Goal: Contribute content: Contribute content

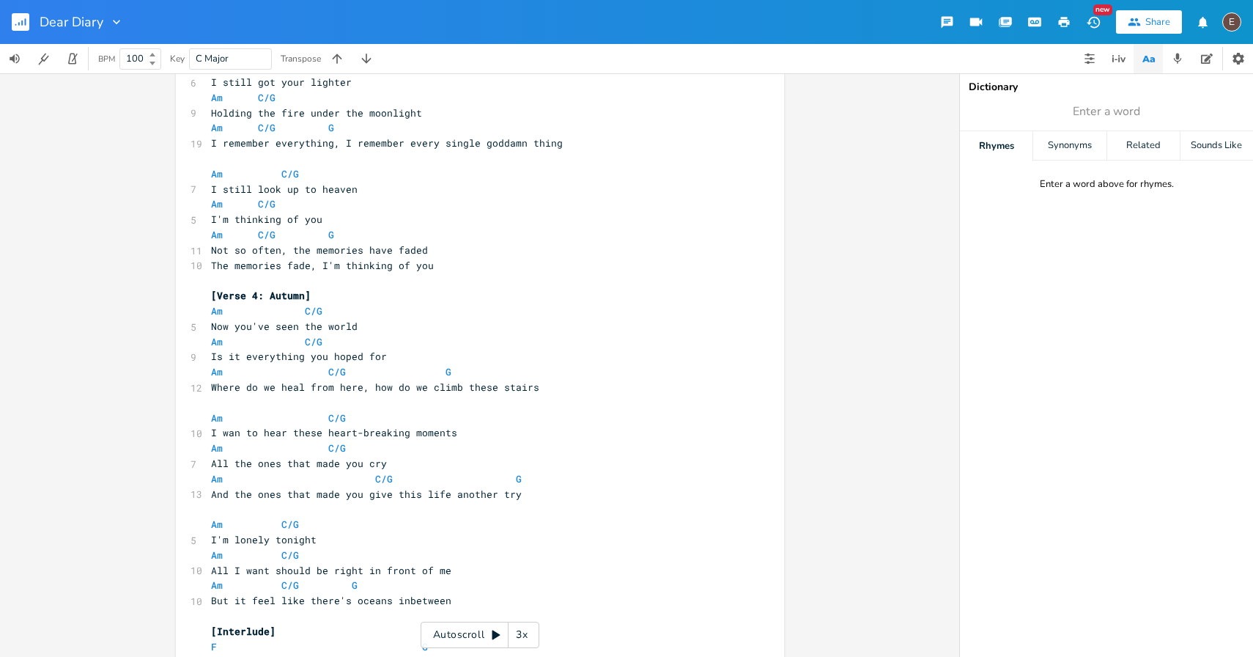
scroll to position [944, 0]
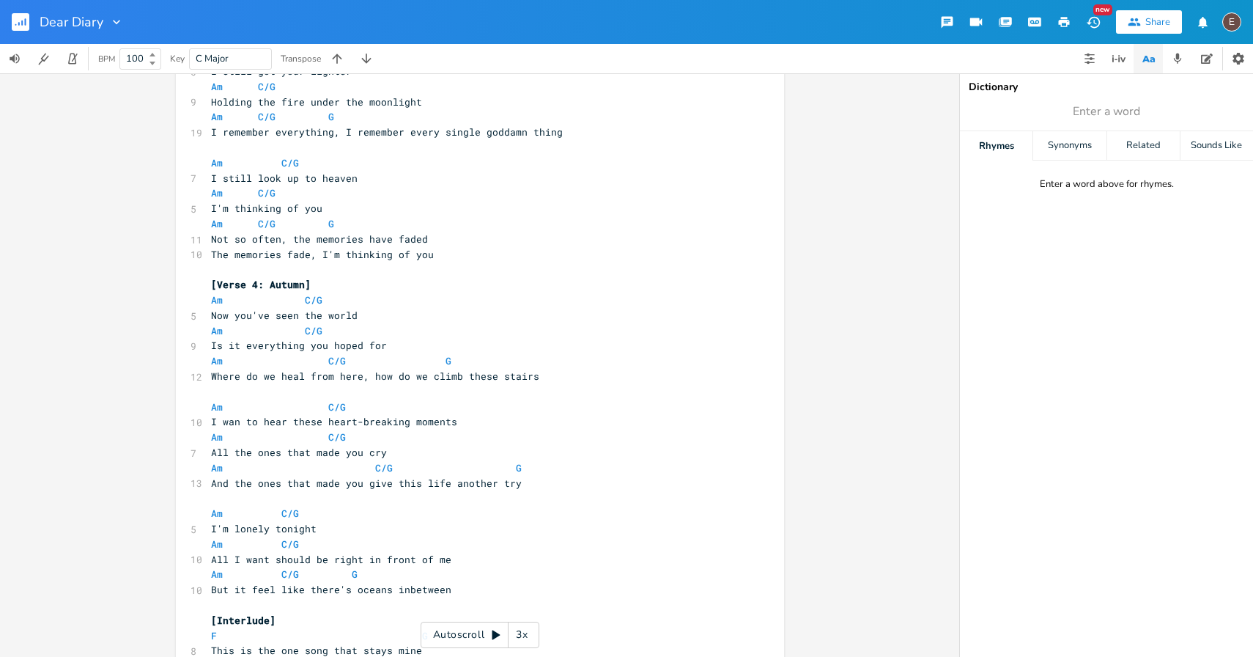
click at [415, 482] on span "And the ones that made you give this life another try" at bounding box center [366, 482] width 311 height 13
type textarea "fu cked"
type textarea "cked up"
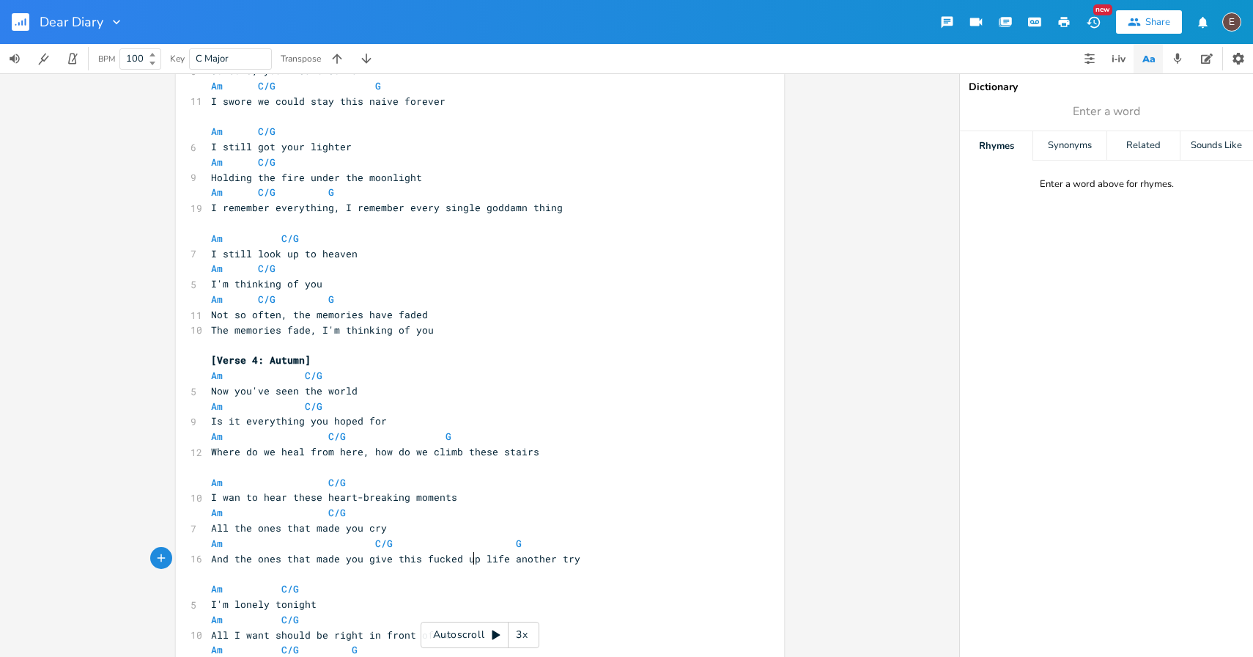
scroll to position [896, 0]
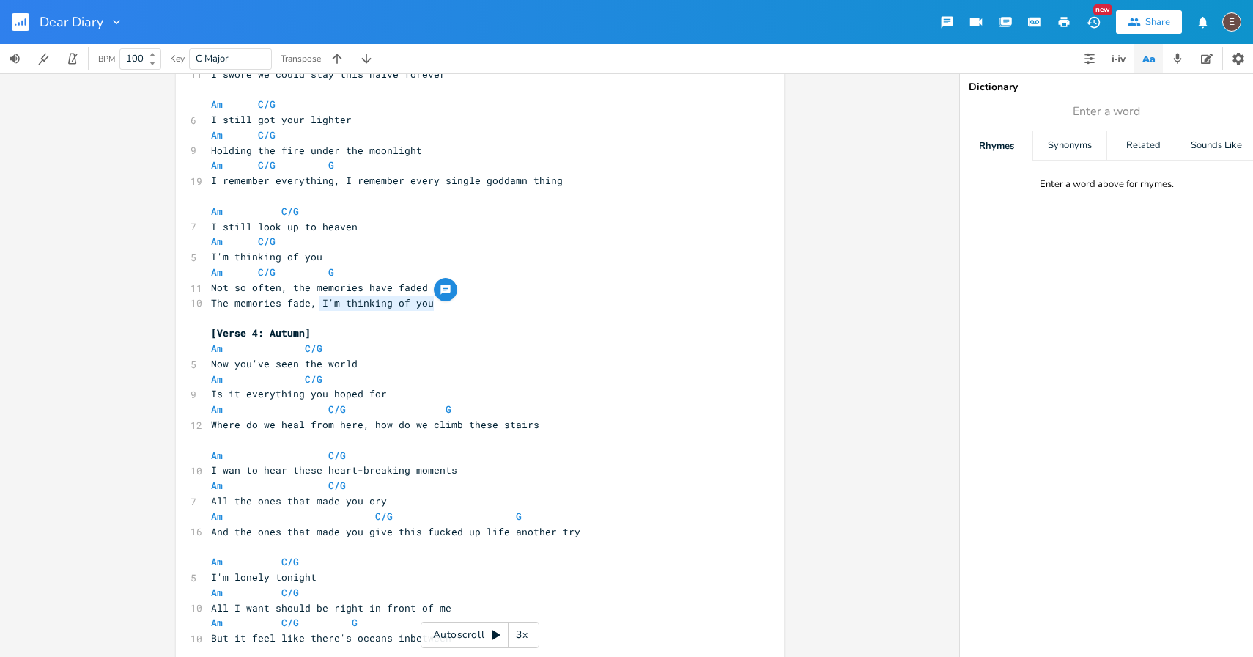
drag, startPoint x: 427, startPoint y: 305, endPoint x: 315, endPoint y: 305, distance: 112.1
click at [315, 305] on span "The memories fade, I'm thinking of you" at bounding box center [322, 302] width 223 height 13
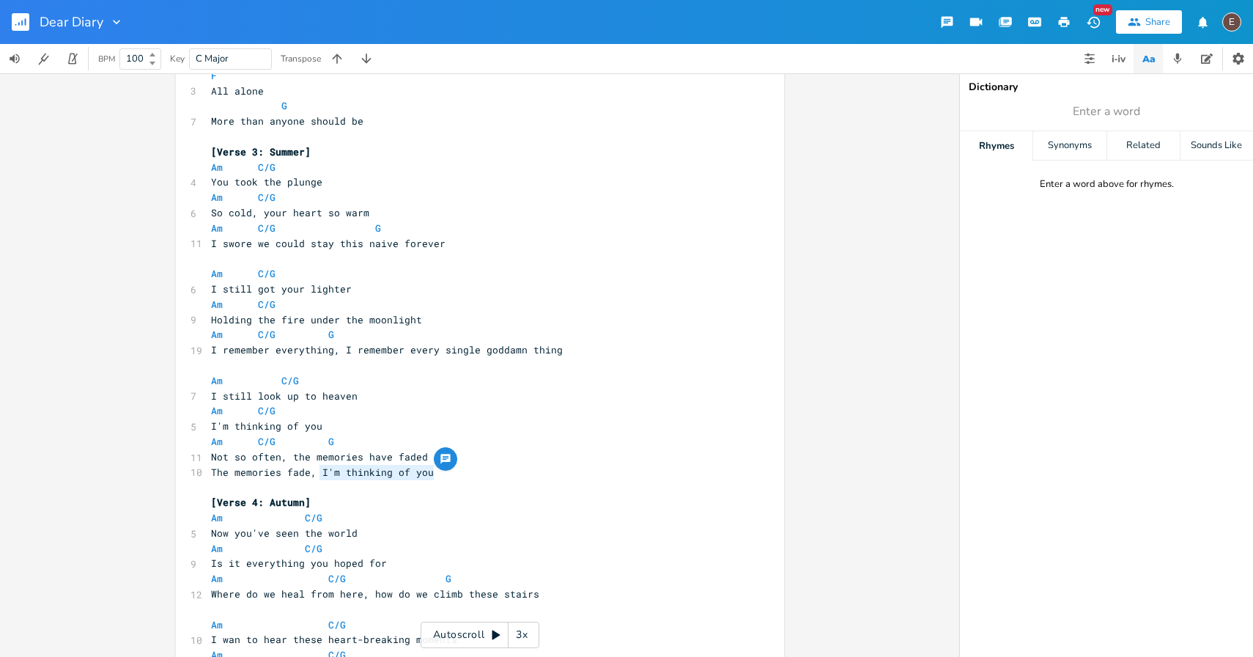
scroll to position [728, 0]
type textarea "this life goes on and on and on"
click at [391, 461] on span "Not so often, the memories have faded" at bounding box center [319, 455] width 217 height 13
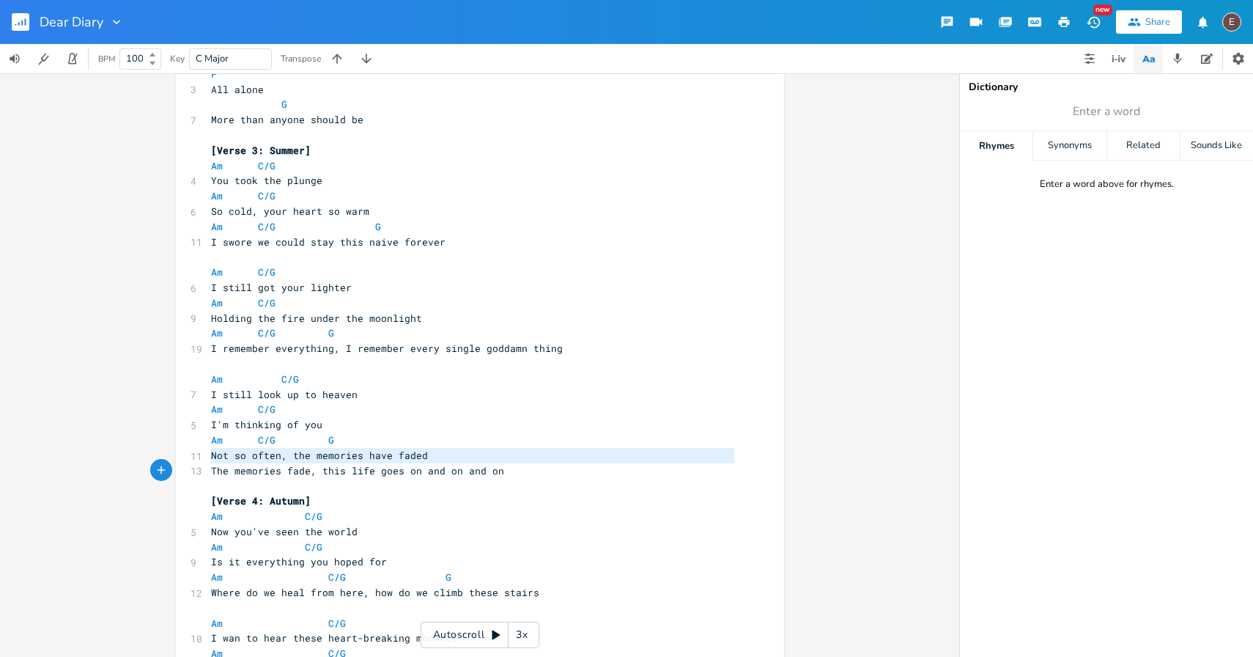
click at [391, 461] on span "Not so often, the memories have faded" at bounding box center [319, 455] width 217 height 13
type textarea "Not so often, the memories have faded"
click at [418, 461] on pre "Not so often, the memories have faded" at bounding box center [472, 455] width 529 height 15
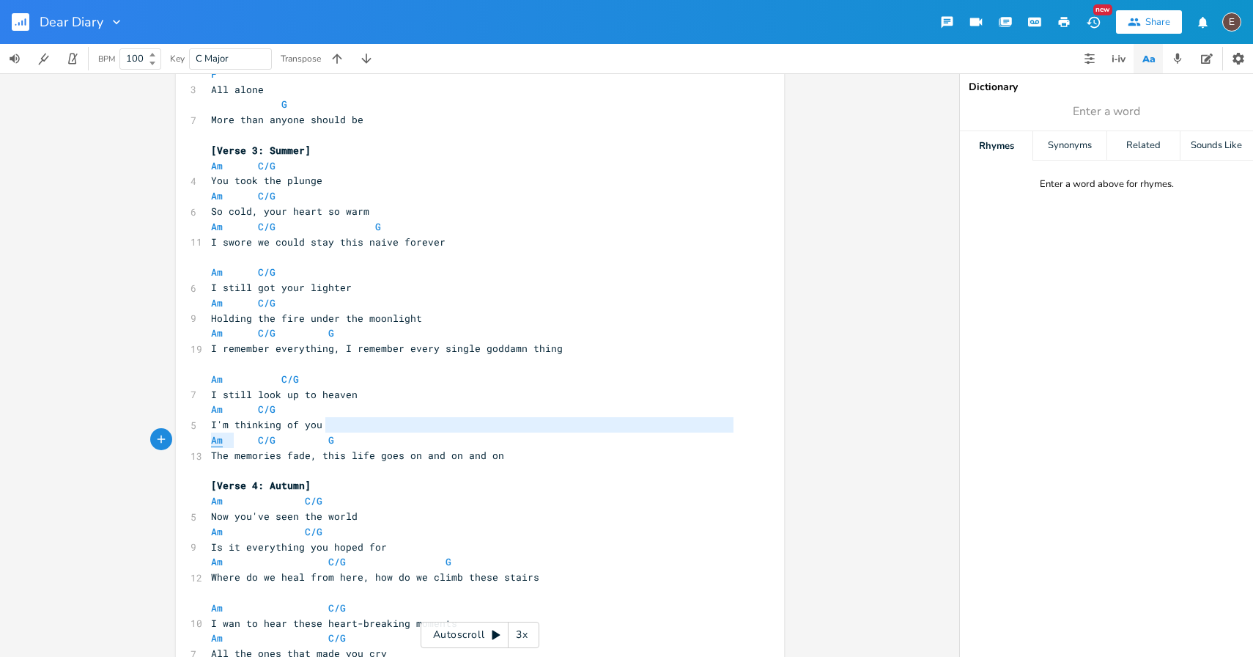
type textarea "A"
drag, startPoint x: 342, startPoint y: 424, endPoint x: 202, endPoint y: 430, distance: 140.1
type textarea "Are you still thinking of me?"
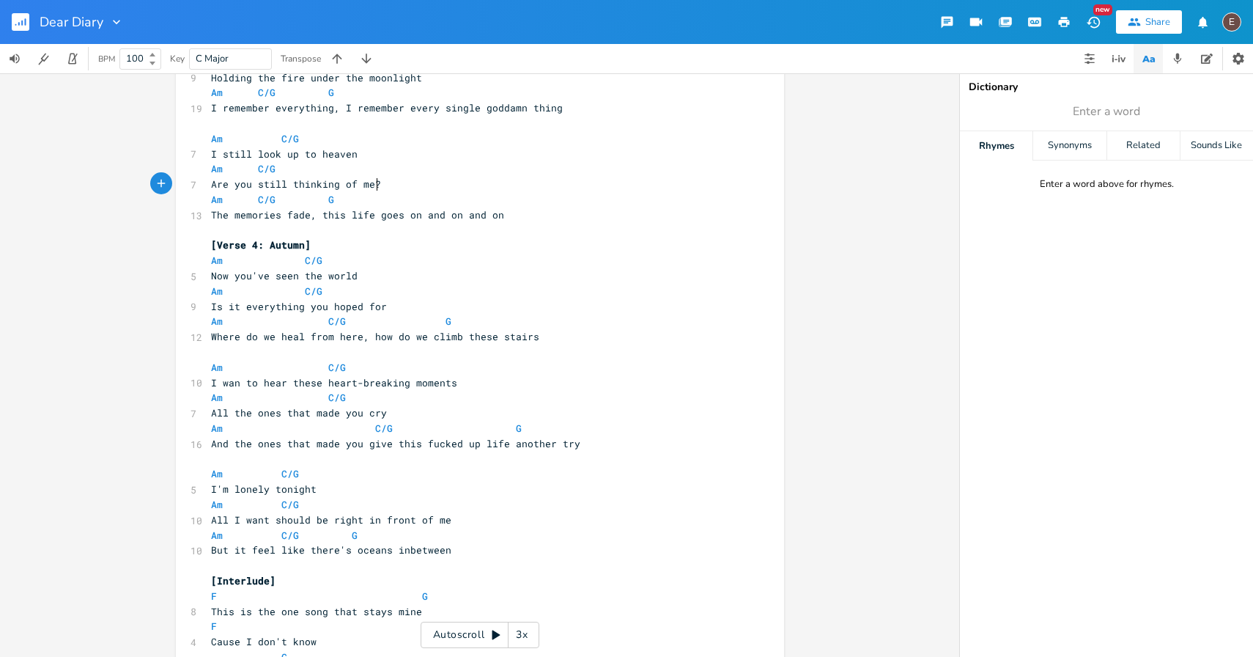
scroll to position [968, 0]
click at [220, 551] on span "But it feel like there's oceans inbetween" at bounding box center [331, 549] width 240 height 13
type textarea "Tell me everything because"
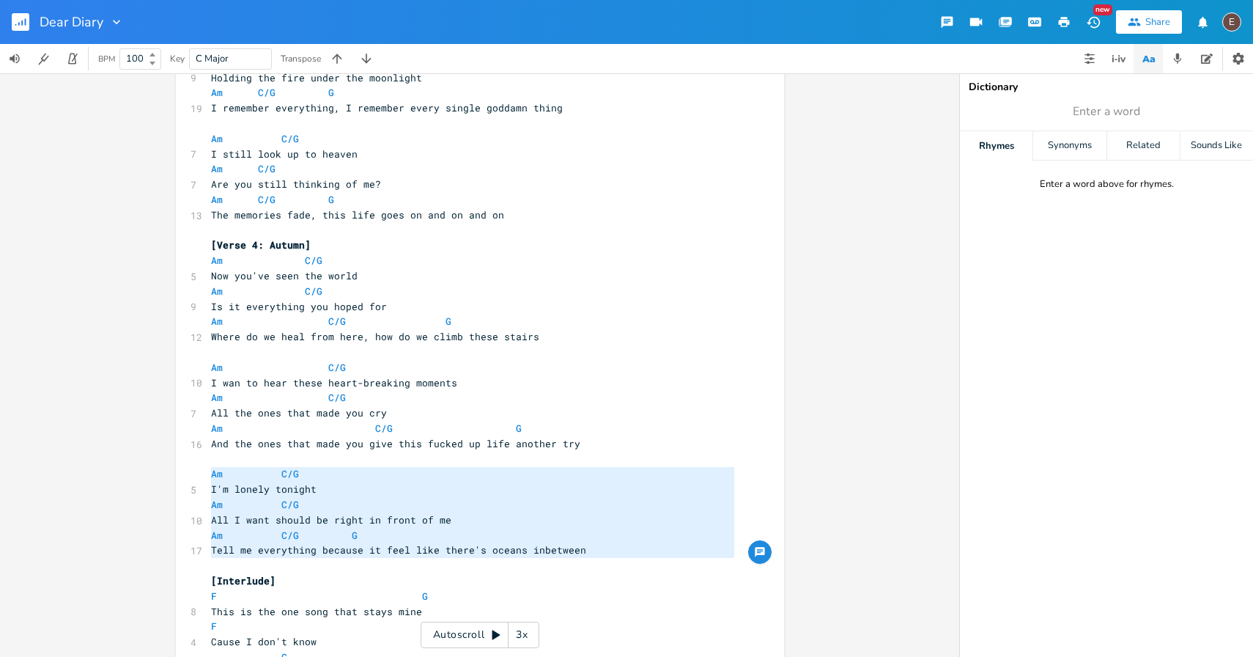
type textarea "Am C/G I'm lonely tonight Am C/G All I want should be right in front of me Am C…"
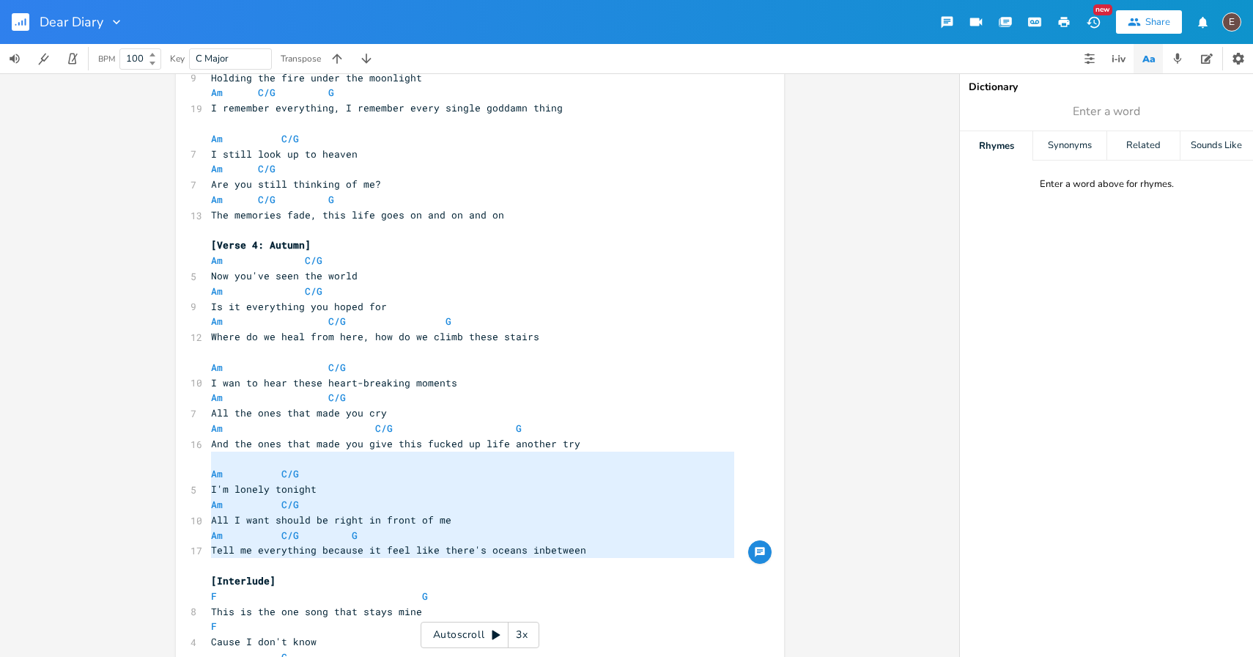
drag, startPoint x: 224, startPoint y: 566, endPoint x: 199, endPoint y: 464, distance: 104.7
type textarea "Am C/G I'm lonely tonight Am C/G All I want should be right in front of me Am C…"
click at [588, 550] on pre "Tell me everything because it feel like there's oceans inbetween" at bounding box center [472, 549] width 529 height 15
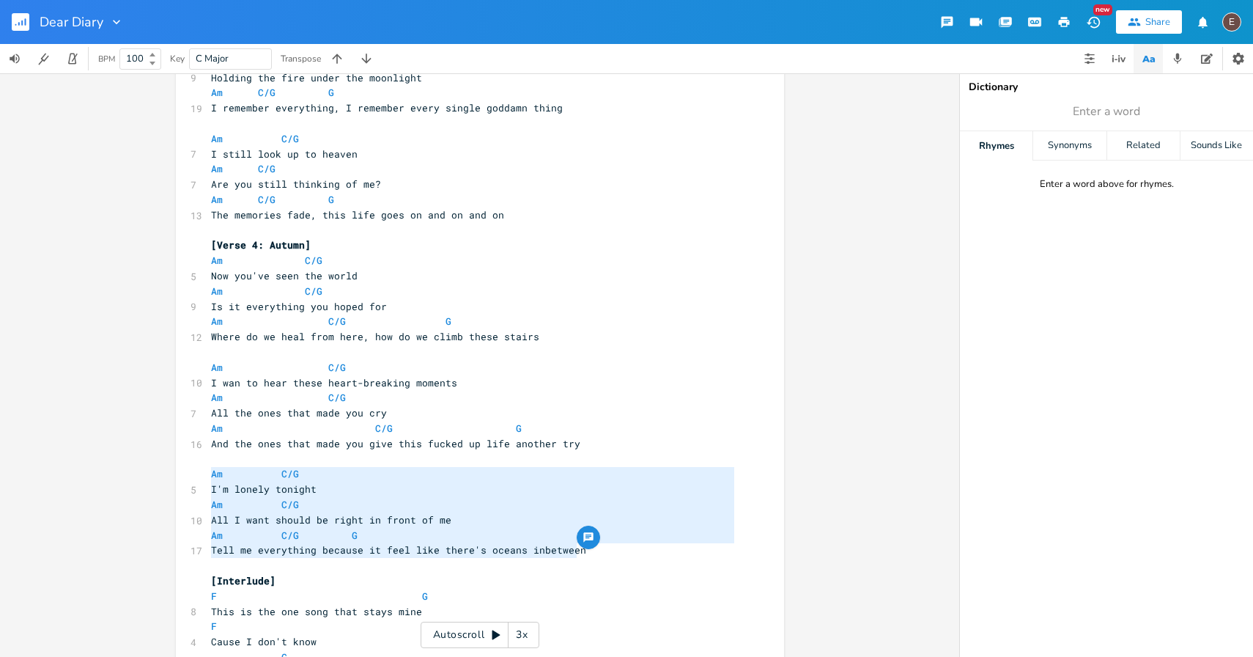
type textarea "I'm lonely tonight Am C/G All I want should be right in front of me Am C/G G Te…"
drag, startPoint x: 588, startPoint y: 550, endPoint x: 164, endPoint y: 484, distance: 428.7
click at [164, 483] on div "I'm lonely tonight Am C/G All I want should be right in front of me Am C/G G Te…" at bounding box center [479, 364] width 959 height 583
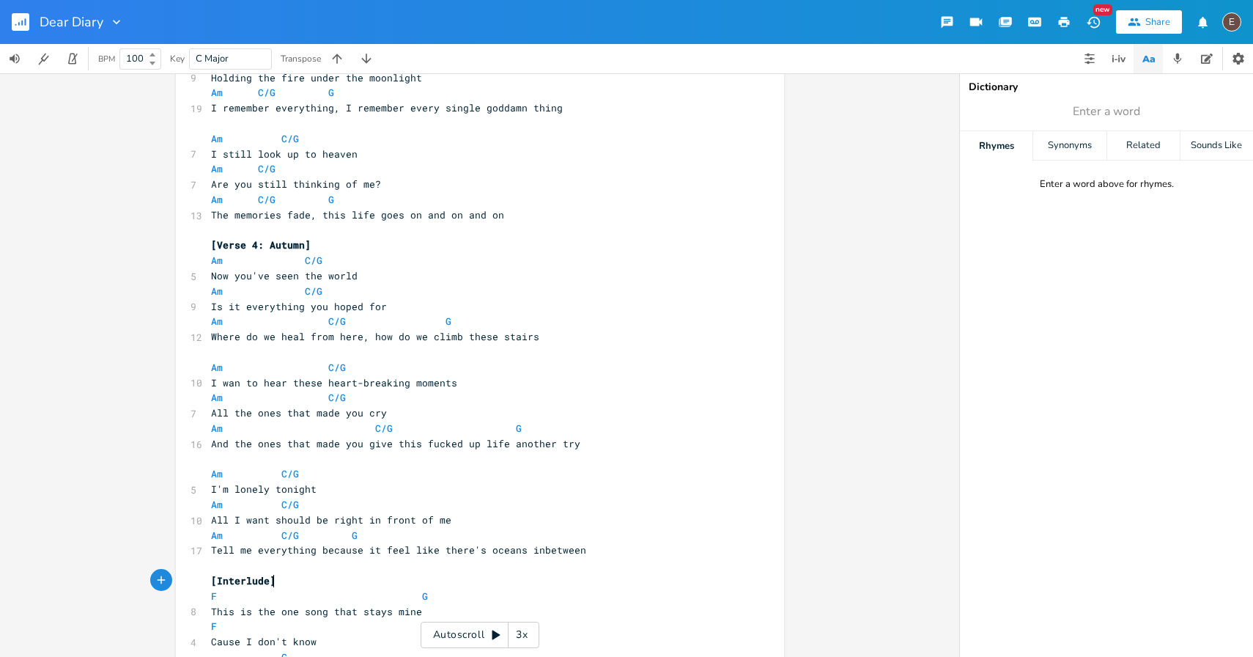
click at [606, 577] on pre "[Interlude]" at bounding box center [472, 580] width 529 height 15
type textarea "Am C/G I'm lonely tonight Am C/G All I want should be right in front of me Am C…"
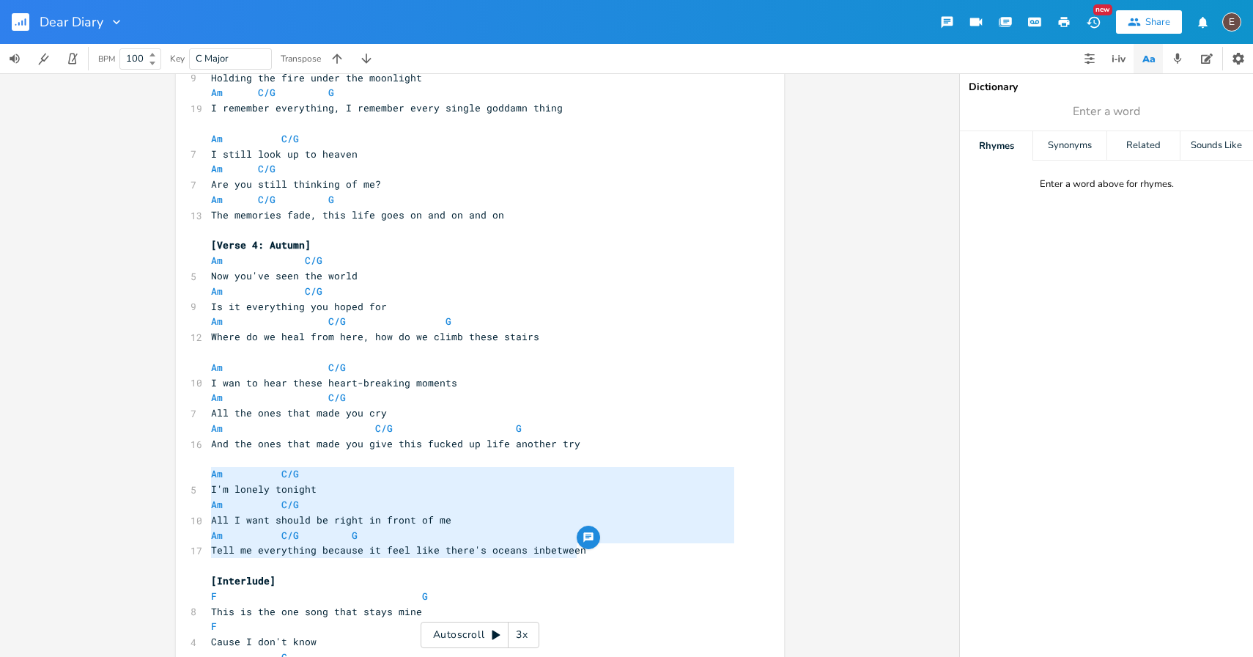
drag, startPoint x: 577, startPoint y: 548, endPoint x: 197, endPoint y: 475, distance: 386.6
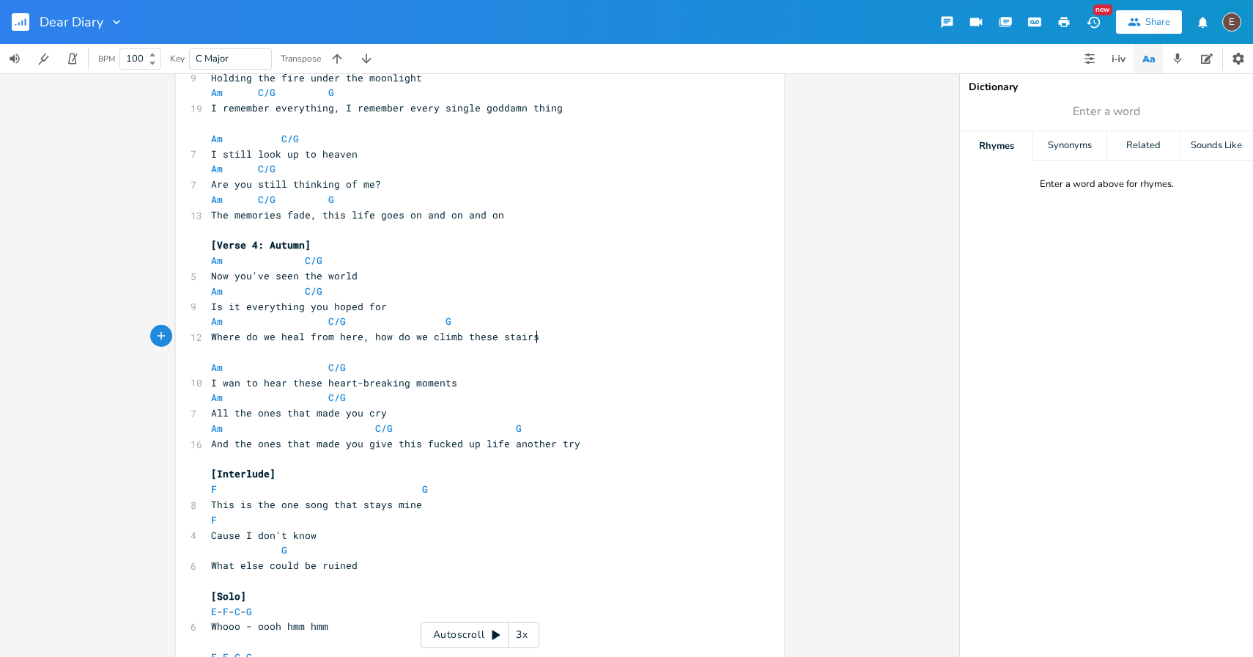
click at [549, 336] on pre "Where do we heal from here, how do we climb these stairs" at bounding box center [472, 336] width 529 height 15
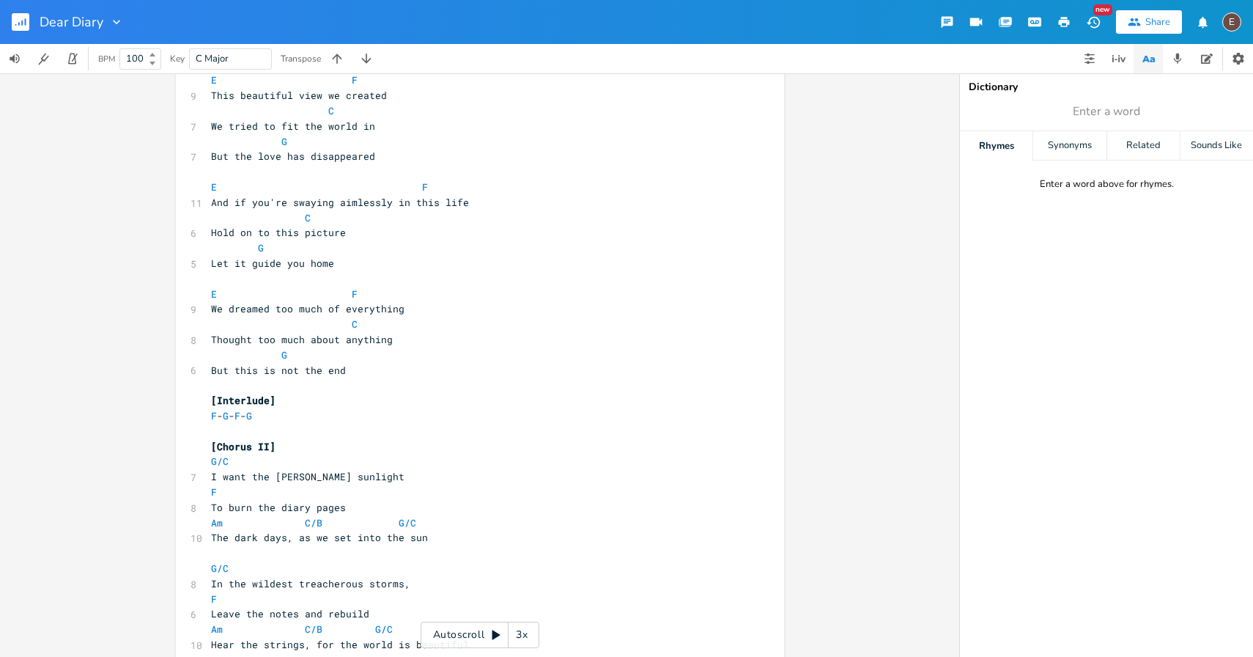
scroll to position [1732, 0]
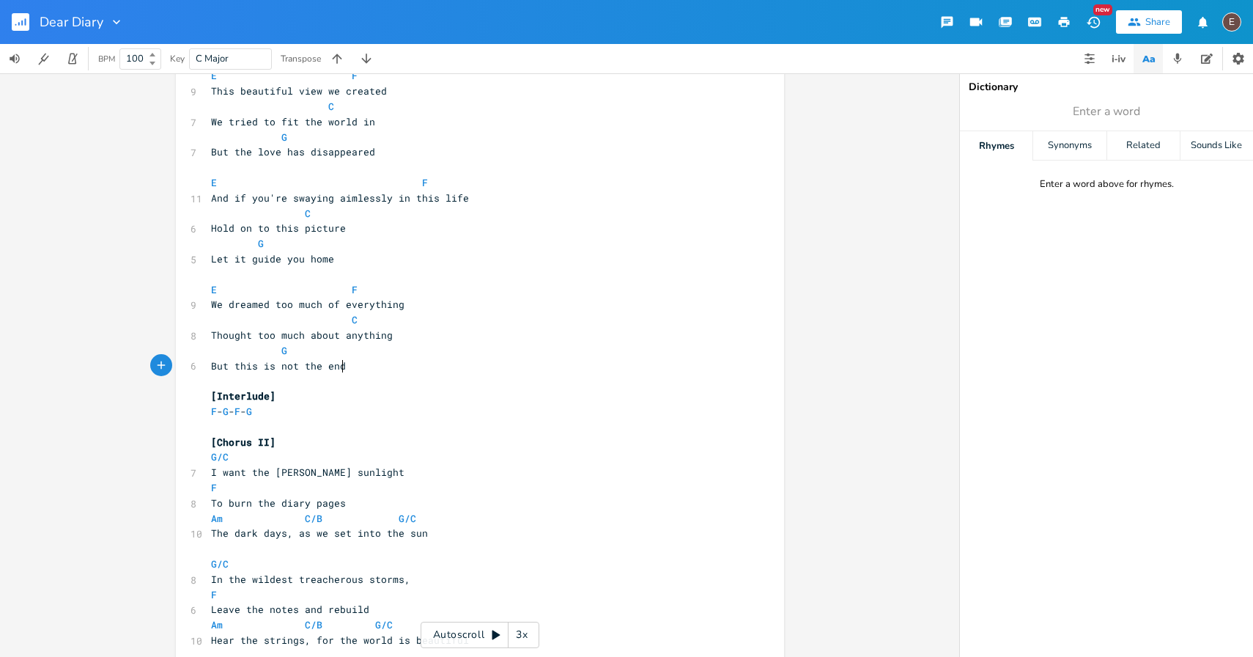
type textarea "e end"
drag, startPoint x: 342, startPoint y: 369, endPoint x: 204, endPoint y: 369, distance: 137.8
click at [208, 369] on pre "But this is not the end" at bounding box center [472, 365] width 529 height 15
type textarea "Complicated"
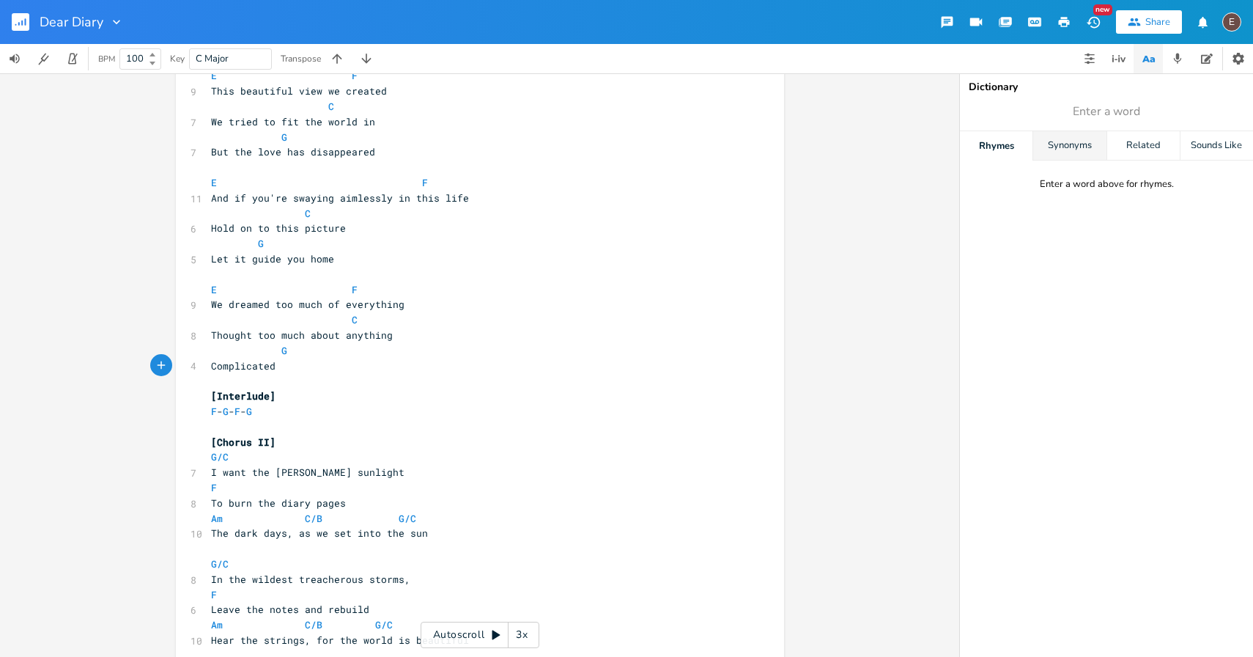
click at [1096, 155] on div "Synonyms" at bounding box center [1069, 145] width 73 height 29
type input "everything"
click at [1137, 140] on div "Related" at bounding box center [1143, 145] width 73 height 29
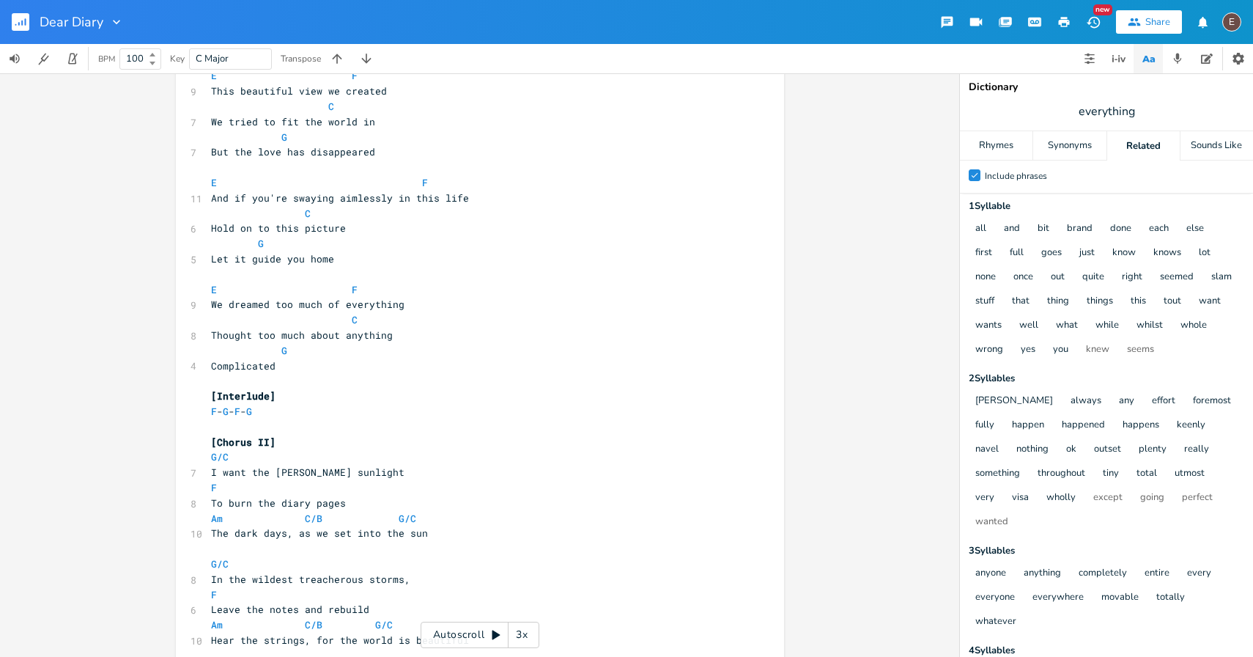
click at [1137, 118] on span "everything" at bounding box center [1106, 111] width 293 height 26
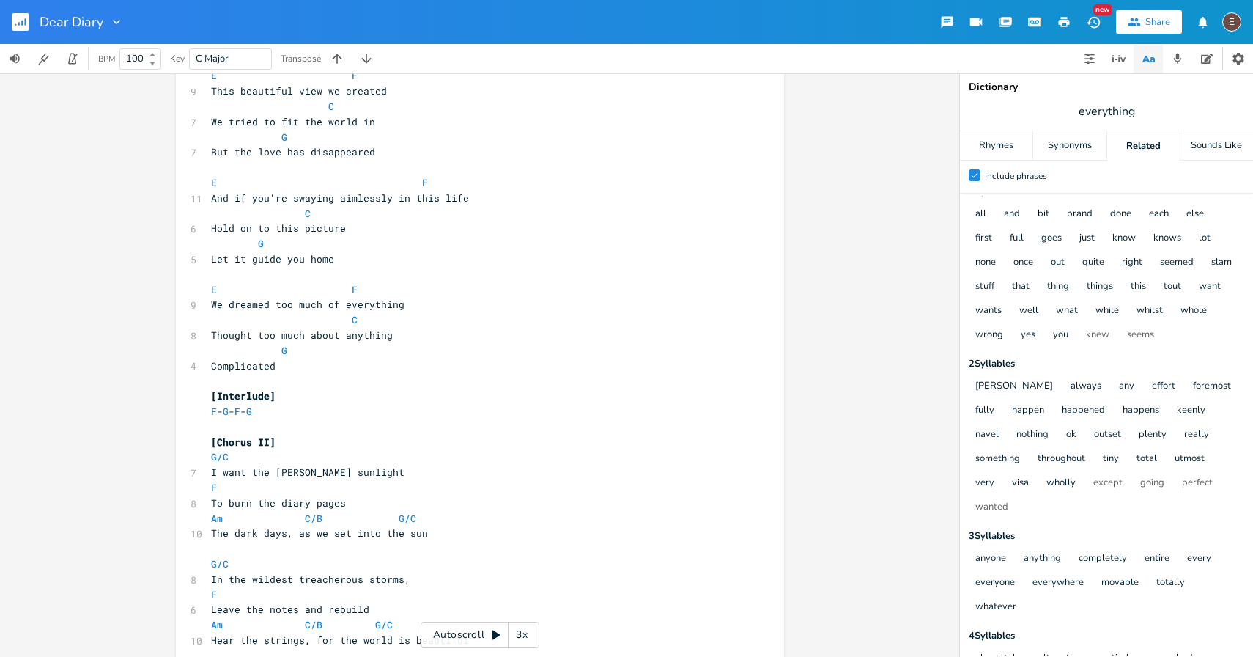
scroll to position [0, 0]
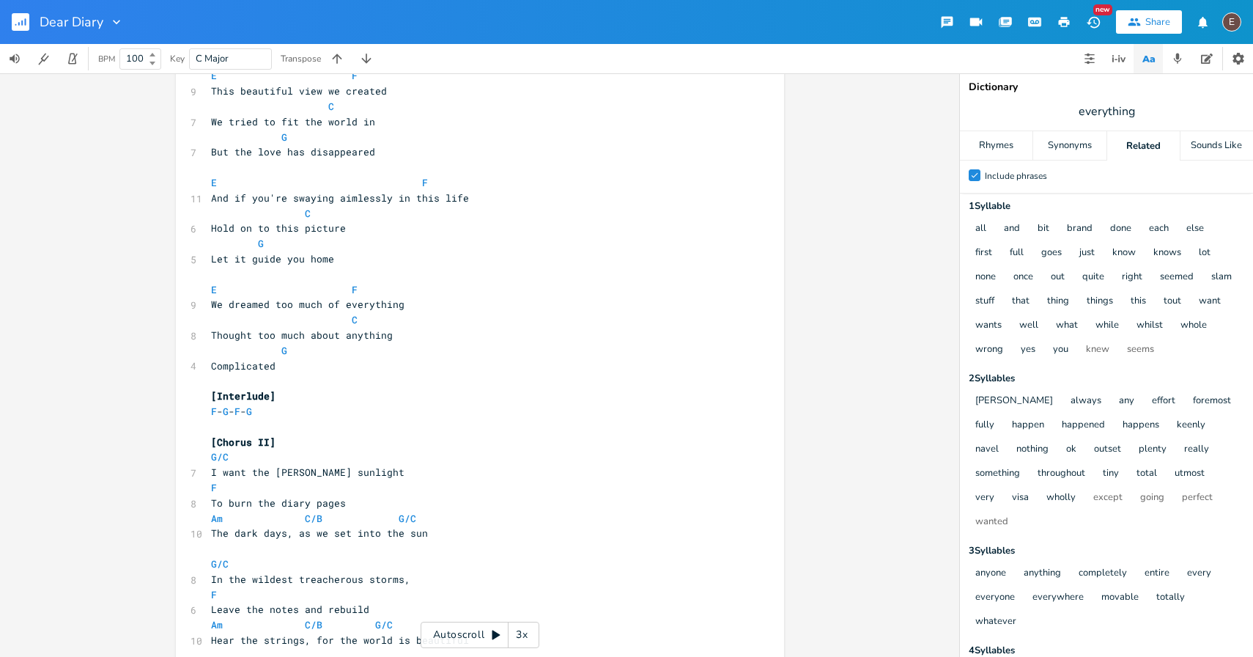
click at [287, 369] on pre "Complicated" at bounding box center [472, 365] width 529 height 15
click at [251, 370] on span "Complicated" at bounding box center [243, 365] width 64 height 13
type textarea "Complicated"
click at [251, 370] on span "Complicated" at bounding box center [243, 365] width 64 height 13
click at [336, 371] on pre "Complicated" at bounding box center [472, 365] width 529 height 15
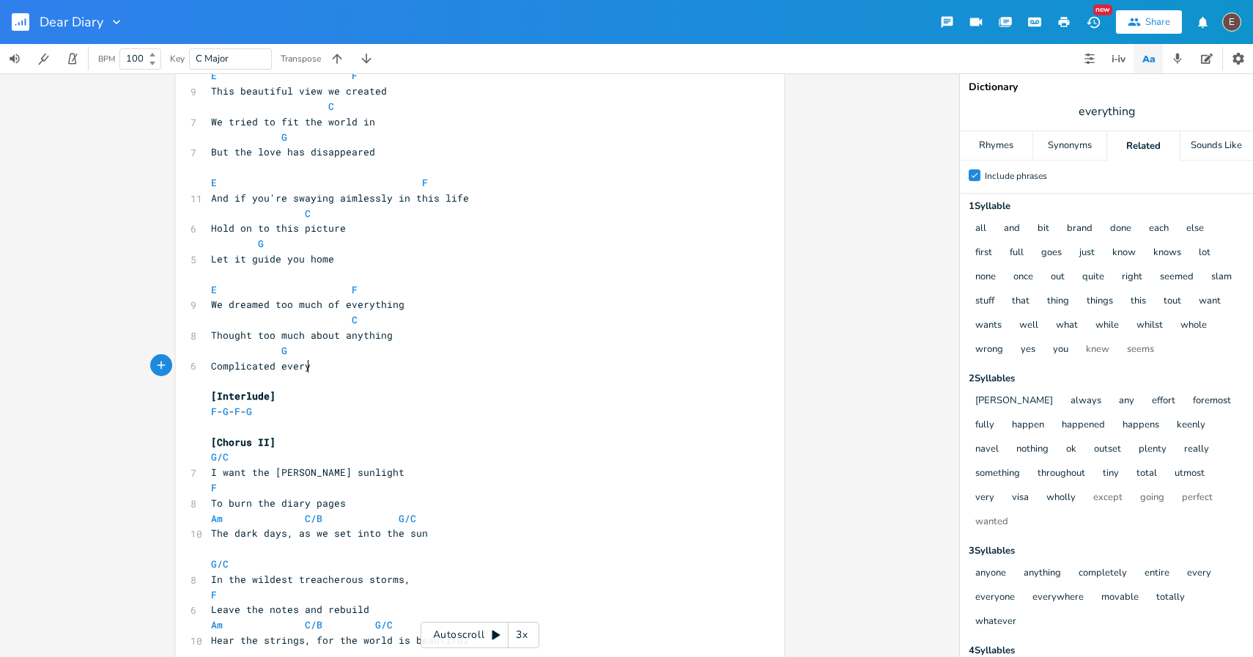
type textarea "everyone"
click at [421, 322] on pre "C" at bounding box center [472, 319] width 529 height 15
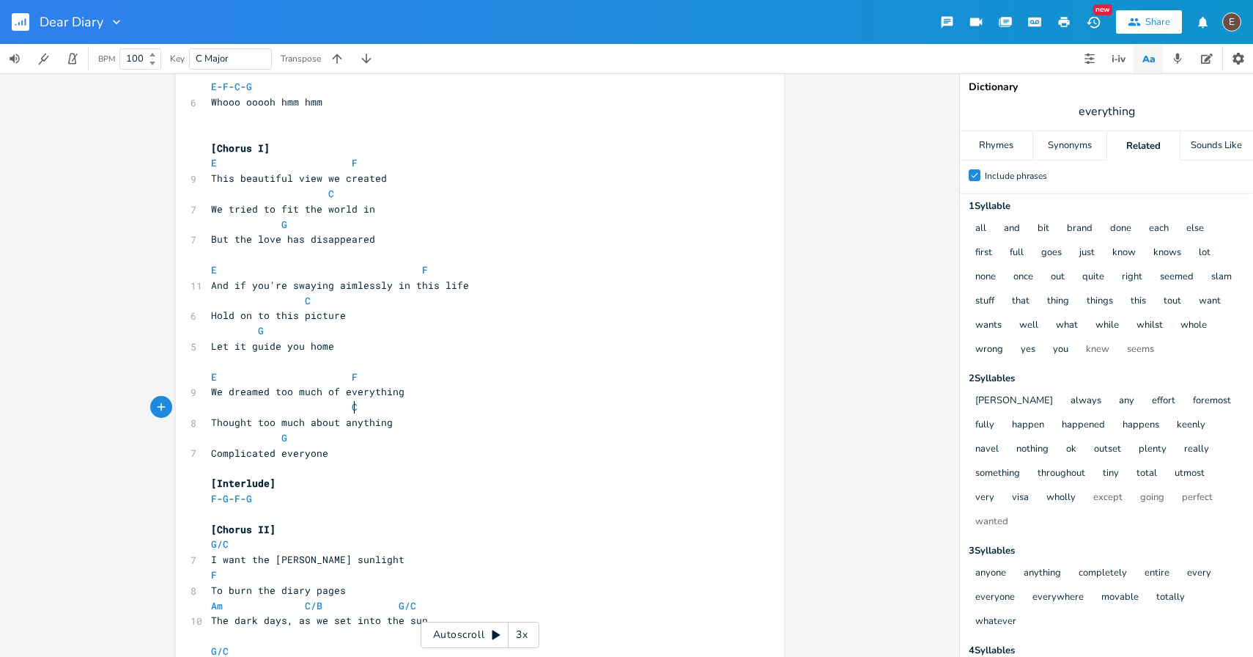
scroll to position [1644, 0]
click at [306, 452] on span "Complicated everyone" at bounding box center [269, 453] width 117 height 13
type textarea "everyone"
click at [1147, 113] on span "everything" at bounding box center [1106, 111] width 293 height 26
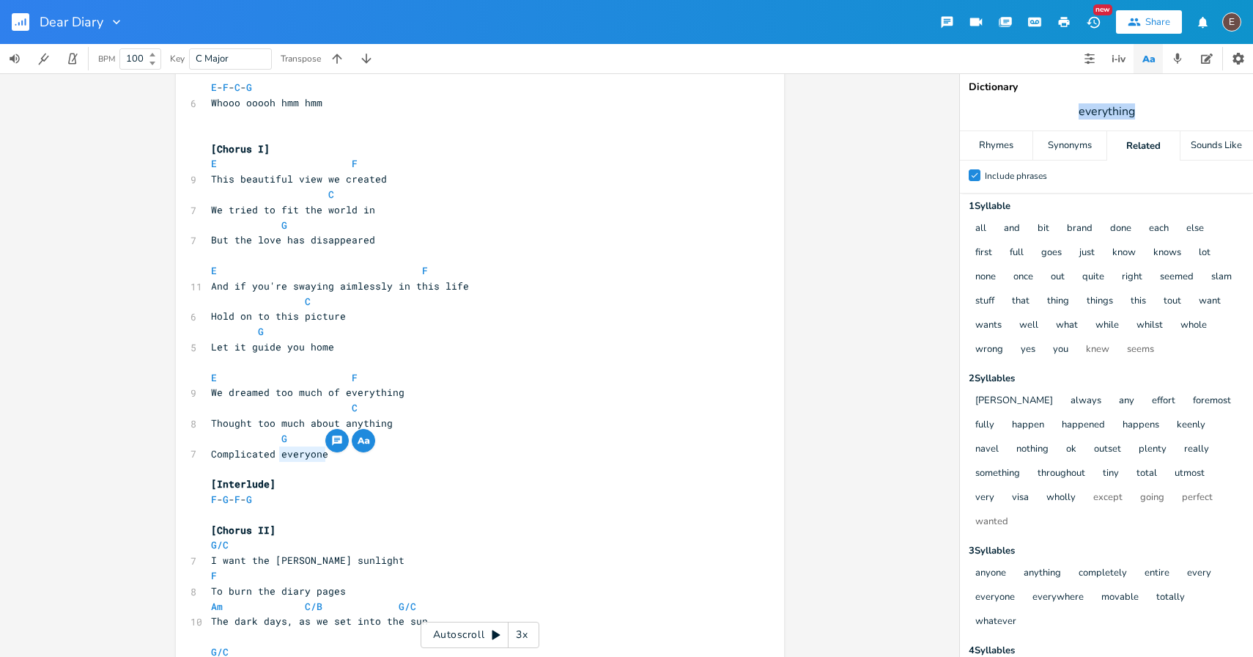
click at [1147, 113] on span "everything" at bounding box center [1106, 111] width 293 height 26
type input "everyone"
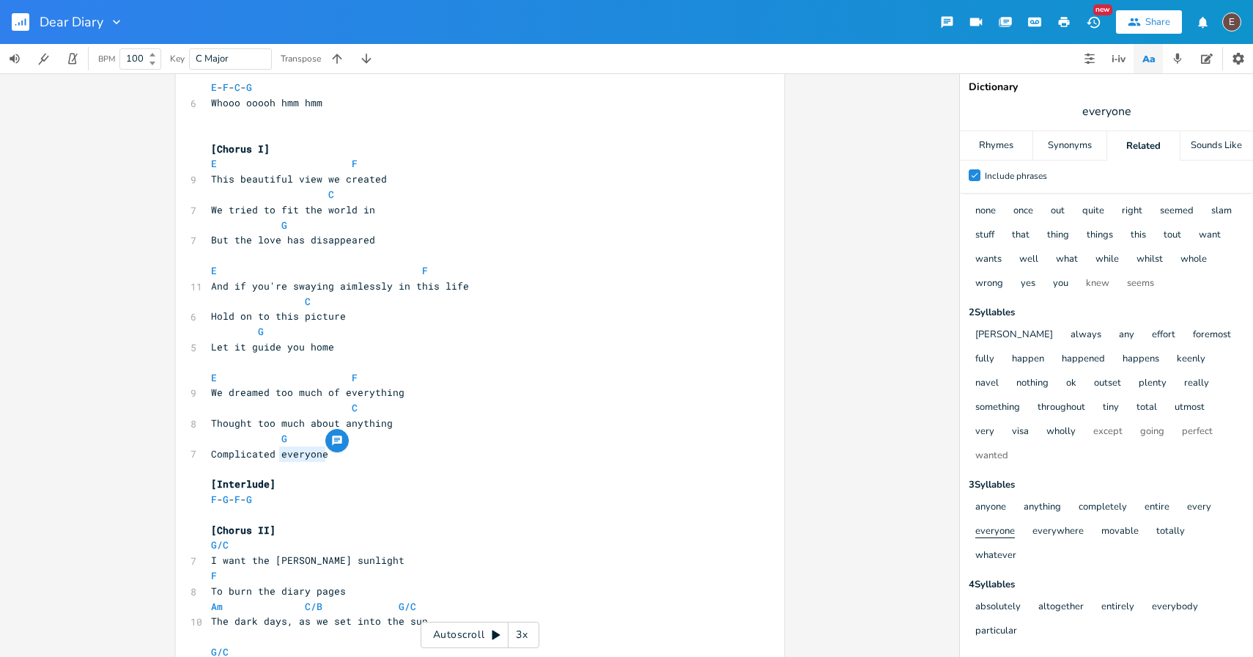
click at [1002, 528] on button "everyone" at bounding box center [995, 531] width 40 height 12
click at [1098, 144] on div "Synonyms" at bounding box center [1069, 145] width 73 height 29
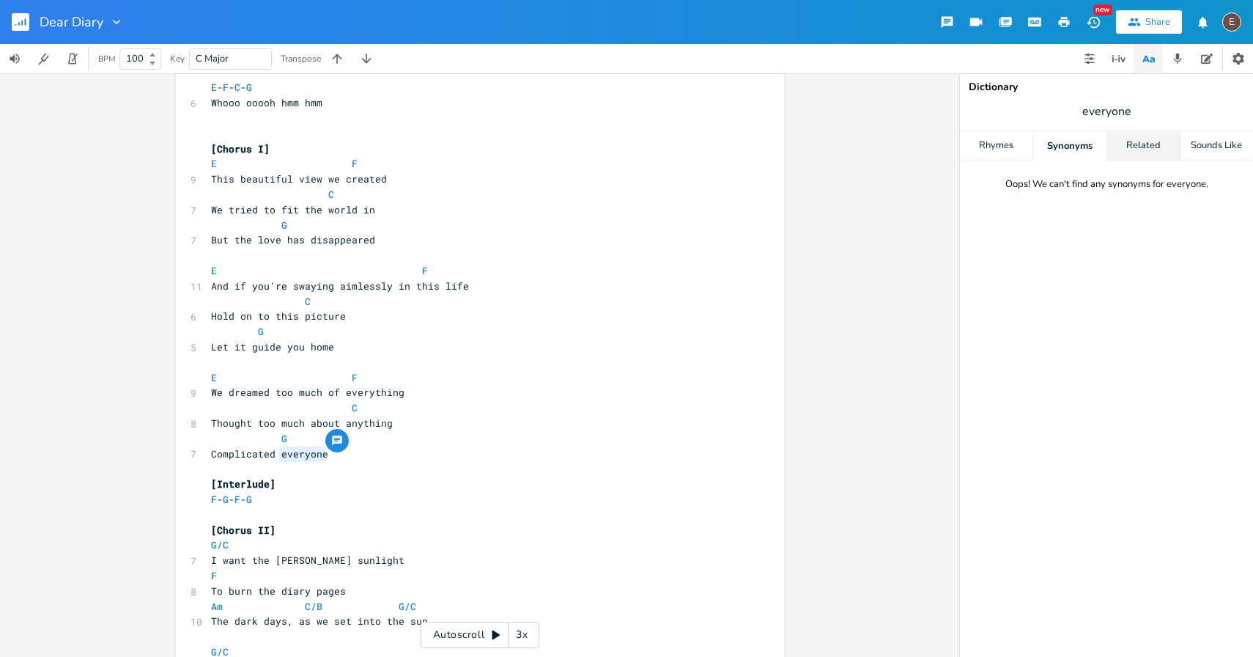
click at [1131, 146] on div "Related" at bounding box center [1143, 145] width 73 height 29
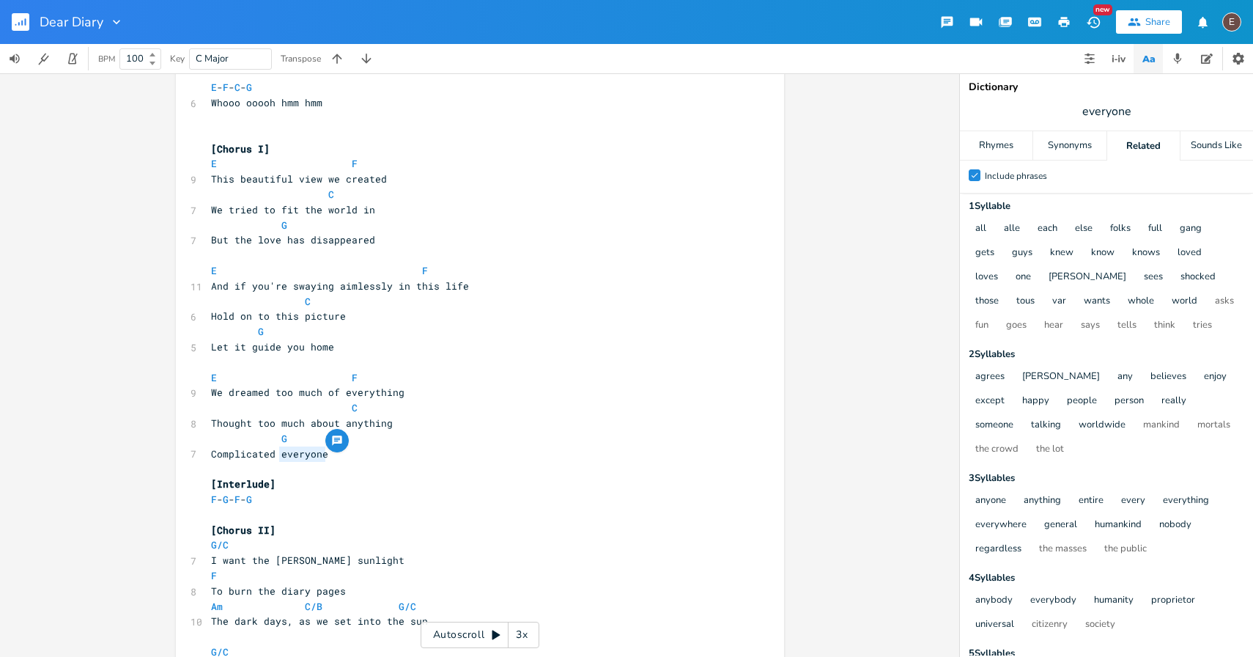
click at [1142, 108] on span "everyone" at bounding box center [1106, 111] width 293 height 26
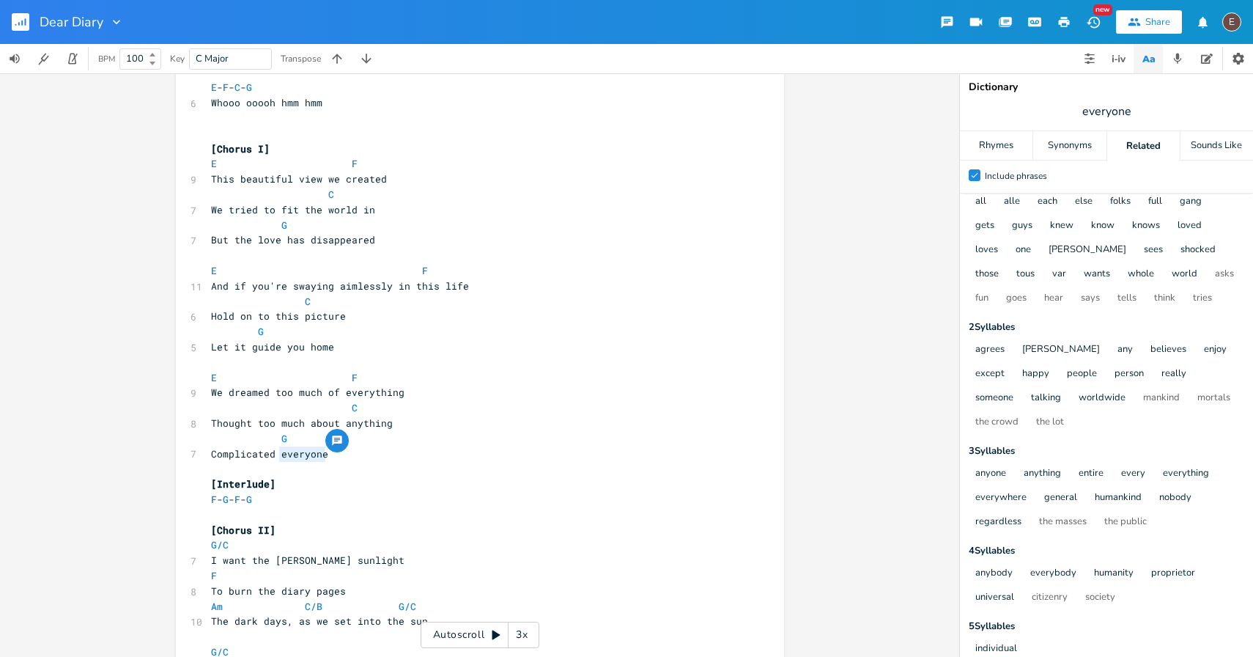
scroll to position [45, 0]
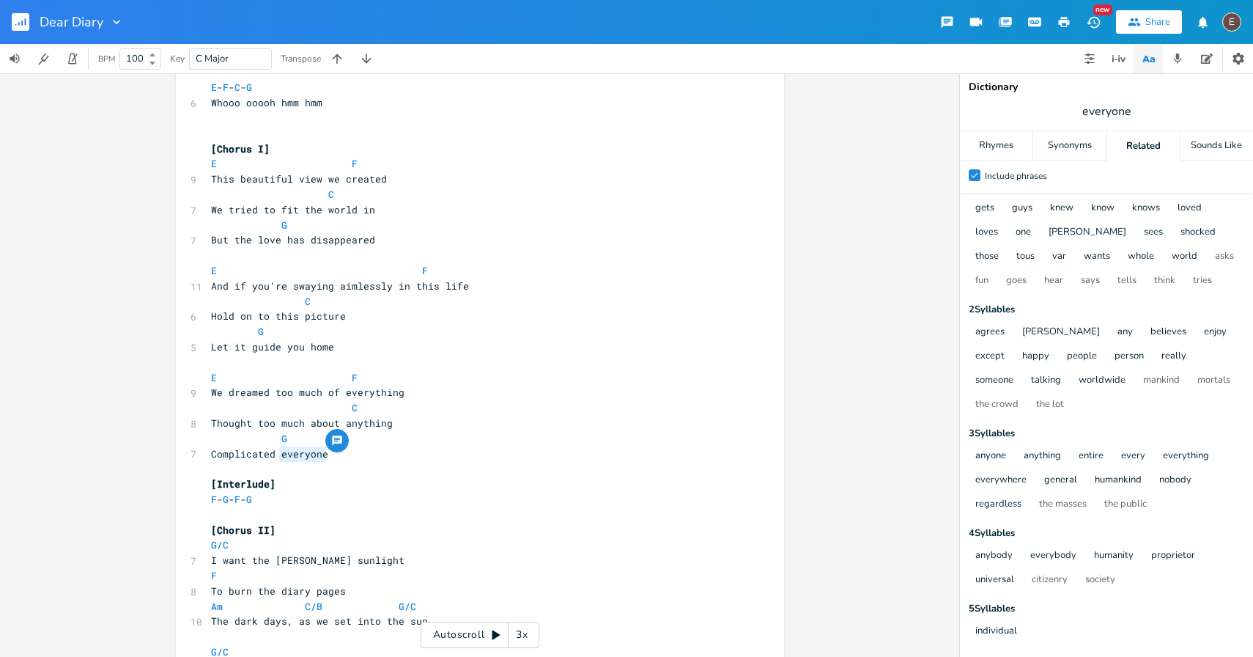
click at [1137, 111] on span "everyone" at bounding box center [1106, 111] width 293 height 26
type input "life"
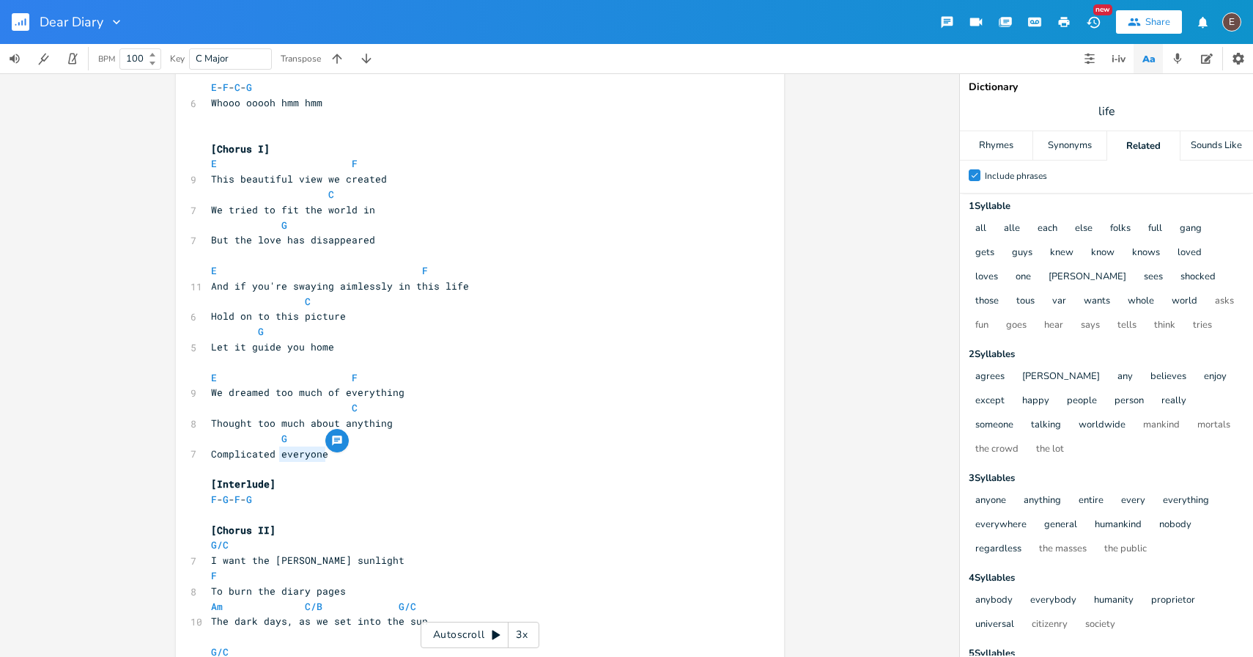
click at [1137, 106] on span "life" at bounding box center [1106, 111] width 293 height 26
click at [1134, 121] on span "life" at bounding box center [1106, 111] width 293 height 26
click at [1123, 116] on span "life" at bounding box center [1106, 111] width 293 height 26
click at [1115, 113] on span "life" at bounding box center [1106, 111] width 293 height 26
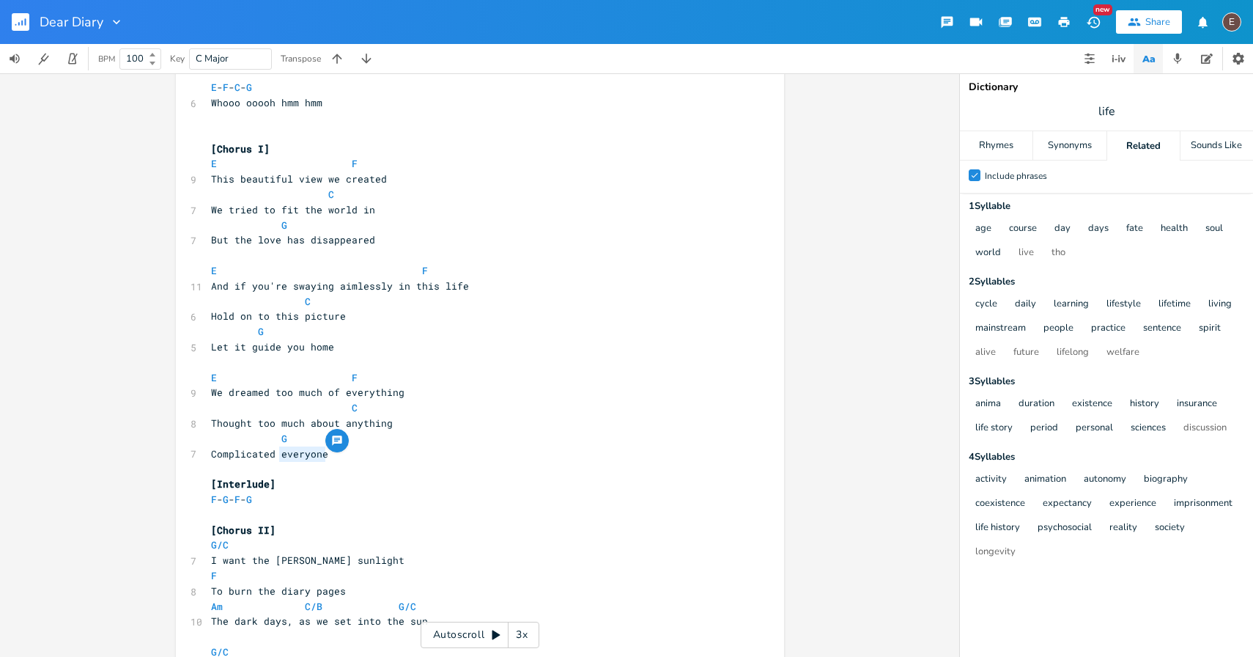
click at [297, 452] on span "Complicated everyone" at bounding box center [269, 453] width 117 height 13
type textarea "every situation"
drag, startPoint x: 370, startPoint y: 452, endPoint x: 275, endPoint y: 456, distance: 95.3
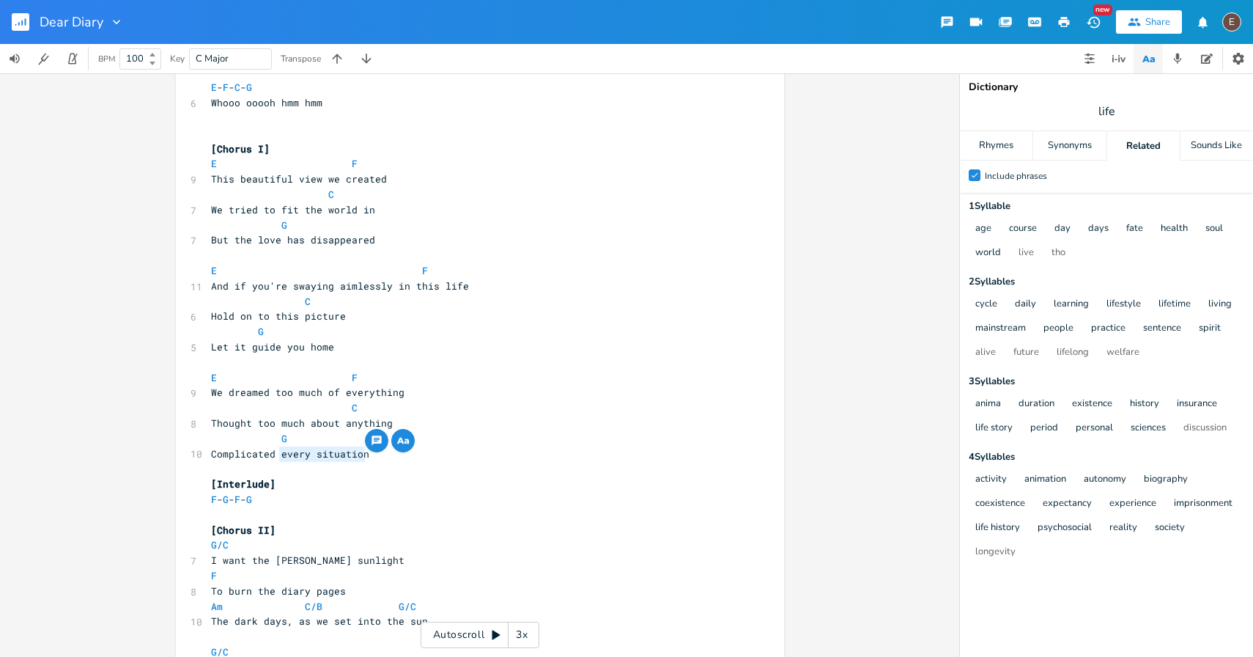
click at [275, 456] on pre "Complicated every situation" at bounding box center [472, 453] width 529 height 15
type textarea "every moment"
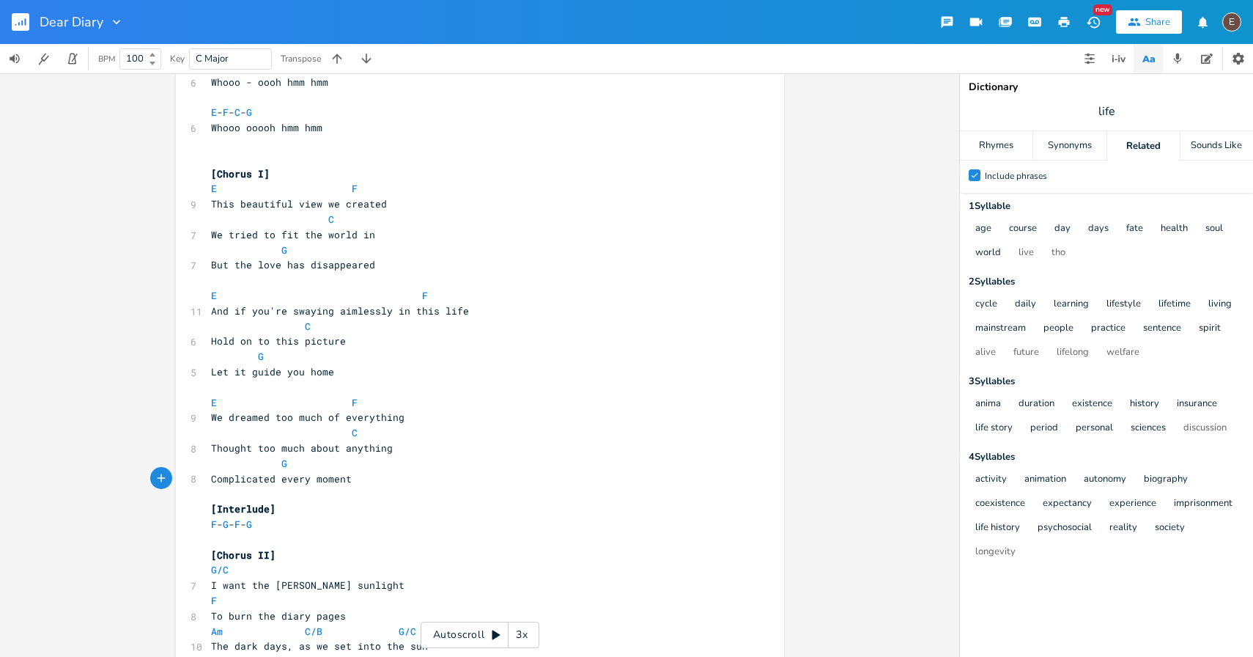
scroll to position [1617, 0]
click at [289, 481] on span "Complicated every moment" at bounding box center [281, 479] width 141 height 13
click at [303, 479] on span "Complicated every moment" at bounding box center [281, 479] width 141 height 13
click at [297, 479] on span "Complicated every moment" at bounding box center [281, 479] width 141 height 13
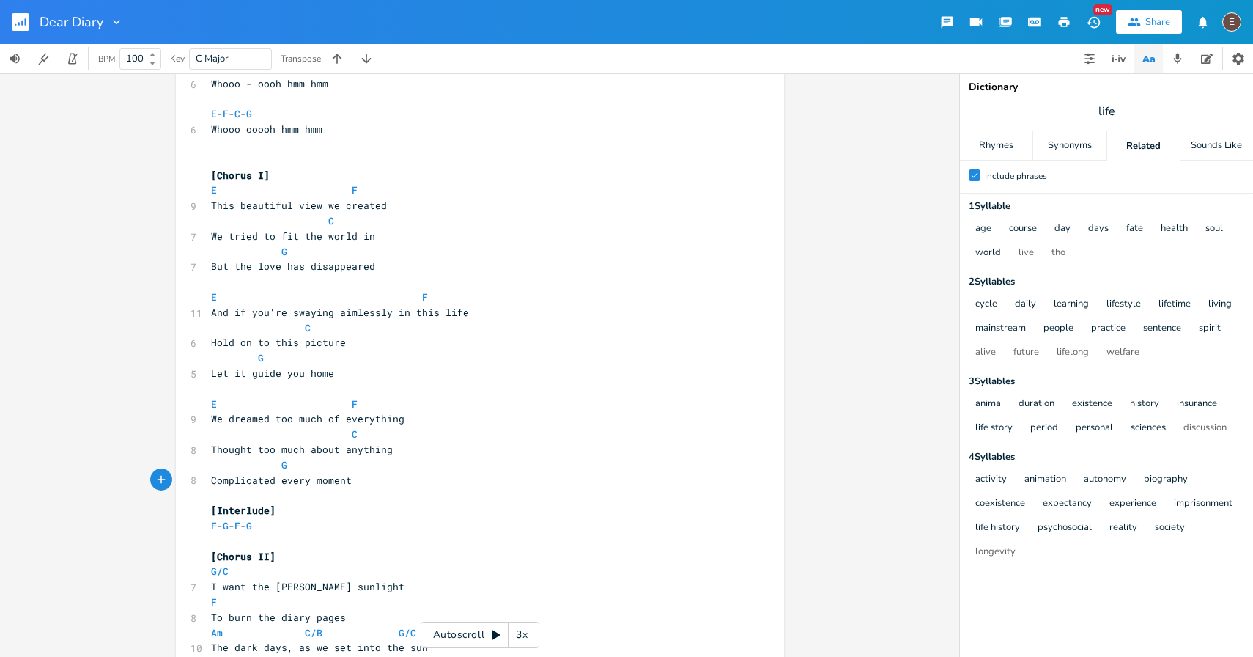
type textarea "every"
click at [297, 479] on span "Complicated every moment" at bounding box center [281, 479] width 141 height 13
type textarea "Complicated every moment"
click at [343, 471] on div "Complicated every moment x [Verse 1: Winter] Am C/G 5 [DATE] Am C/G 6 There's w…" at bounding box center [480, 89] width 608 height 3248
click at [372, 416] on span "We dreamed too much of everything" at bounding box center [307, 418] width 193 height 13
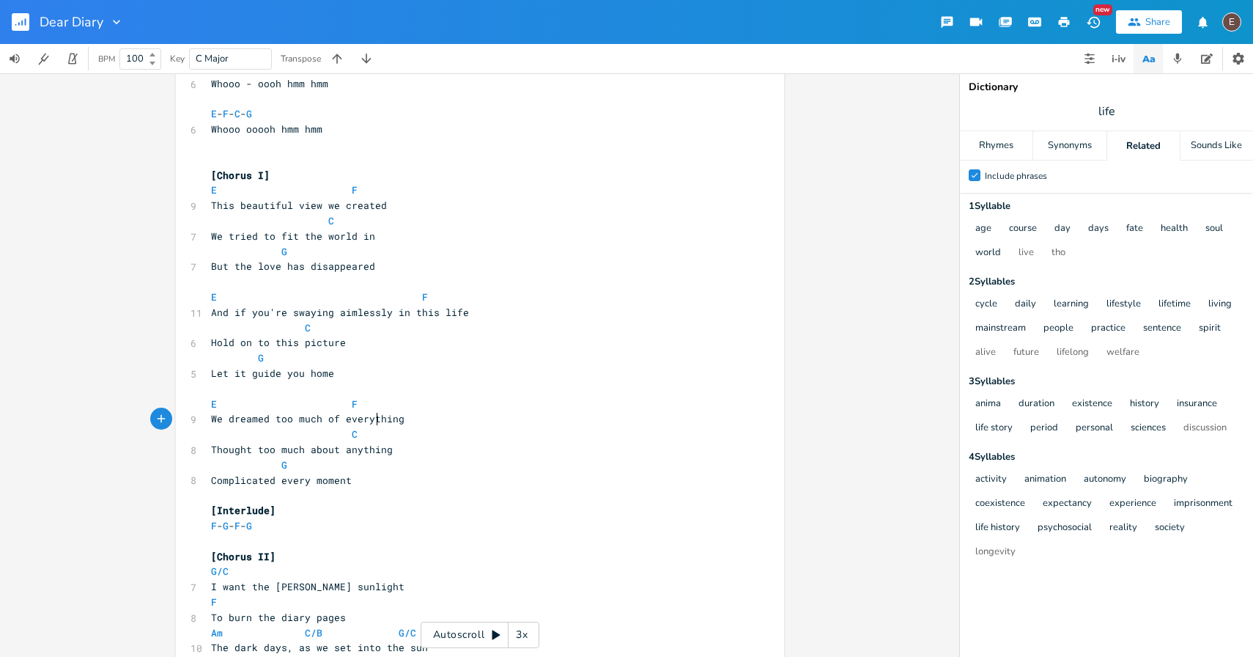
type textarea "everything"
click at [372, 416] on span "We dreamed too much of everything" at bounding box center [307, 418] width 193 height 13
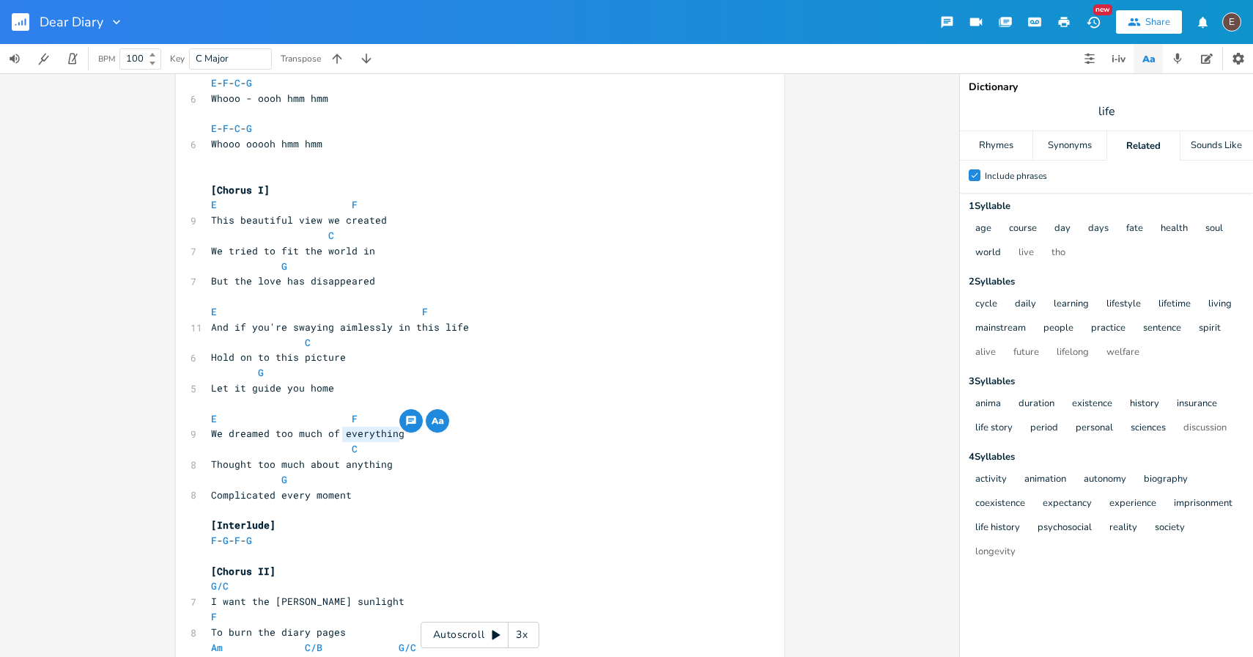
scroll to position [1598, 0]
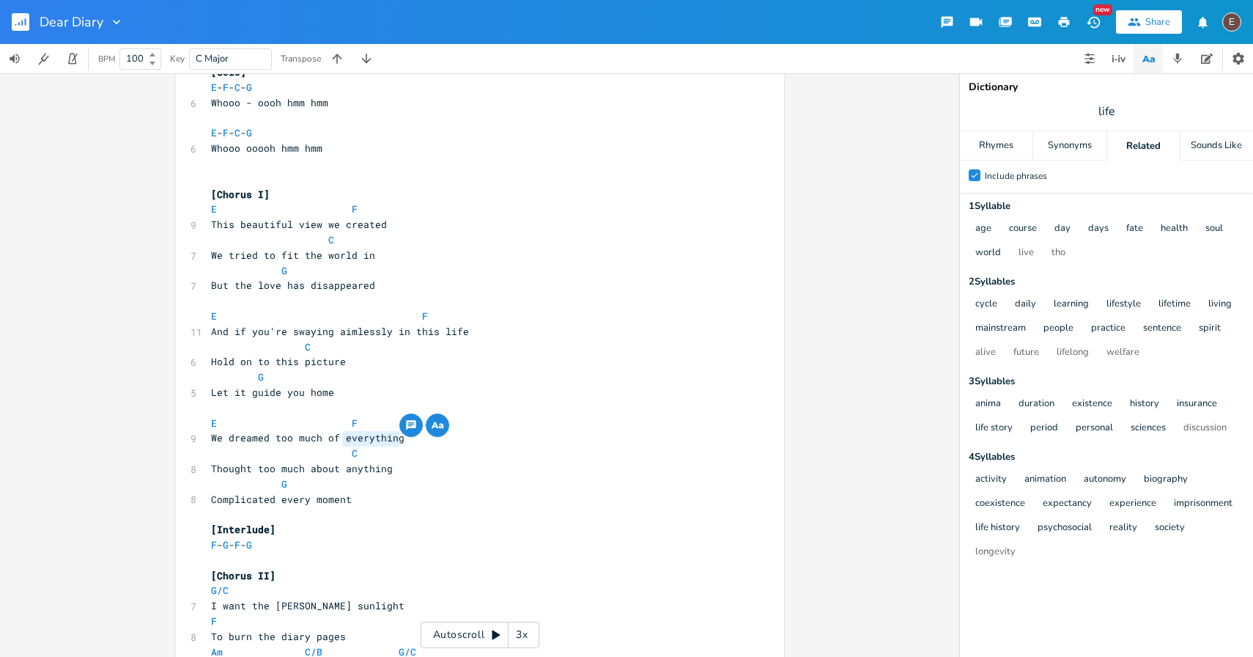
click at [520, 485] on pre "G" at bounding box center [472, 483] width 529 height 15
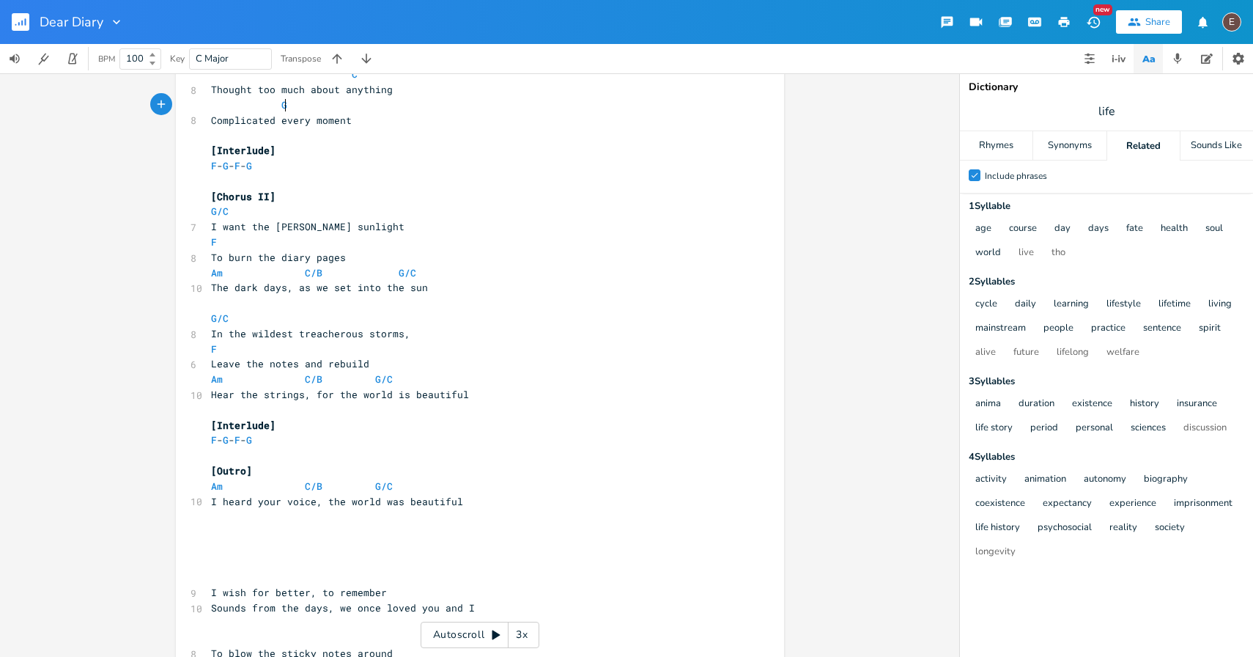
scroll to position [1971, 0]
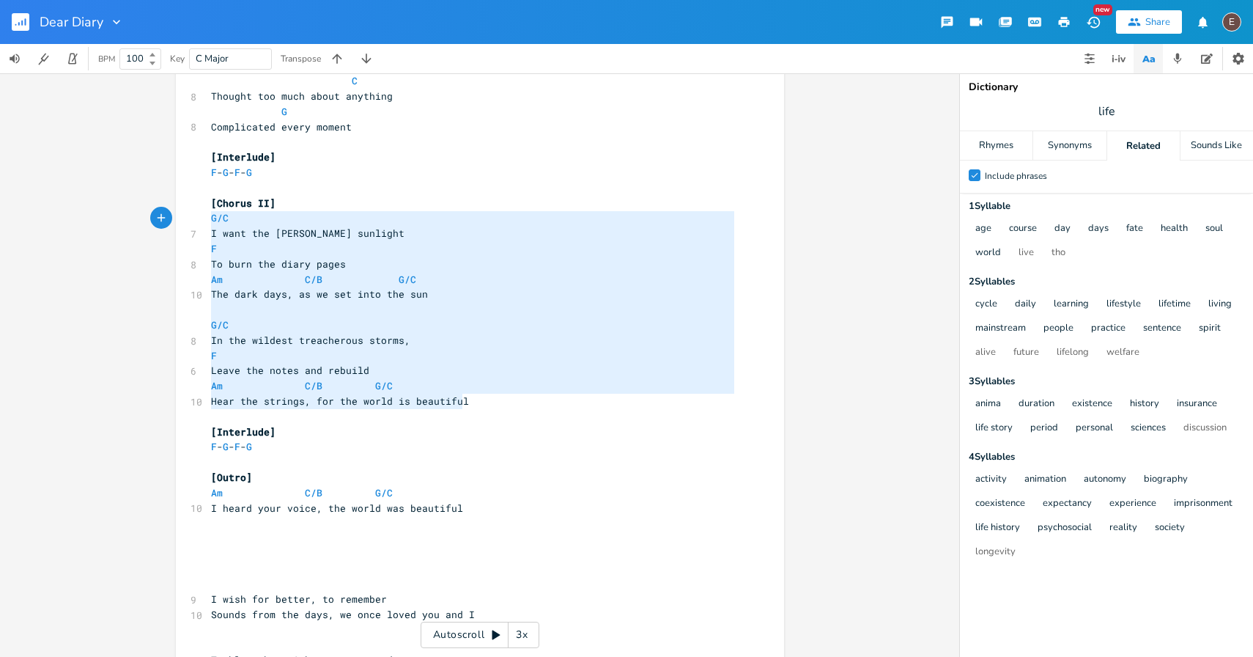
type textarea "[Chorus II] G/C I want the [PERSON_NAME] sunlight F To burn the diary pages Am …"
drag, startPoint x: 487, startPoint y: 407, endPoint x: 196, endPoint y: 204, distance: 354.3
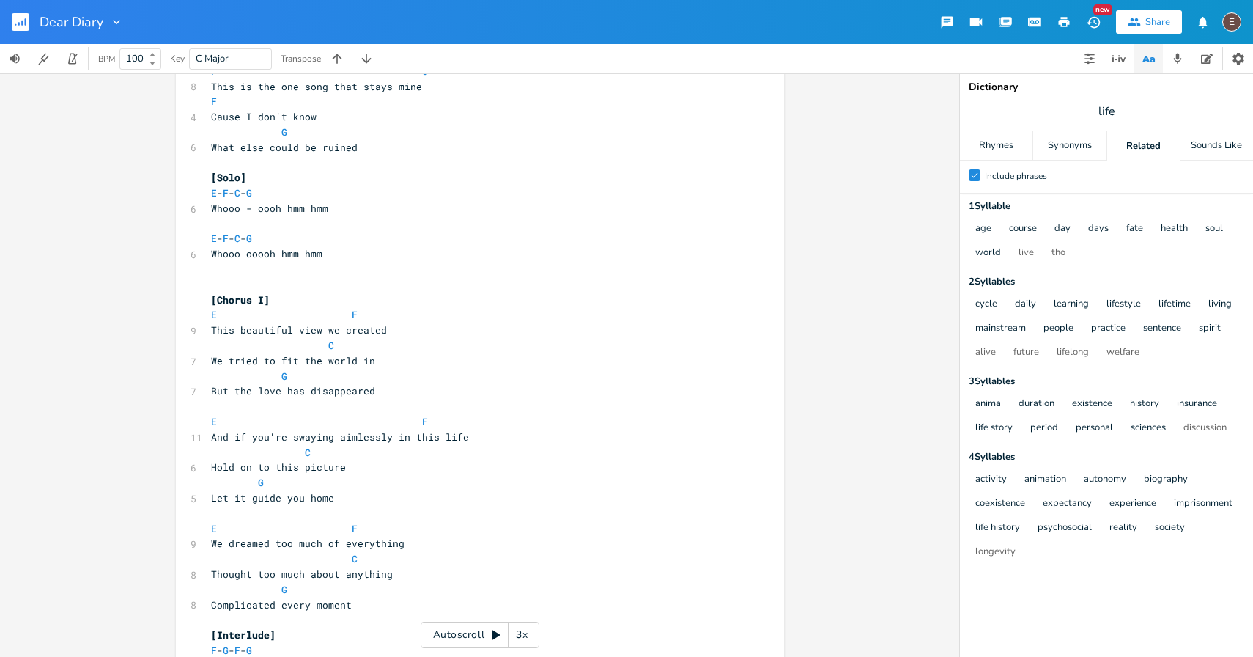
scroll to position [1486, 0]
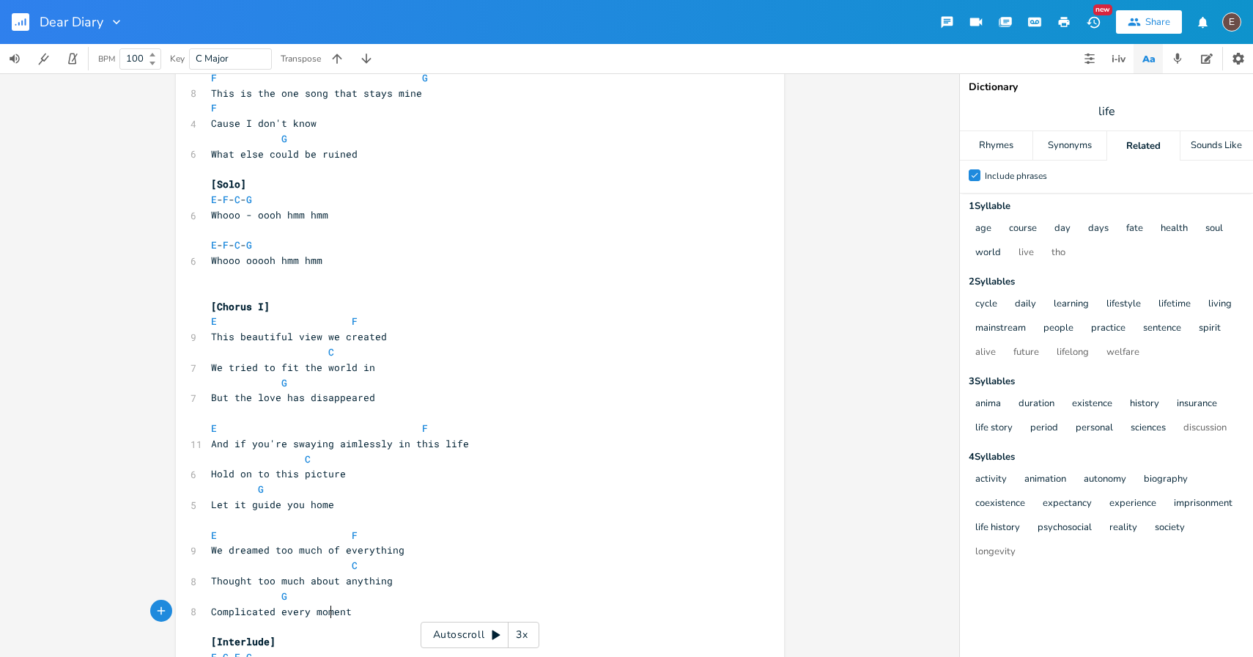
click at [327, 610] on span "Complicated every moment" at bounding box center [281, 611] width 141 height 13
type textarea "moment"
click at [327, 610] on span "Complicated every moment" at bounding box center [281, 611] width 141 height 13
type textarea "thing"
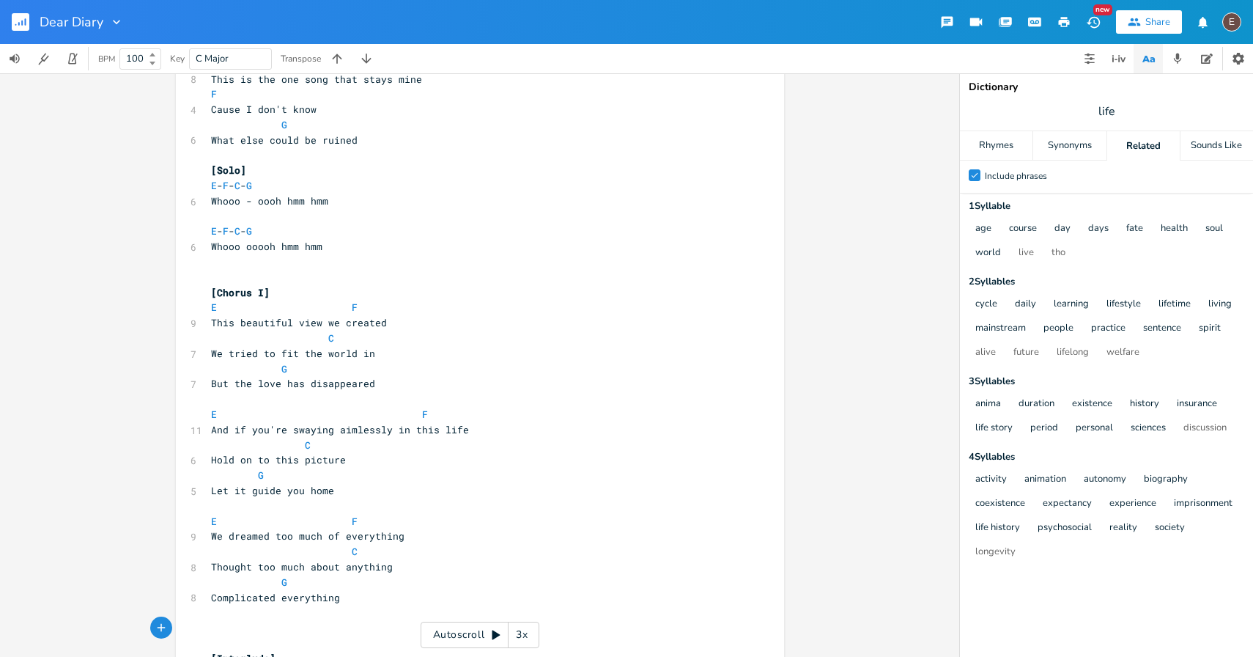
type textarea "E"
paste textarea "A"
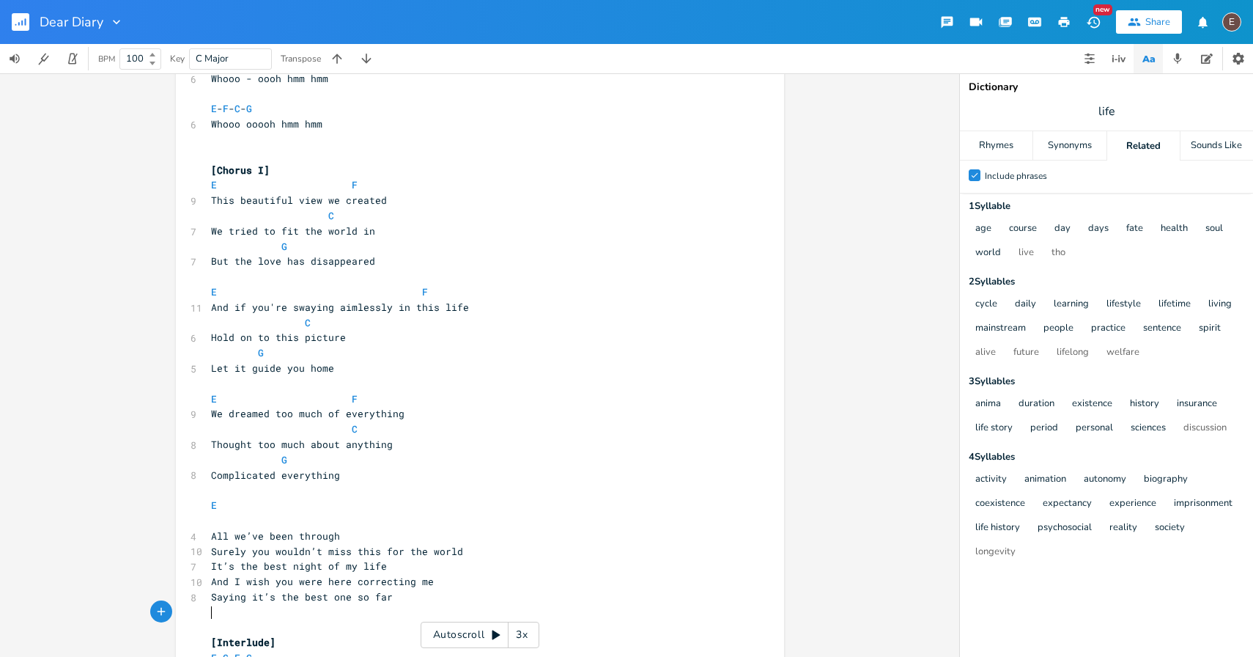
click at [269, 528] on pre "All we’ve been through" at bounding box center [472, 535] width 529 height 15
type textarea "All we've been through youwo"
type textarea "wouldn't miss this"
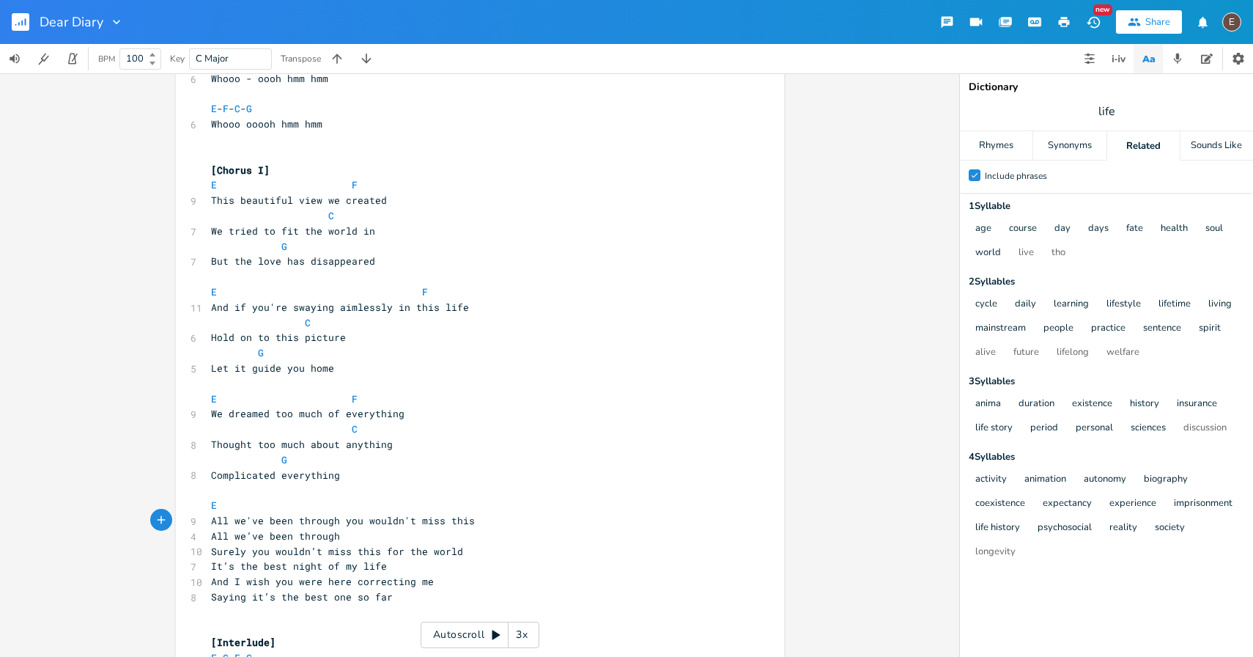
click at [351, 517] on span "All we've been through you wouldn't miss this" at bounding box center [343, 520] width 264 height 13
click at [361, 509] on pre "E" at bounding box center [472, 505] width 529 height 15
click at [373, 508] on pre "E" at bounding box center [472, 505] width 529 height 15
type textarea "F"
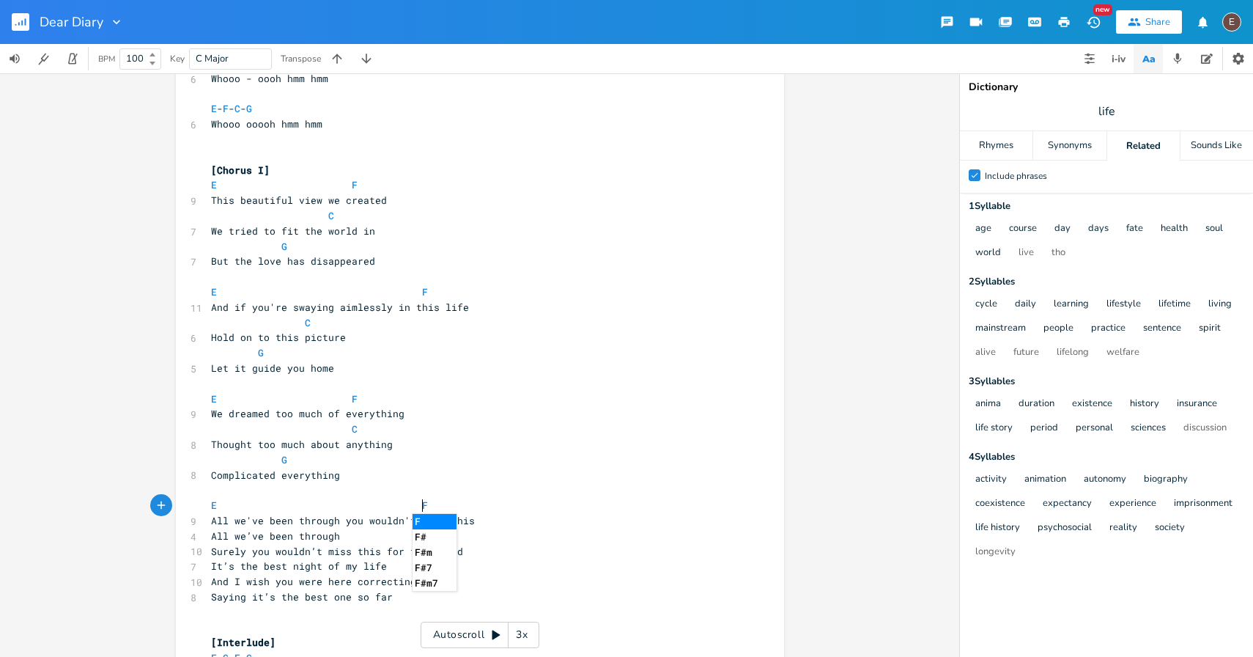
click at [503, 521] on pre "All we've been through you wouldn't miss this" at bounding box center [472, 520] width 529 height 15
click at [516, 523] on pre "All we've been through you wouldn't miss this" at bounding box center [472, 520] width 529 height 15
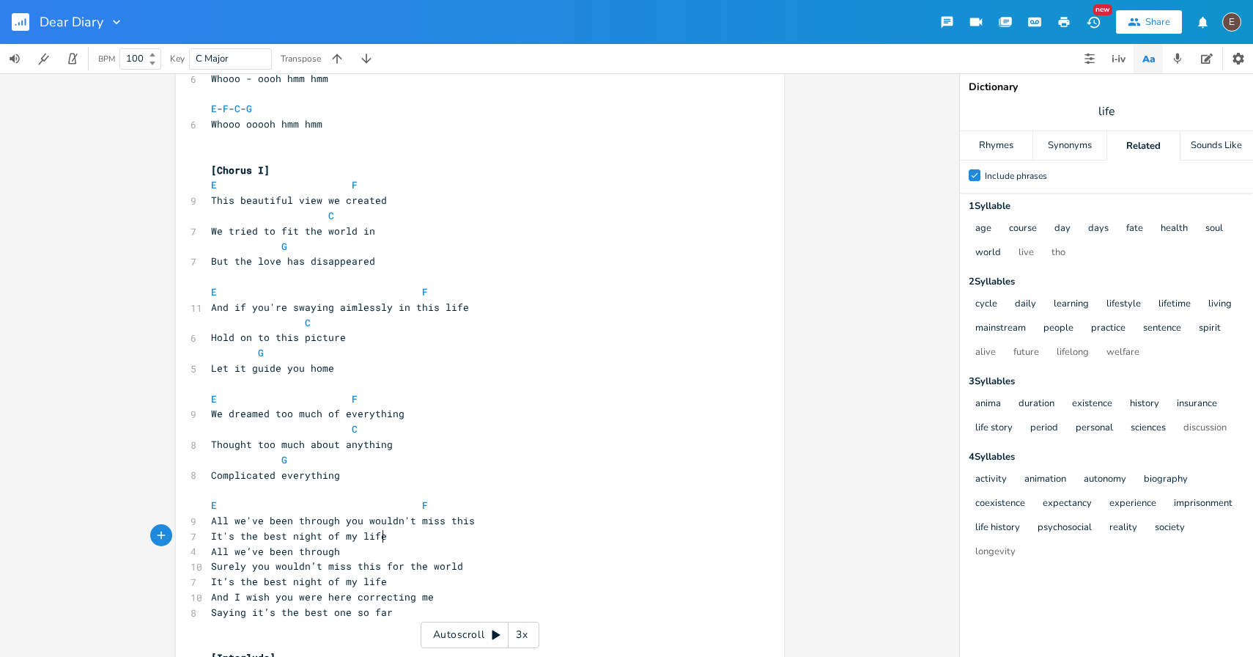
type textarea "It's the best night of my life"
type textarea ""So far", you would add"
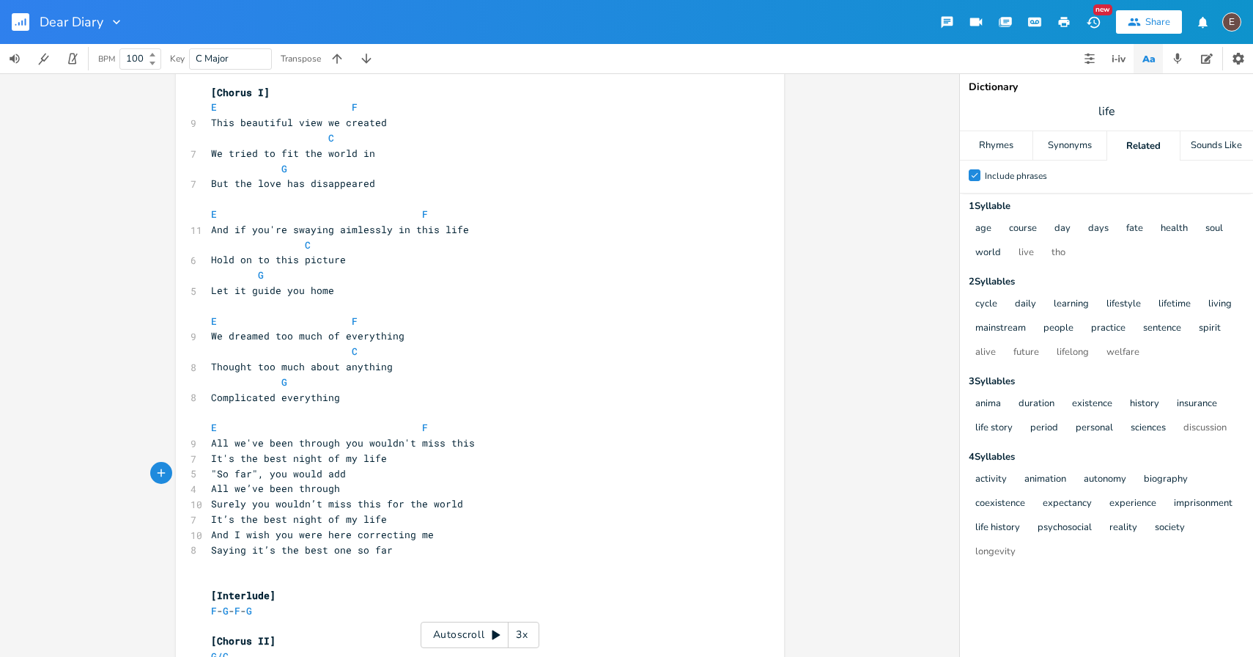
scroll to position [1707, 0]
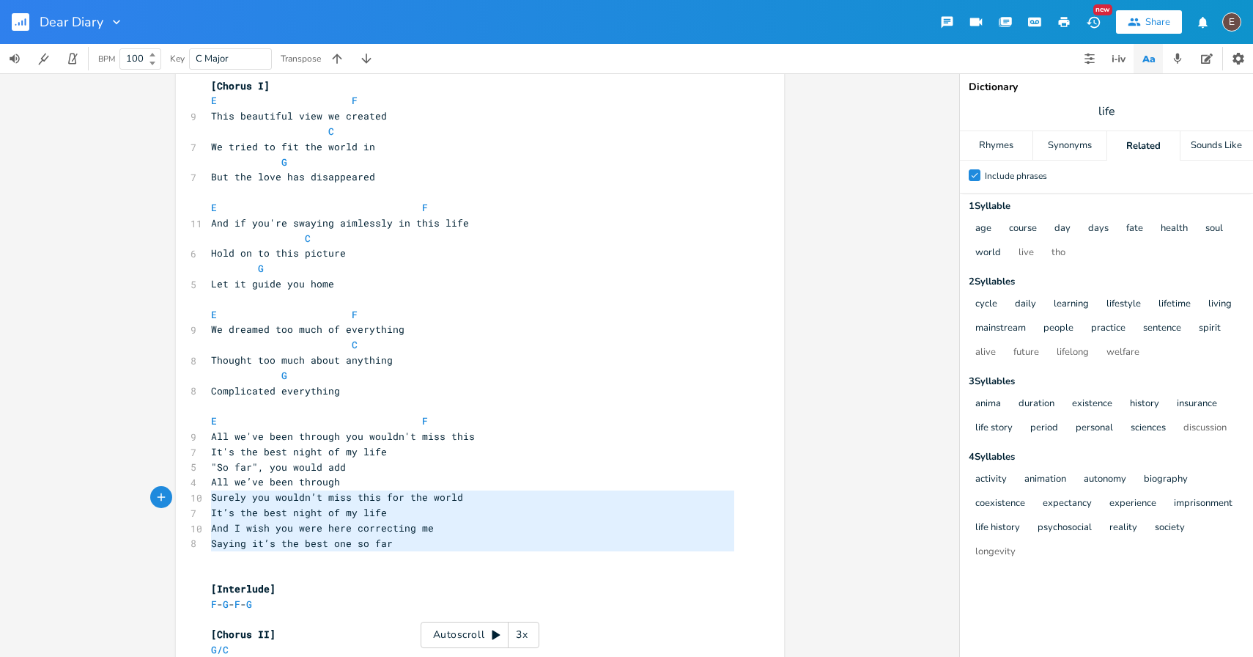
type textarea "All we’ve been through Surely you wouldn’t miss this for the world It’s the bes…"
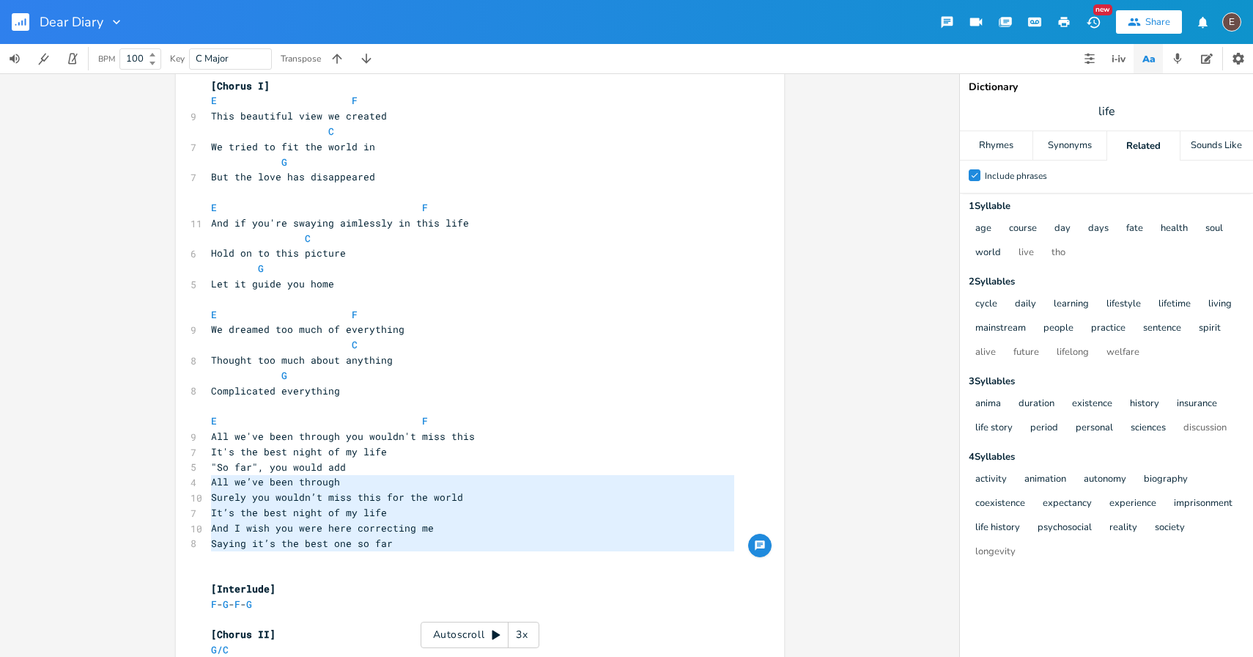
drag, startPoint x: 456, startPoint y: 552, endPoint x: 203, endPoint y: 489, distance: 260.6
click at [202, 488] on div "All we’ve been through Surely you wouldn’t miss this for the world It’s the bes…" at bounding box center [480, 83] width 608 height 3416
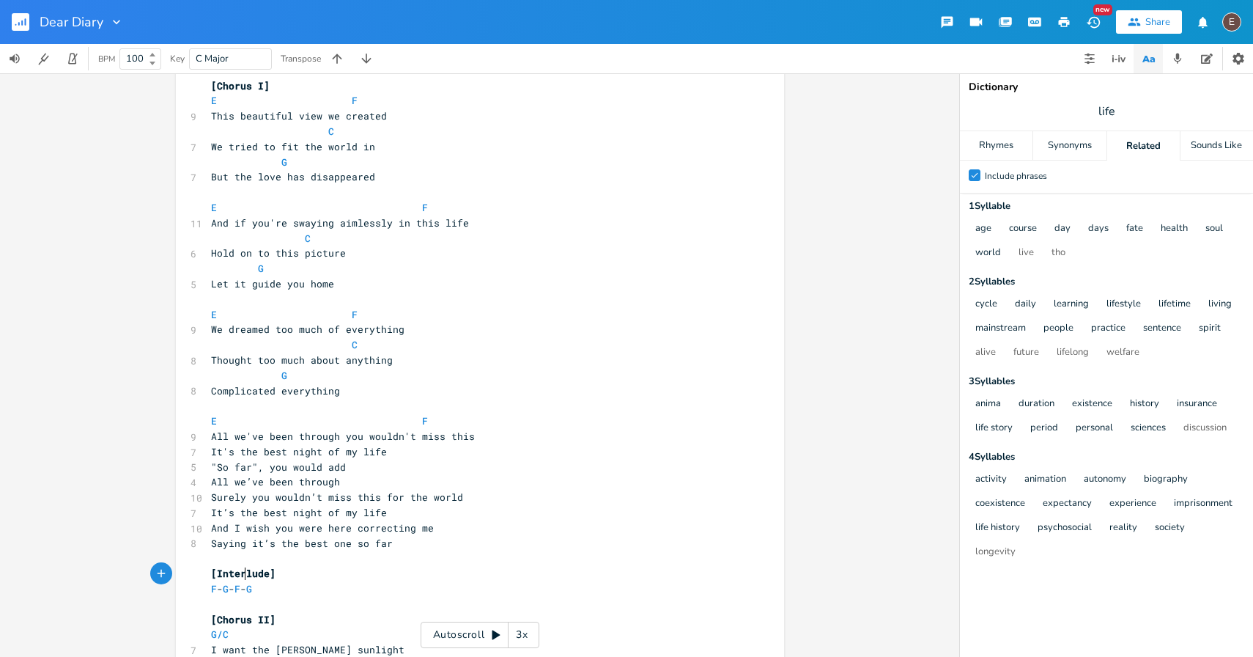
click at [238, 567] on span "[Interlude]" at bounding box center [243, 572] width 64 height 13
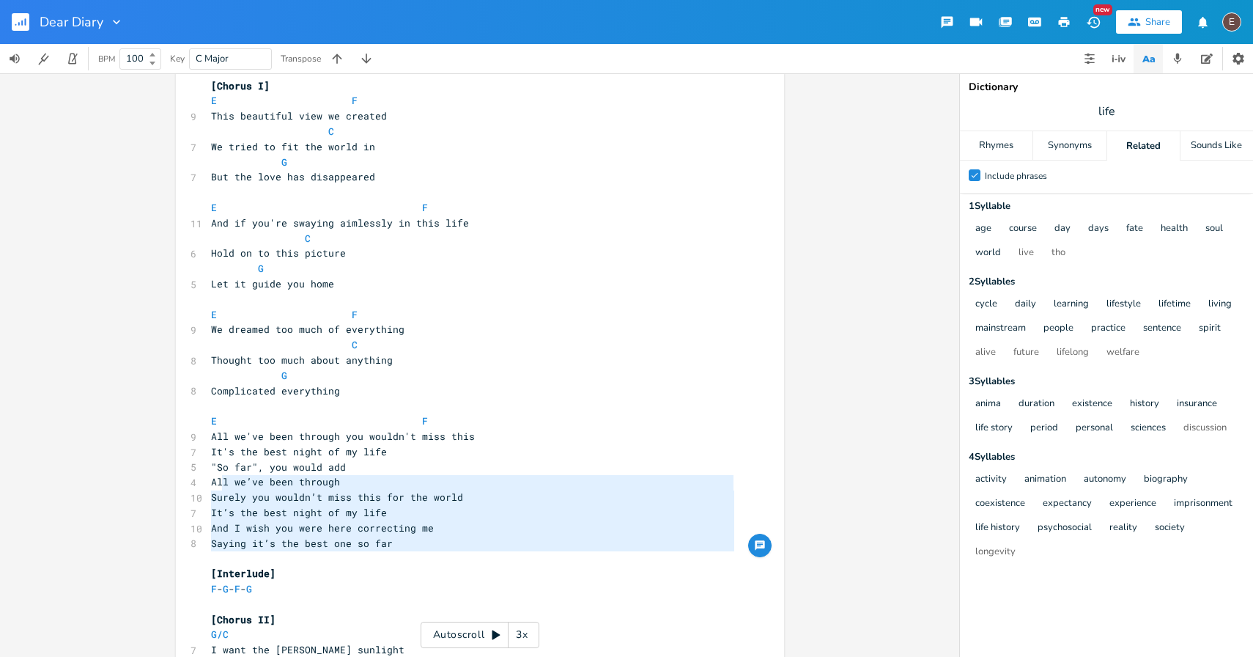
type textarea "we’ve been through Surely you wouldn’t miss this for the world It’s the best ni…"
drag, startPoint x: 221, startPoint y: 561, endPoint x: 224, endPoint y: 485, distance: 76.3
click at [224, 485] on div "[Verse 1: Winter] Am C/G 5 [DATE] Am C/G 6 There's words that never fade Am C/G…" at bounding box center [472, 78] width 529 height 3353
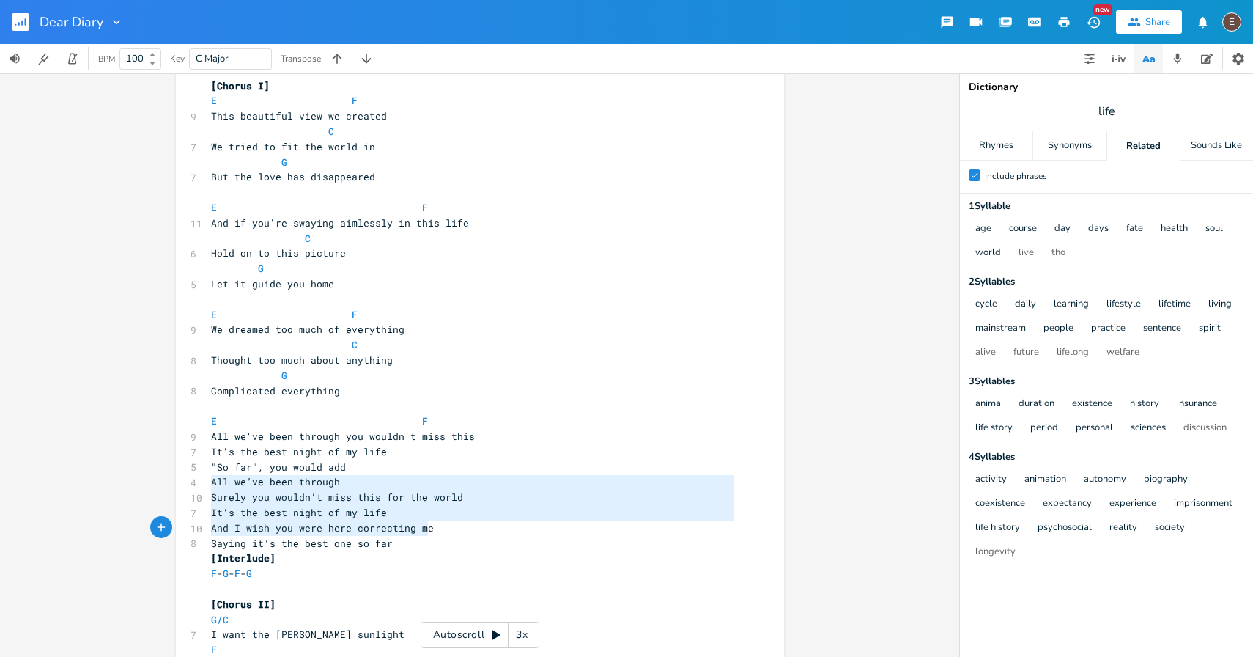
type textarea "All we’ve been through Surely you wouldn’t miss this for the world It’s the bes…"
drag, startPoint x: 209, startPoint y: 481, endPoint x: 396, endPoint y: 542, distance: 196.5
click at [396, 542] on div "[Verse 1: Winter] Am C/G 5 [DATE] Am C/G 6 There's words that never fade Am C/G…" at bounding box center [472, 71] width 529 height 3338
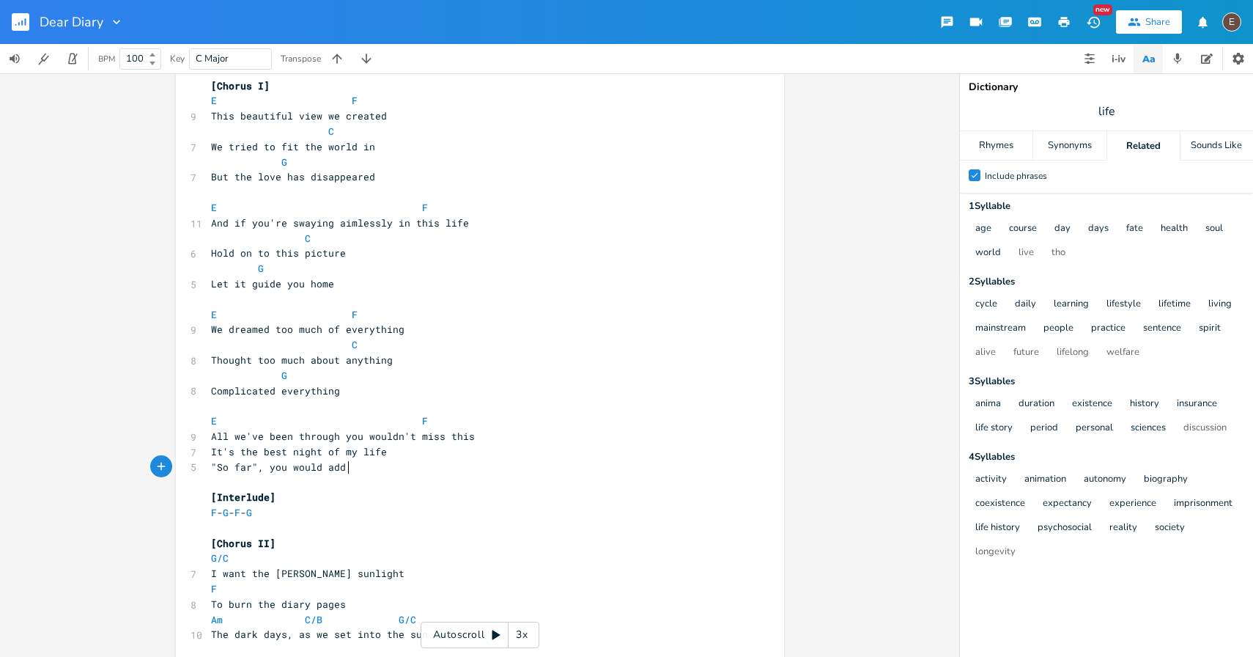
click at [372, 469] on pre ""So far", you would add" at bounding box center [472, 466] width 529 height 15
click at [328, 468] on span ""So far", you would add" at bounding box center [278, 466] width 135 height 13
type textarea "wa"
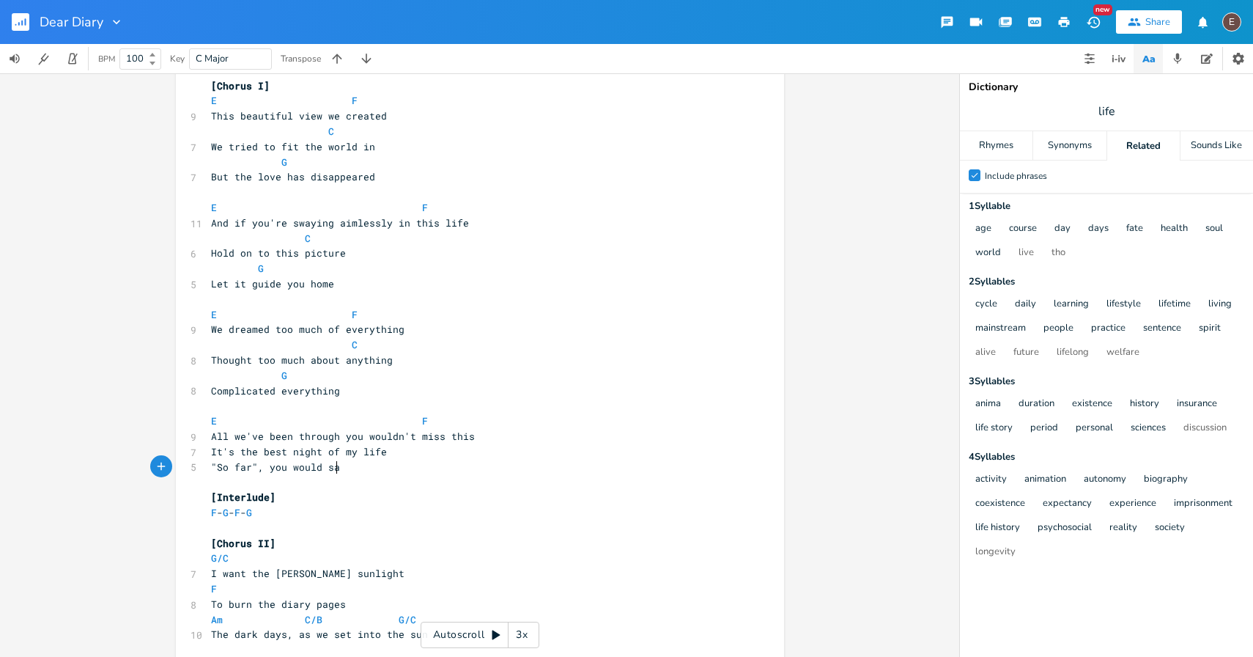
type textarea "say"
click at [495, 454] on pre "It's the best night of my life" at bounding box center [472, 451] width 529 height 15
click at [514, 424] on pre "E F" at bounding box center [472, 420] width 529 height 15
click at [515, 441] on pre "All we've been through you wouldn't miss this" at bounding box center [472, 436] width 529 height 15
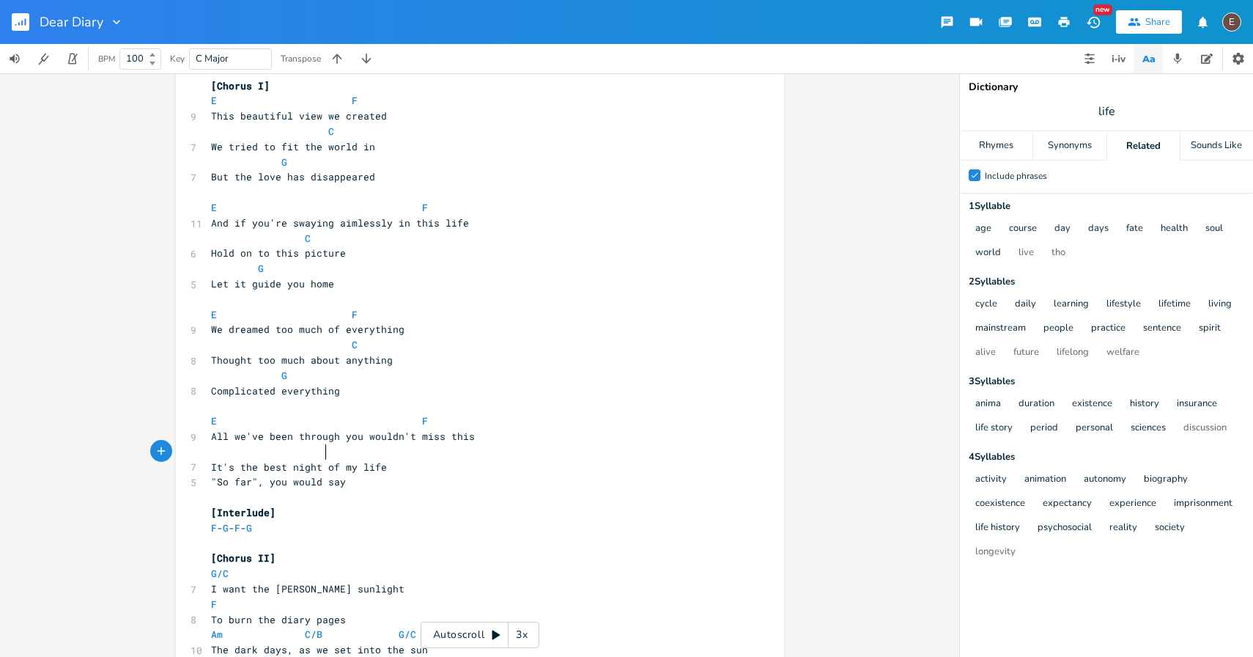
type textarea "C"
click at [534, 455] on pre "C" at bounding box center [472, 451] width 529 height 15
click at [534, 461] on pre "It's the best night of my life" at bounding box center [472, 466] width 529 height 15
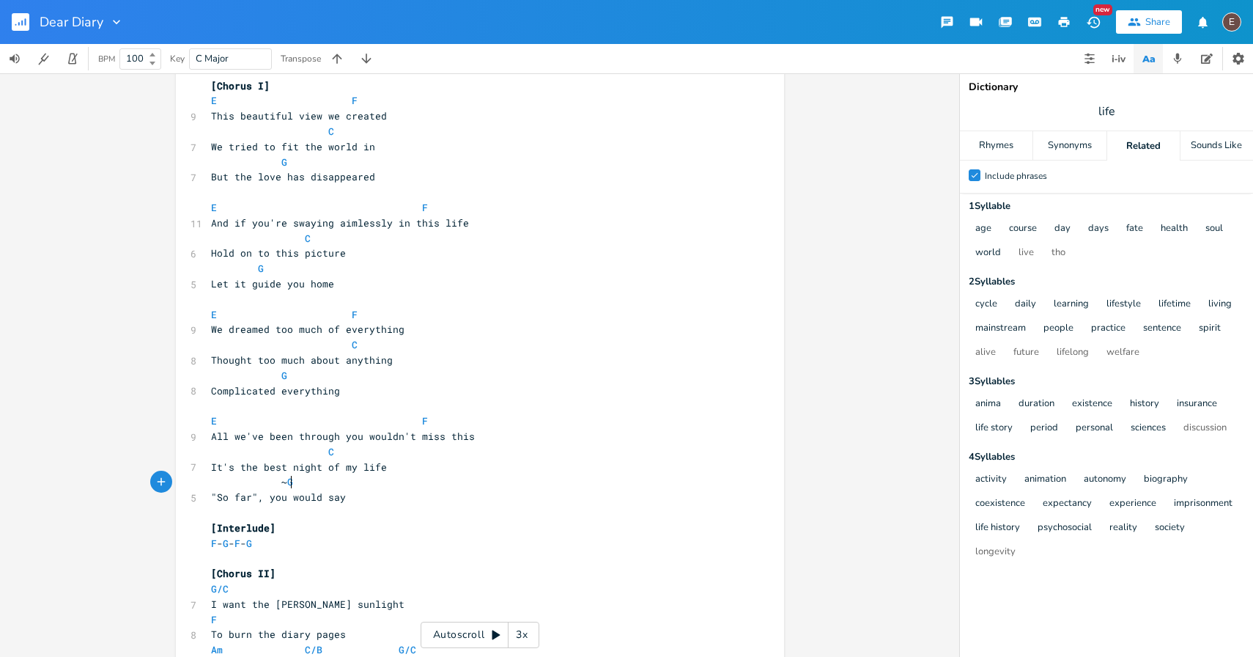
type textarea "~G"
type textarea "`G"
type textarea "G"
click at [528, 490] on pre ""So far", you would say" at bounding box center [472, 497] width 529 height 15
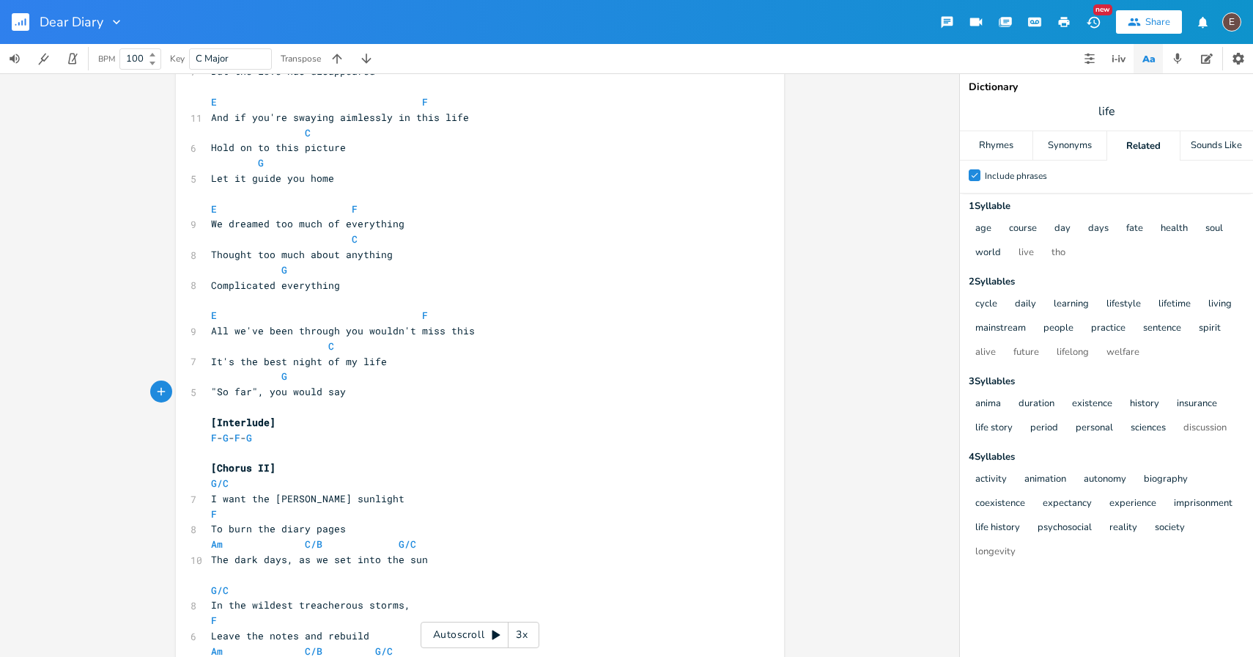
scroll to position [1817, 0]
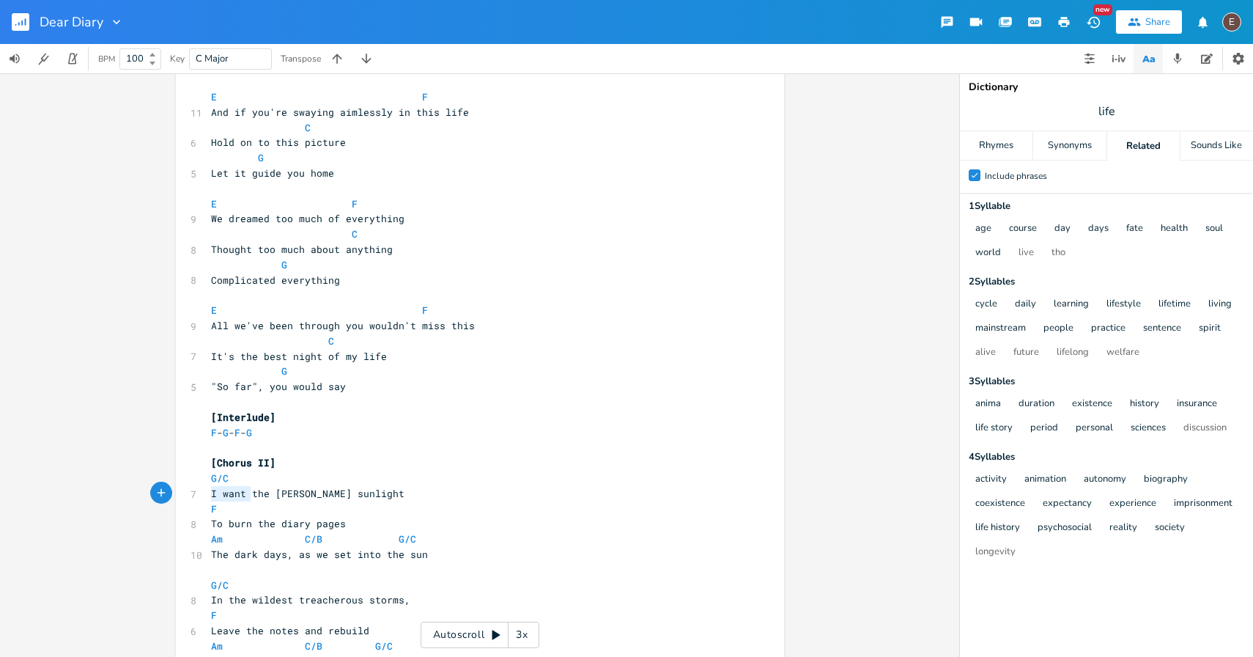
drag, startPoint x: 244, startPoint y: 493, endPoint x: 200, endPoint y: 493, distance: 44.0
type textarea "Let"
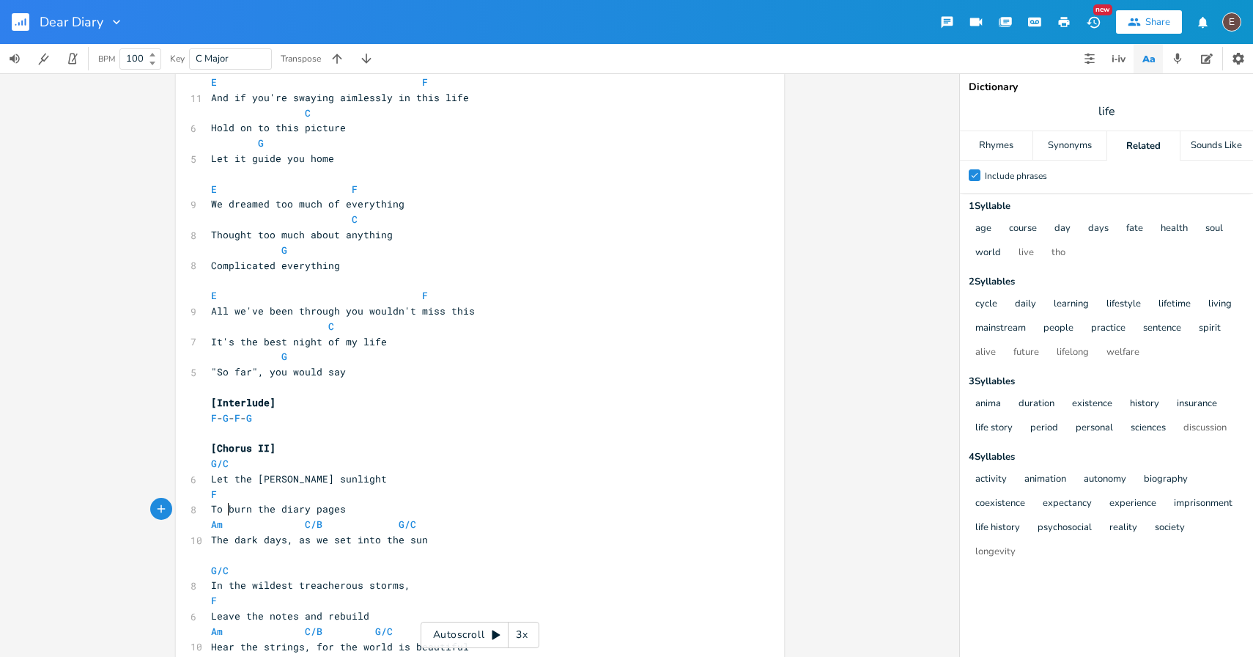
click at [222, 510] on span "To burn the diary pages" at bounding box center [278, 508] width 135 height 13
type textarea "B"
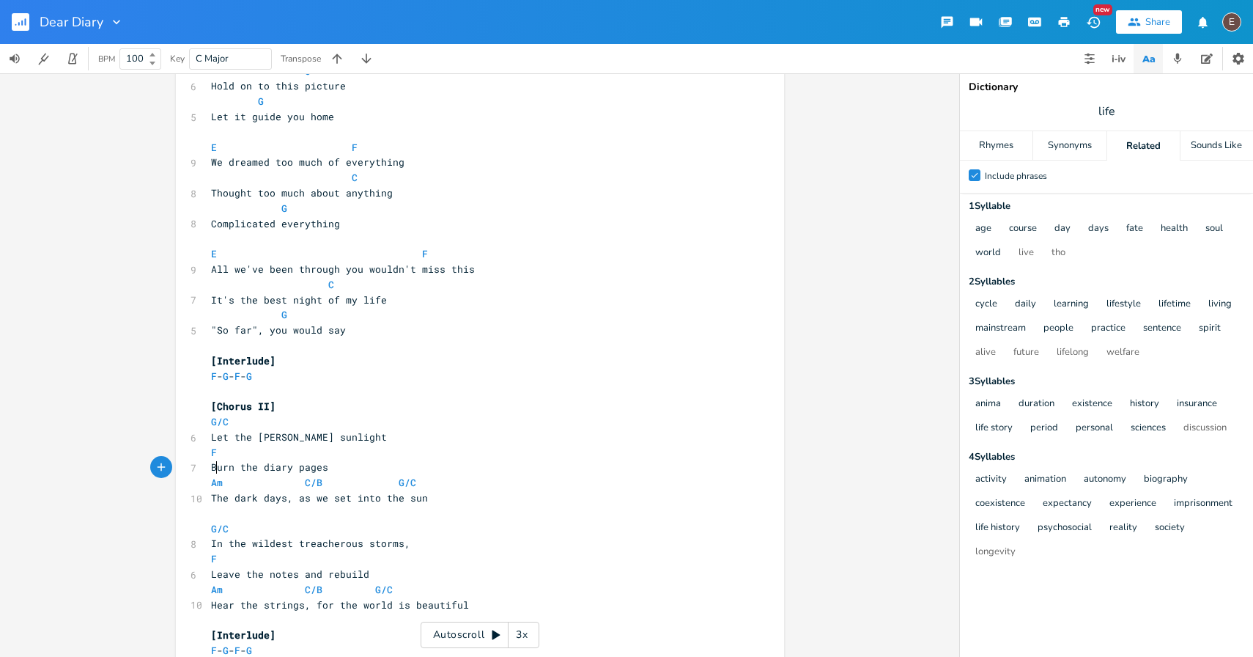
scroll to position [1892, 0]
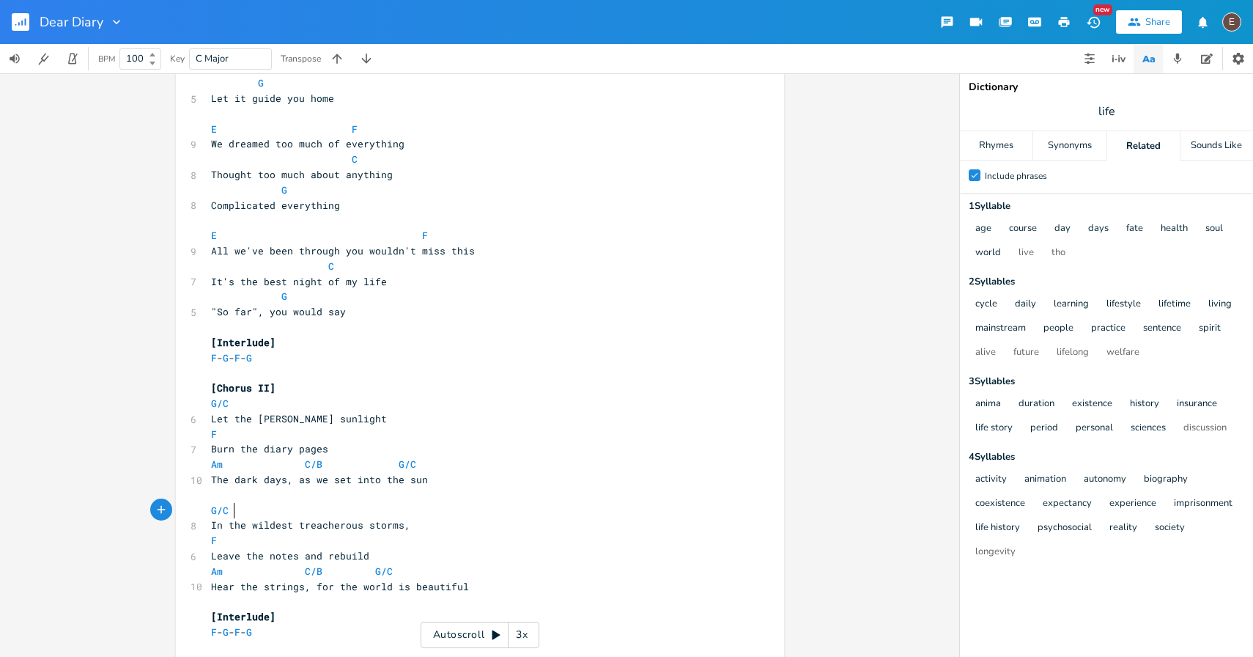
click at [384, 517] on pre "In the wildest treacherous storms," at bounding box center [472, 524] width 529 height 15
click at [211, 313] on span ""So far", you would say" at bounding box center [278, 311] width 135 height 13
type textarea "You'd be here saying"
type textarea "you would say"
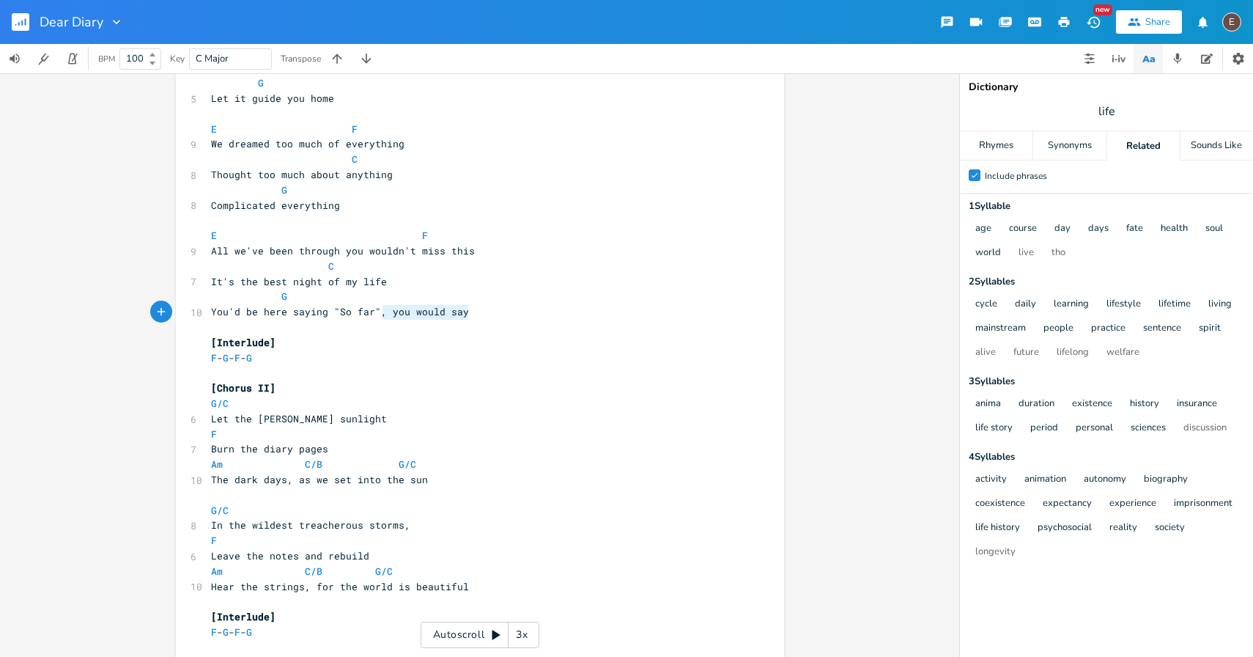
drag, startPoint x: 470, startPoint y: 309, endPoint x: 380, endPoint y: 310, distance: 89.4
click at [380, 310] on pre "You'd be here saying "So far", you would say" at bounding box center [472, 311] width 529 height 15
click at [339, 314] on span "You'd be here saying "So far"" at bounding box center [296, 311] width 170 height 13
type textarea "s"
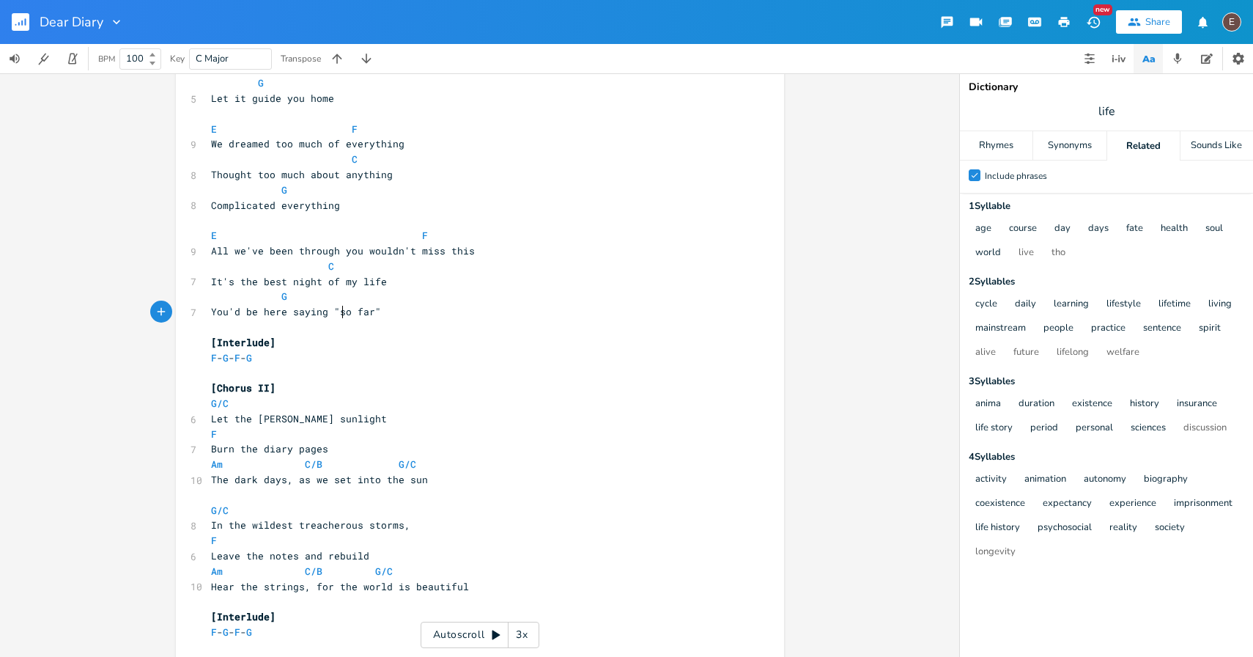
click at [377, 317] on pre "You'd be here saying "so far"" at bounding box center [472, 311] width 529 height 15
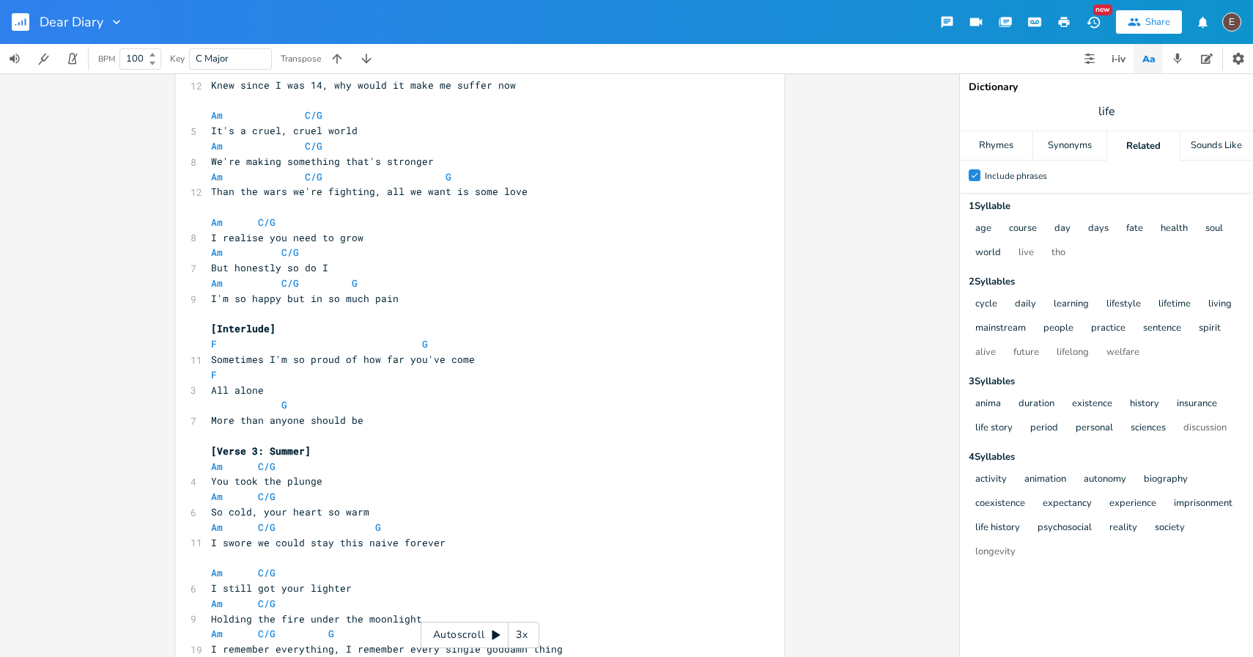
scroll to position [429, 0]
click at [333, 539] on span "I swore we could stay this naive forever" at bounding box center [328, 540] width 235 height 13
type textarea "here stay this naive forever"
type textarea "r"
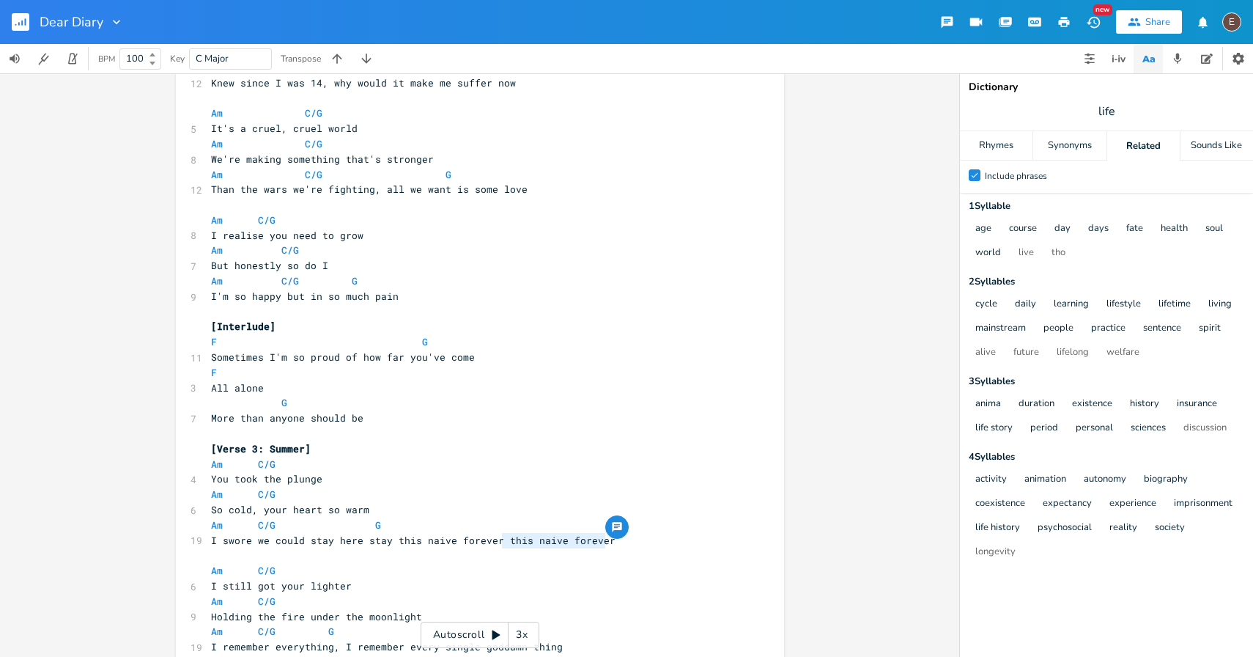
scroll to position [0, 4]
drag, startPoint x: 602, startPoint y: 544, endPoint x: 497, endPoint y: 542, distance: 104.8
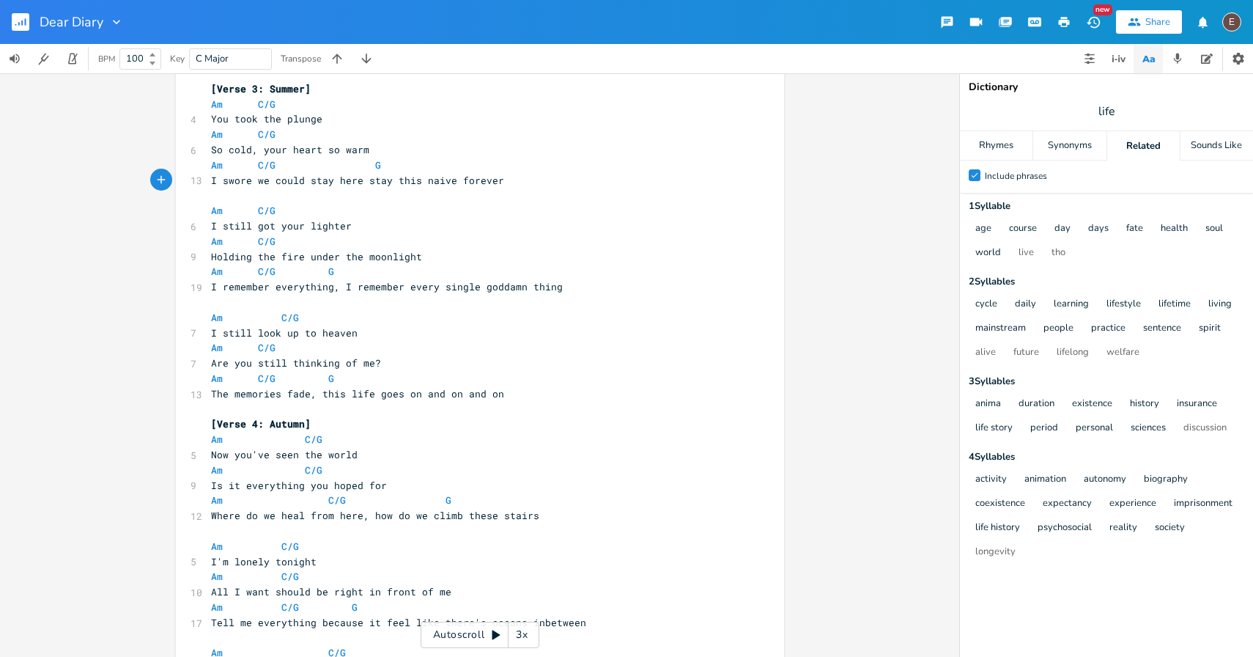
scroll to position [791, 0]
drag, startPoint x: 551, startPoint y: 512, endPoint x: 368, endPoint y: 517, distance: 183.3
click at [368, 517] on pre "Where do we heal from here, how do we climb these stairs" at bounding box center [472, 513] width 529 height 15
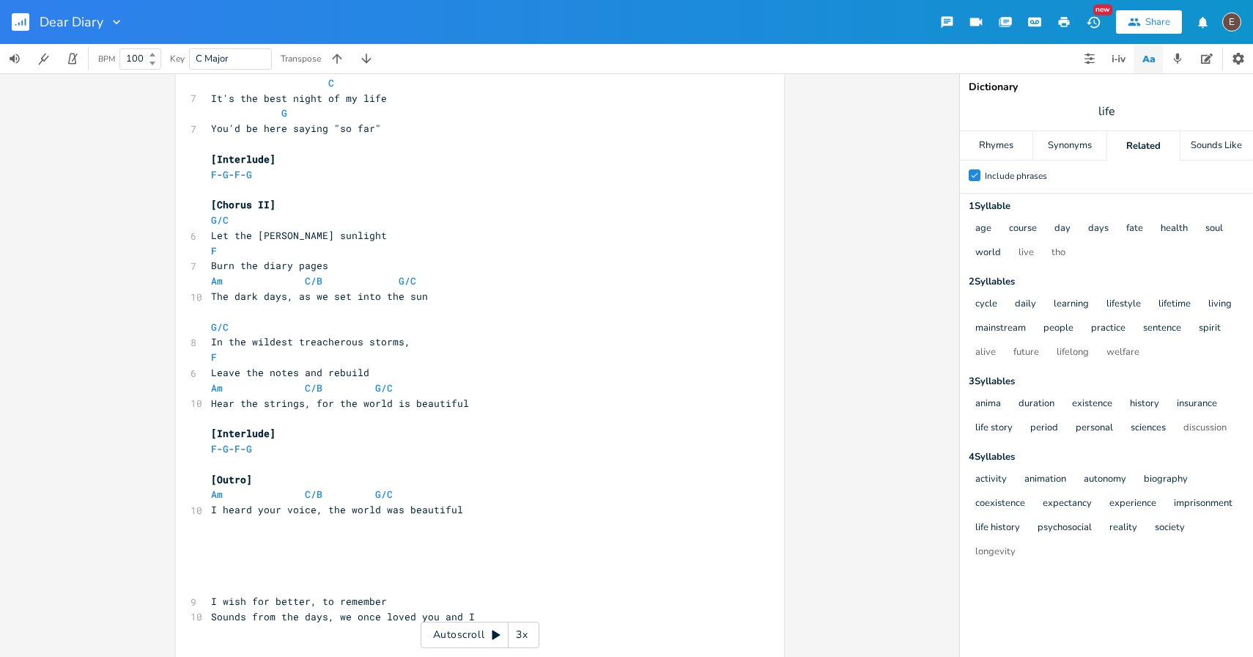
scroll to position [2077, 0]
type textarea "I keep stumbling on these stairs"
click at [20, 19] on rect "button" at bounding box center [21, 22] width 18 height 18
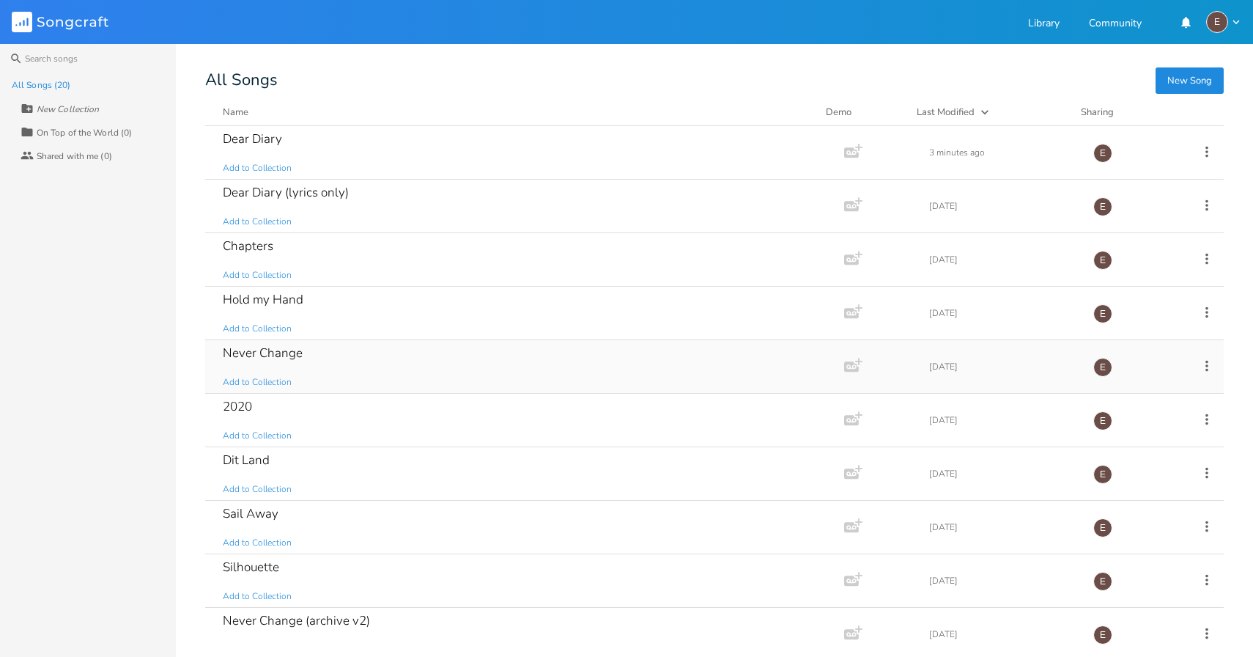
click at [422, 365] on div "Never Change Add to Collection" at bounding box center [522, 366] width 598 height 53
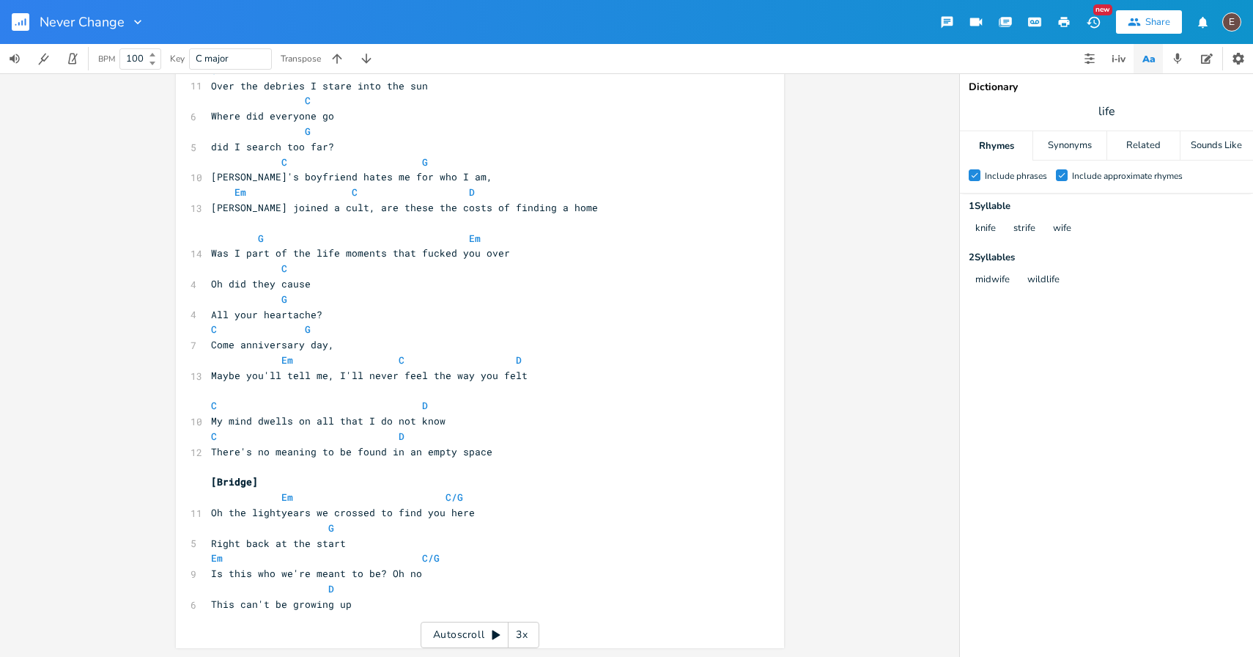
scroll to position [873, 0]
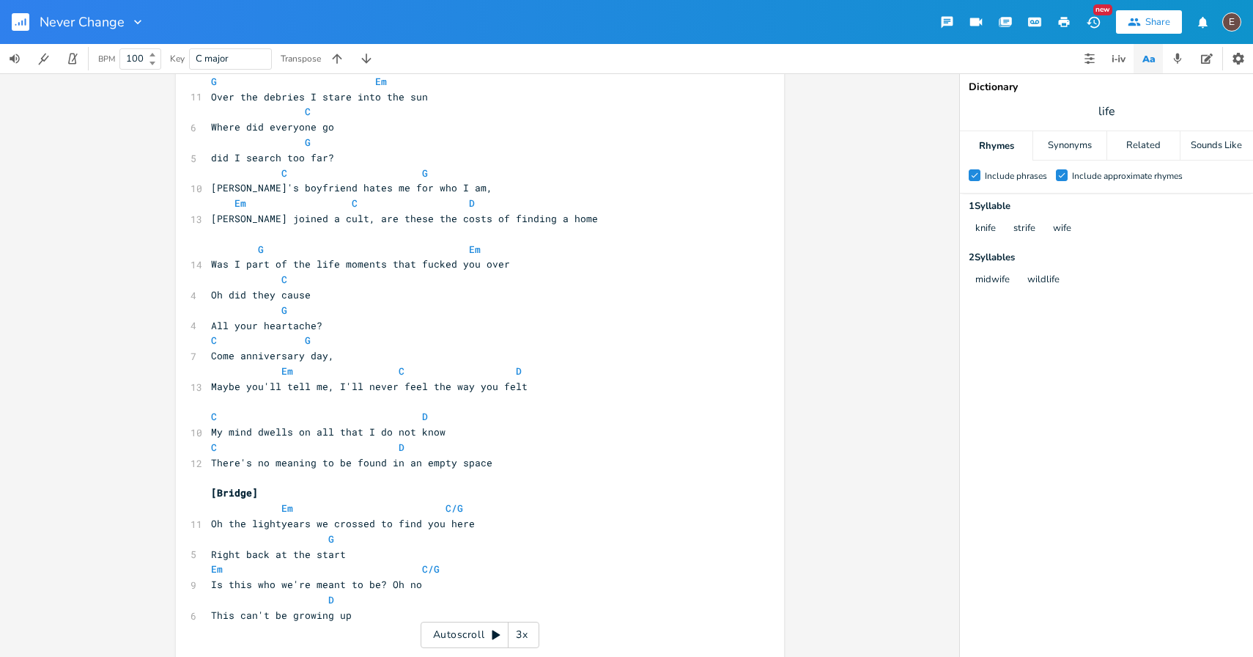
click at [318, 608] on span "This can't be growing up" at bounding box center [281, 614] width 141 height 13
click at [328, 595] on span "D" at bounding box center [331, 600] width 6 height 14
type textarea "F#/"
click at [398, 602] on pre "F#/D" at bounding box center [472, 599] width 529 height 15
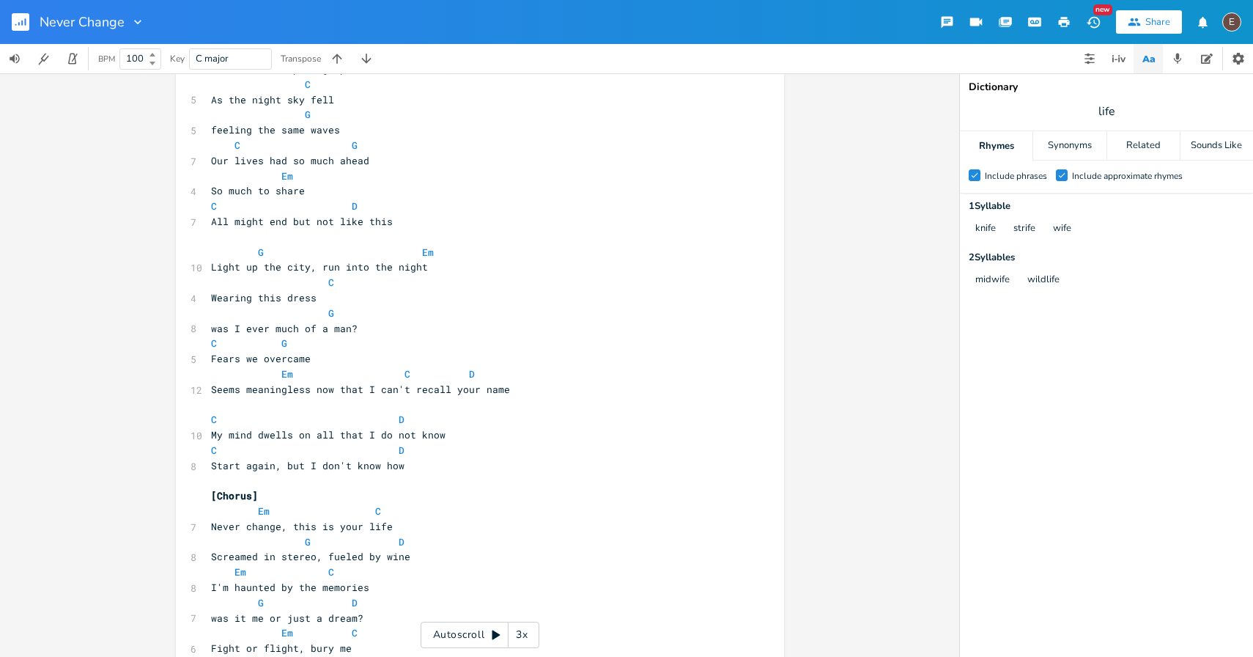
scroll to position [0, 0]
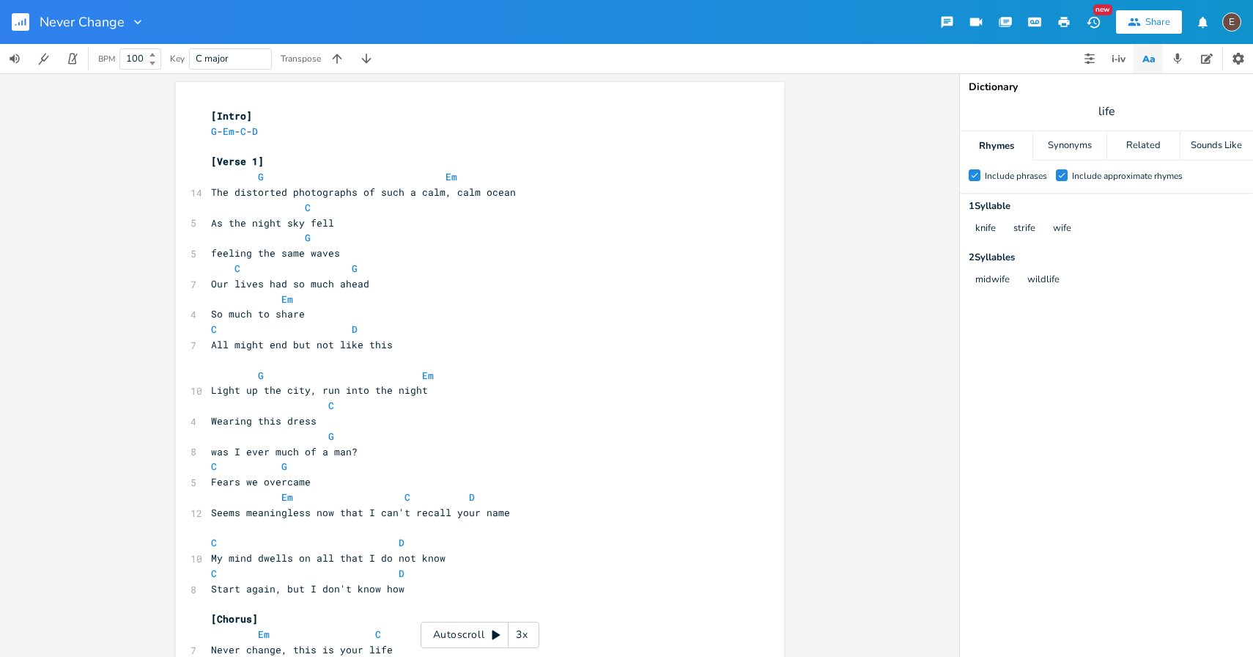
click at [16, 19] on rect "button" at bounding box center [21, 22] width 18 height 18
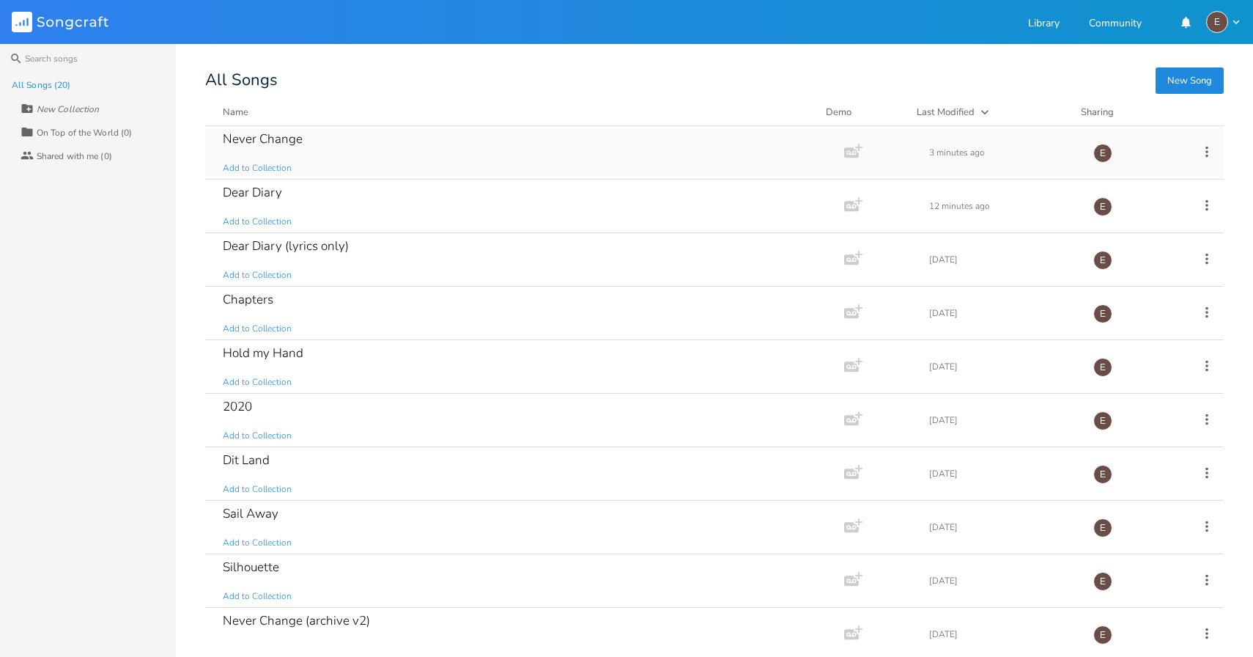
click at [639, 155] on div "Never Change Add to Collection" at bounding box center [522, 152] width 598 height 53
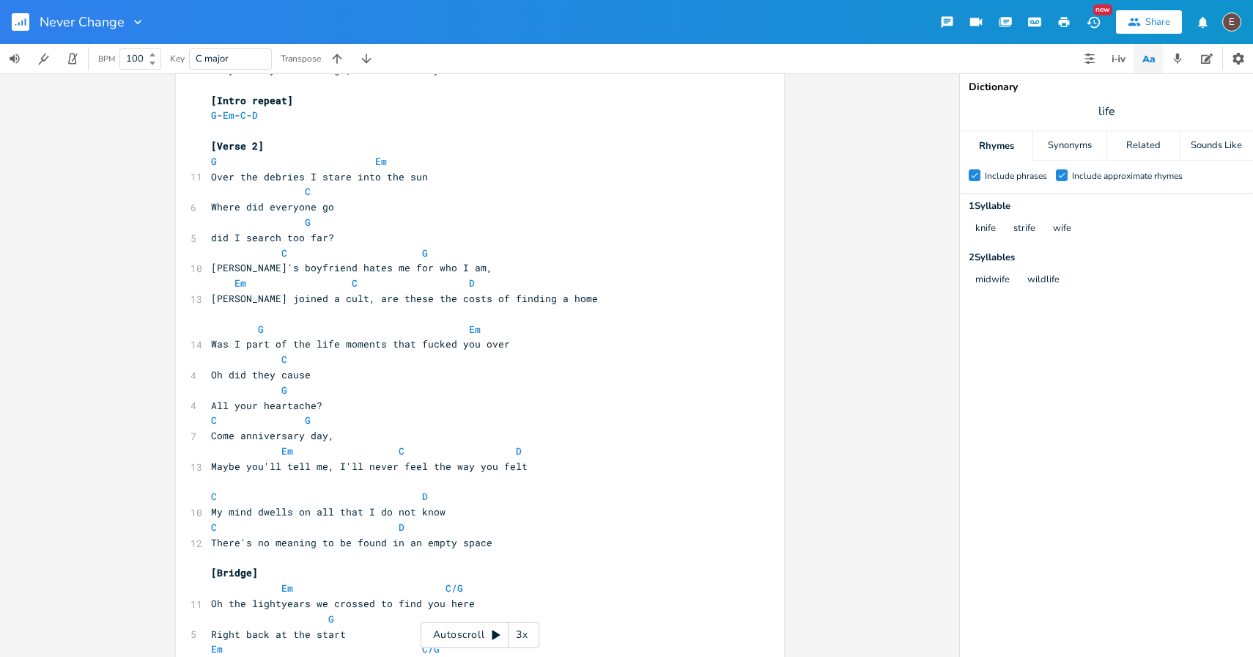
scroll to position [884, 0]
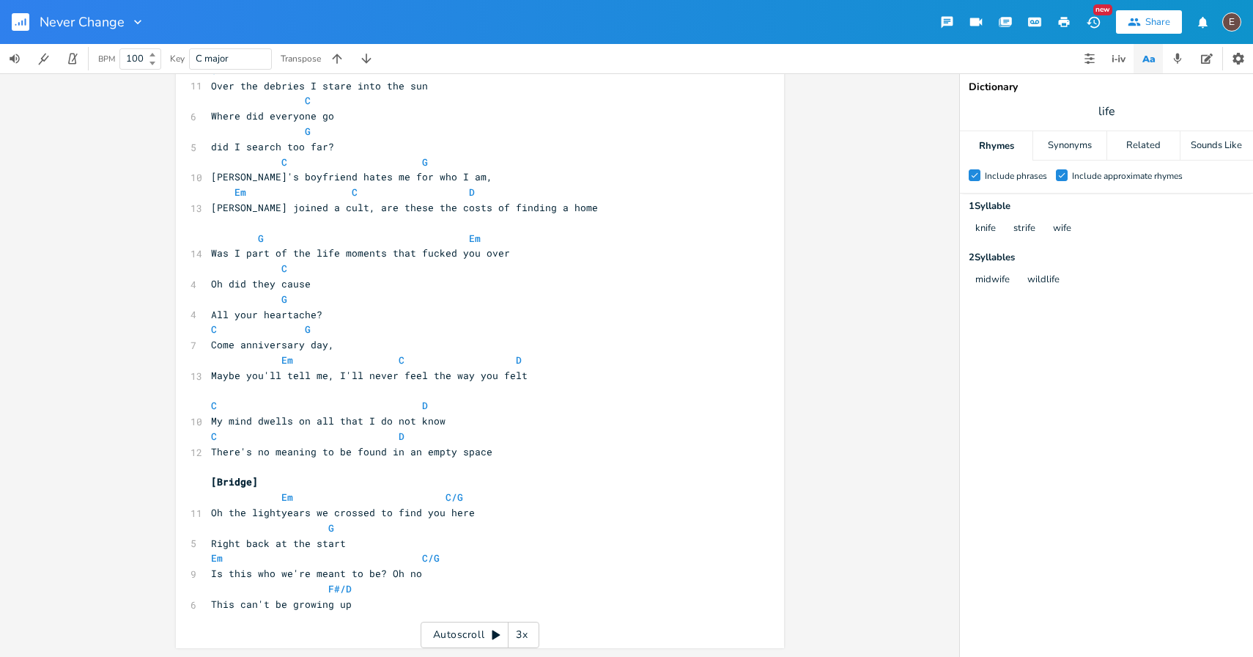
click at [27, 30] on rect "button" at bounding box center [21, 22] width 18 height 18
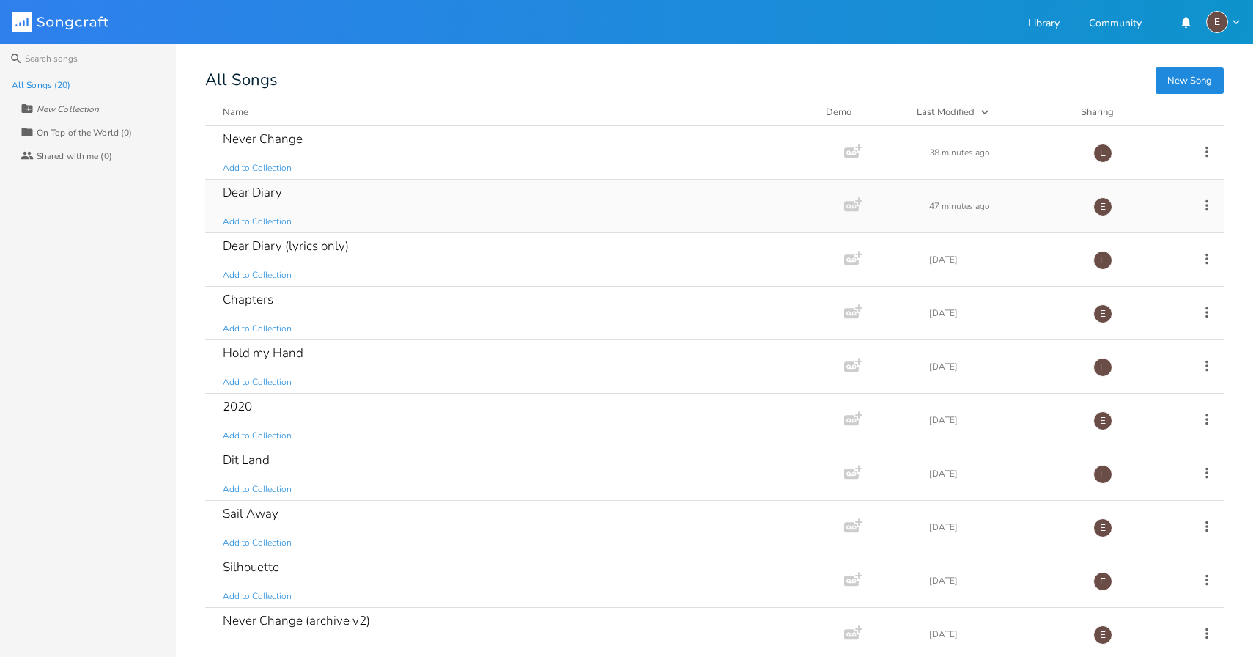
click at [432, 212] on div "Dear Diary Add to Collection" at bounding box center [522, 206] width 598 height 53
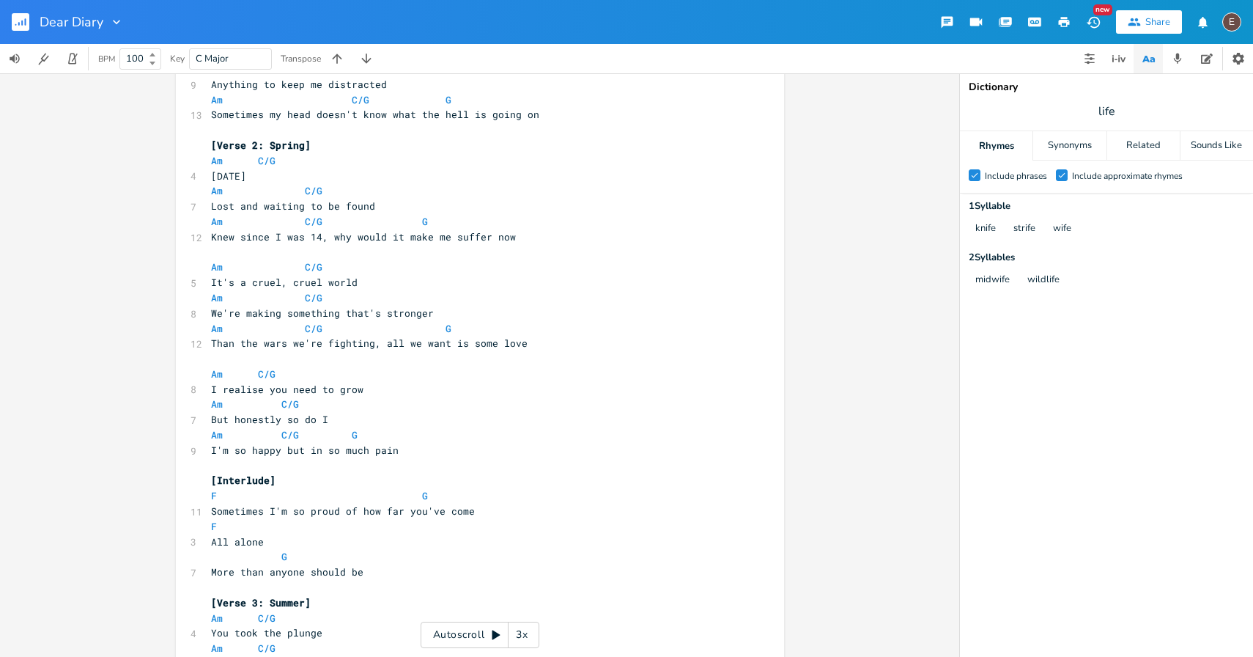
scroll to position [287, 0]
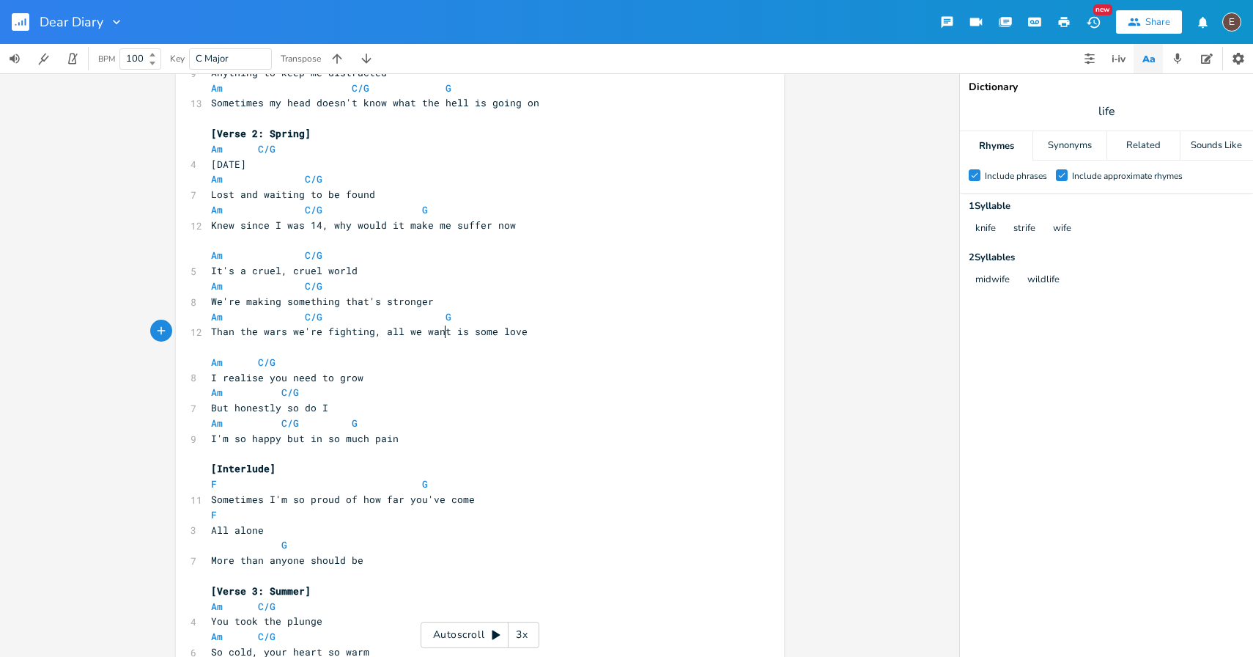
click at [443, 331] on span "Than the wars we're fighting, all we want is some love" at bounding box center [369, 331] width 317 height 13
type textarea "ed"
click at [462, 331] on span "Than the wars we're fighting, all we wanted is some love" at bounding box center [375, 331] width 328 height 13
type textarea "was"
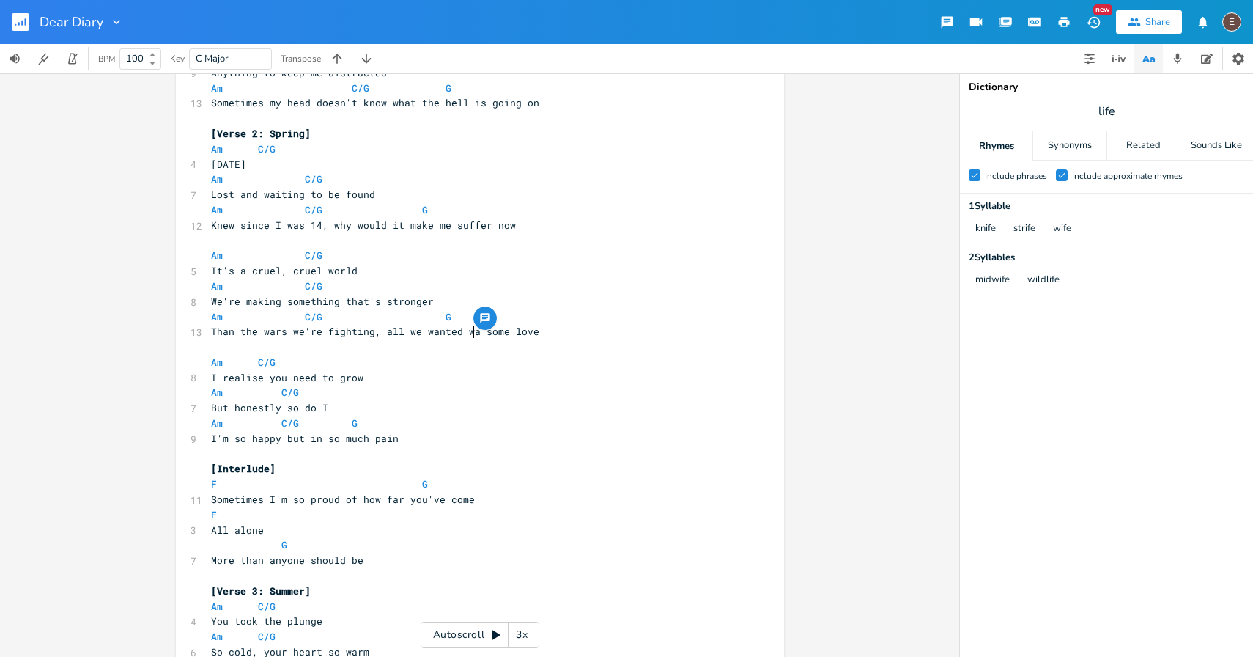
scroll to position [0, 17]
click at [473, 374] on pre "I realise you need to grow" at bounding box center [472, 377] width 529 height 15
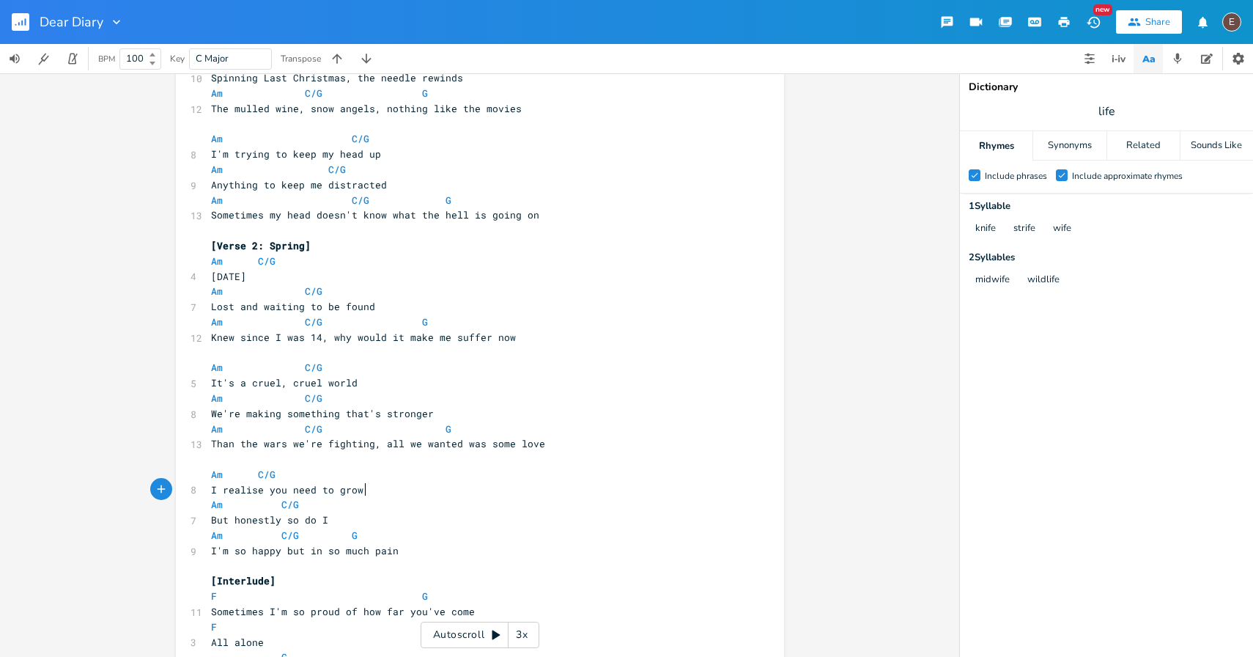
scroll to position [0, 0]
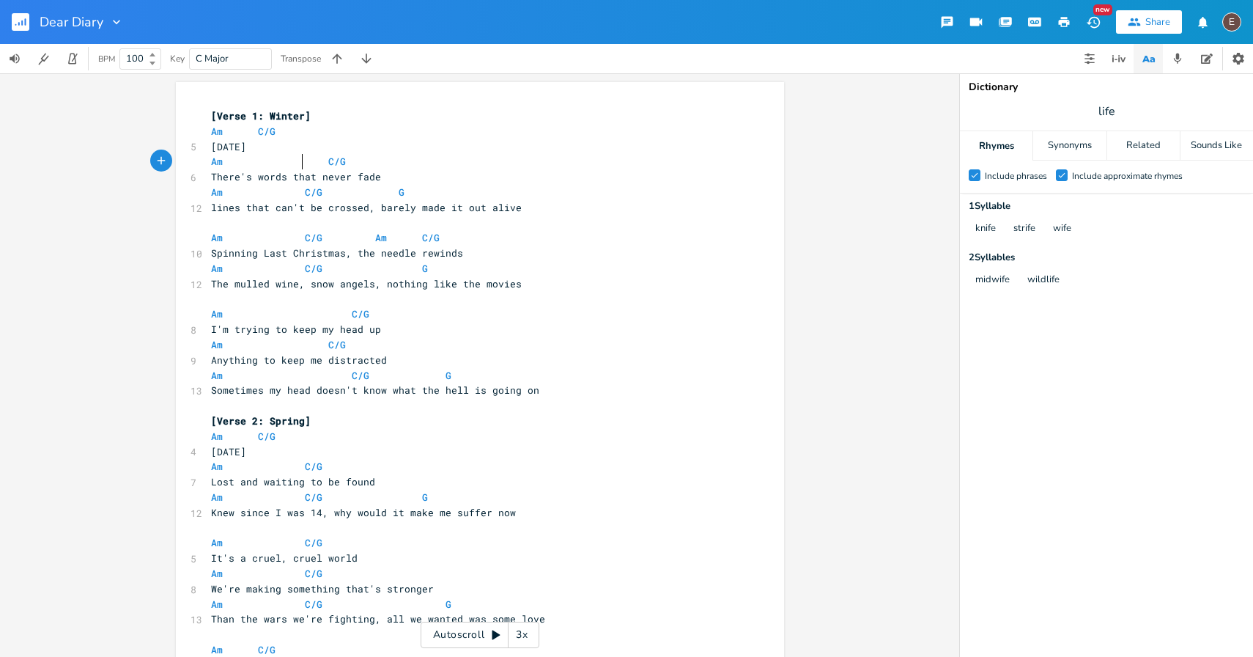
click at [290, 167] on span at bounding box center [292, 161] width 23 height 15
click at [258, 158] on span at bounding box center [269, 161] width 23 height 15
type textarea "B/C"
click at [399, 237] on span at bounding box center [410, 237] width 23 height 15
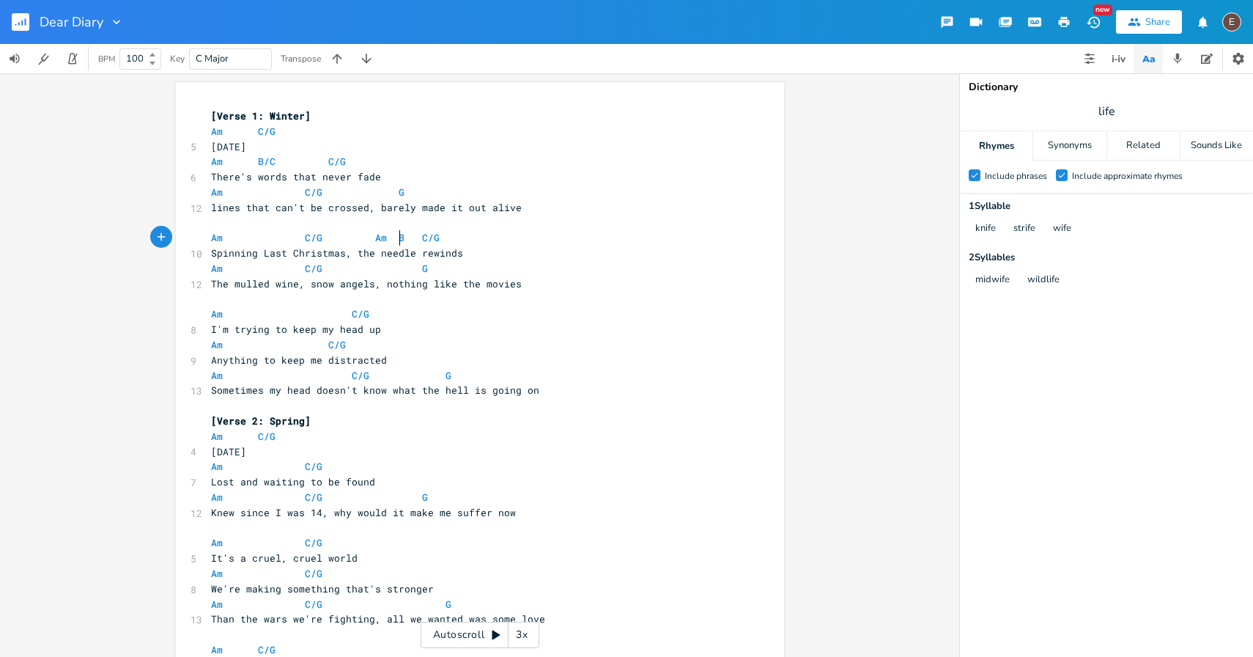
type textarea "B/C"
click at [399, 234] on span "B/C" at bounding box center [408, 238] width 18 height 14
click at [461, 191] on pre "Am C/G G" at bounding box center [472, 192] width 529 height 15
type textarea "G7 G6"
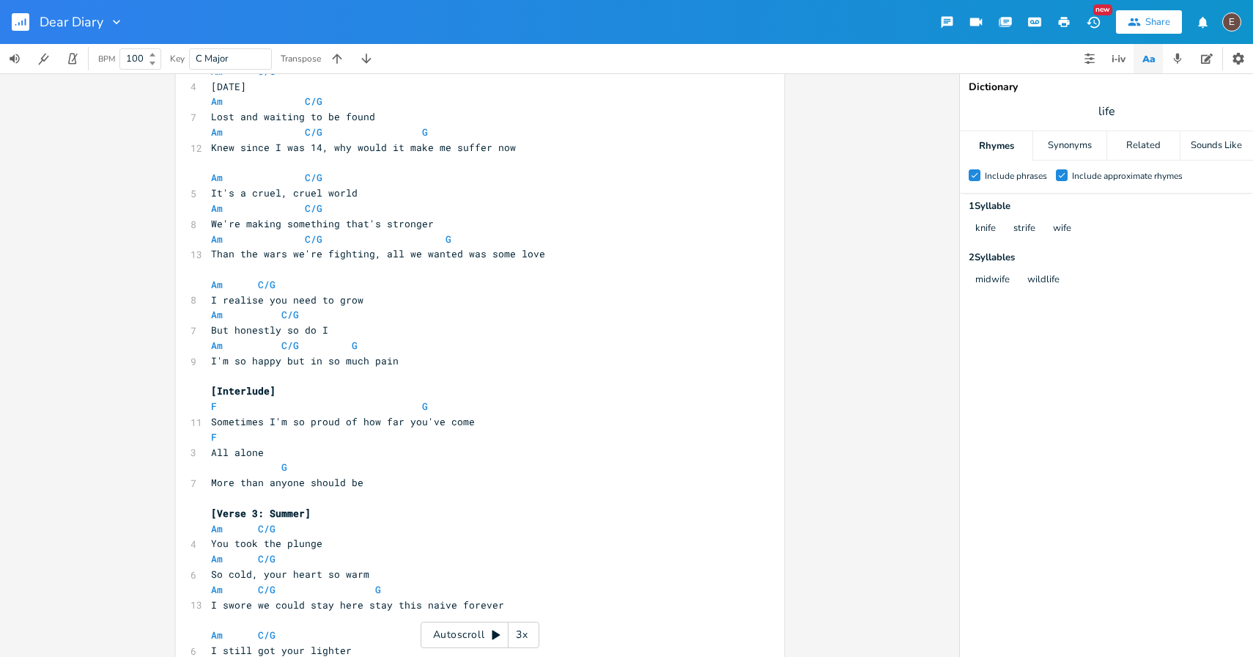
scroll to position [0, 0]
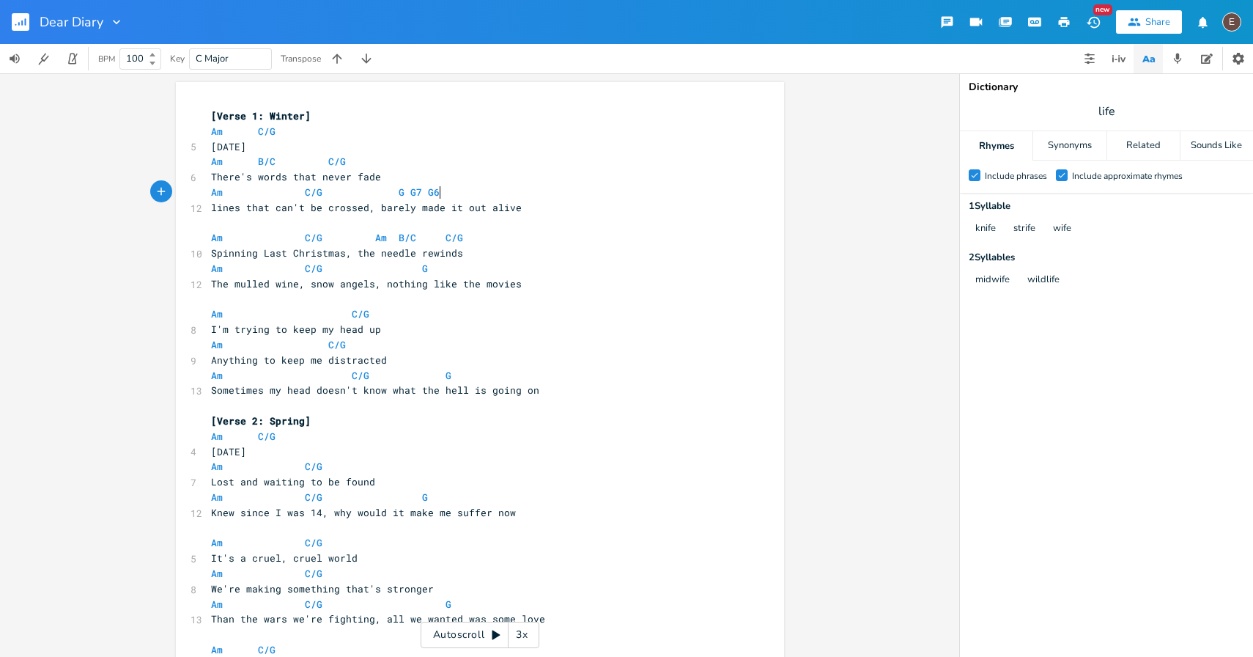
click at [493, 199] on pre "Am C/G G G7 G6" at bounding box center [472, 192] width 529 height 15
